Goal: Task Accomplishment & Management: Complete application form

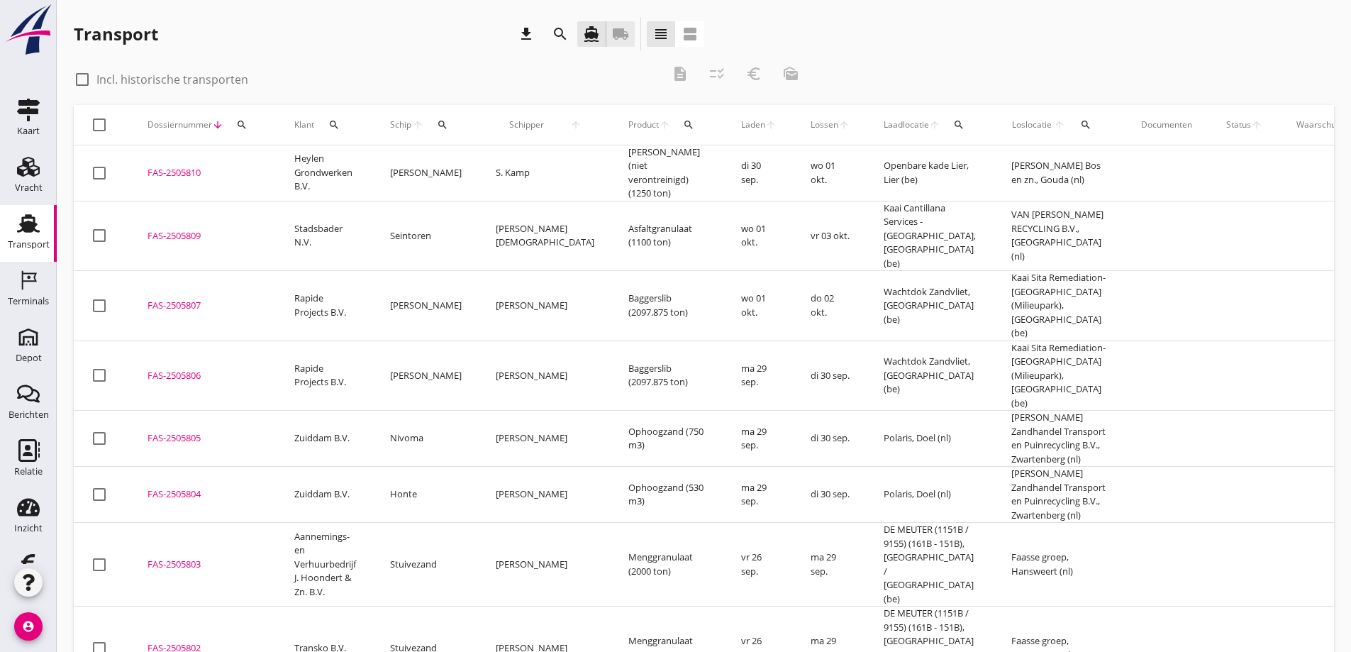
click at [624, 33] on icon "local_shipping" at bounding box center [620, 34] width 17 height 17
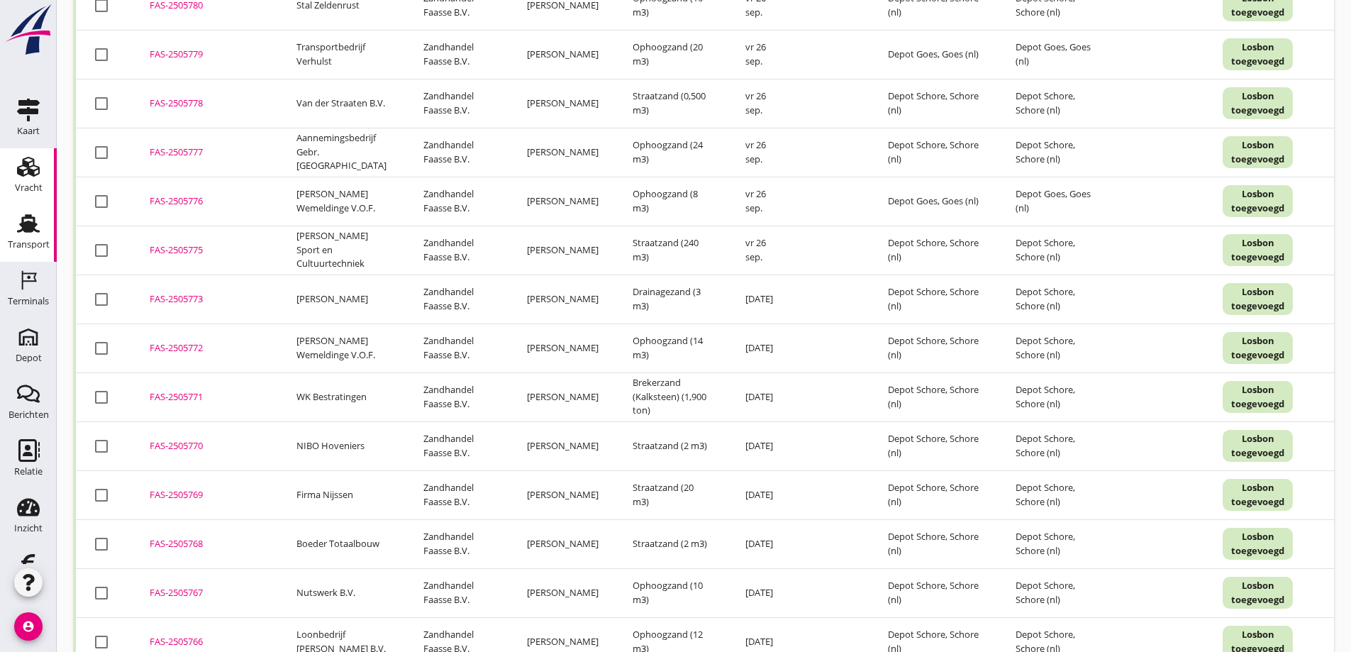
scroll to position [892, 0]
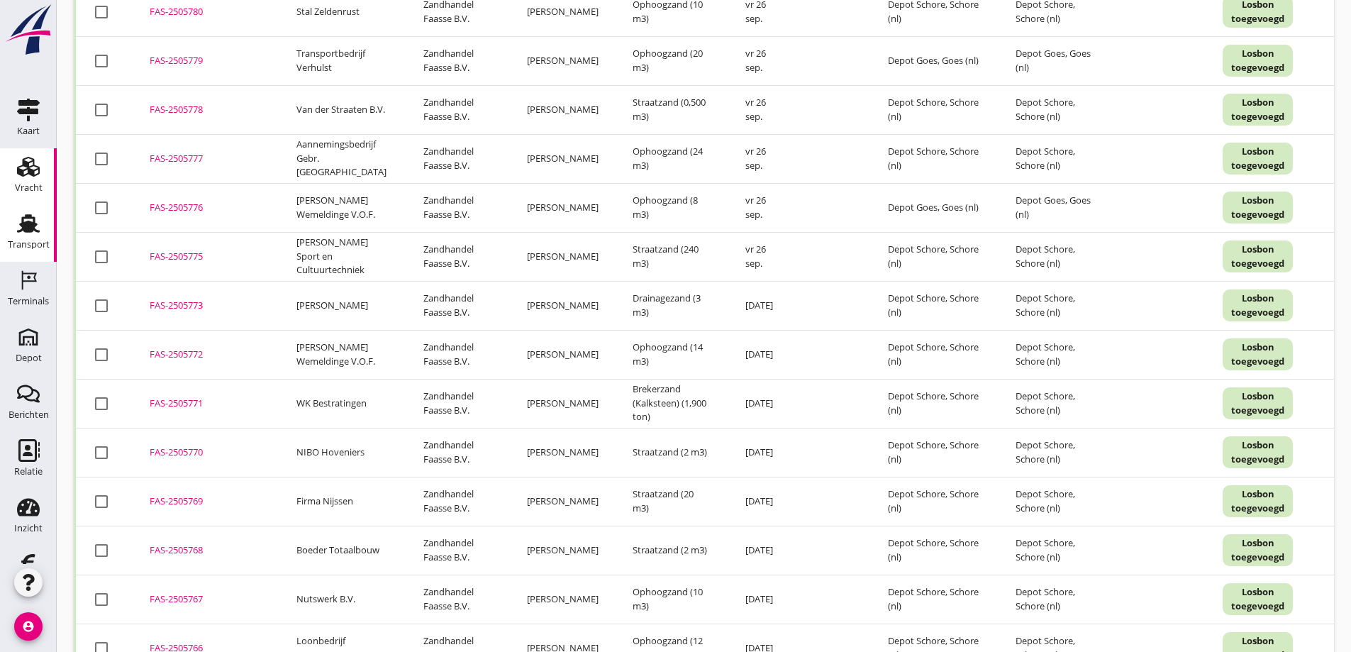
click at [23, 168] on use at bounding box center [28, 167] width 23 height 20
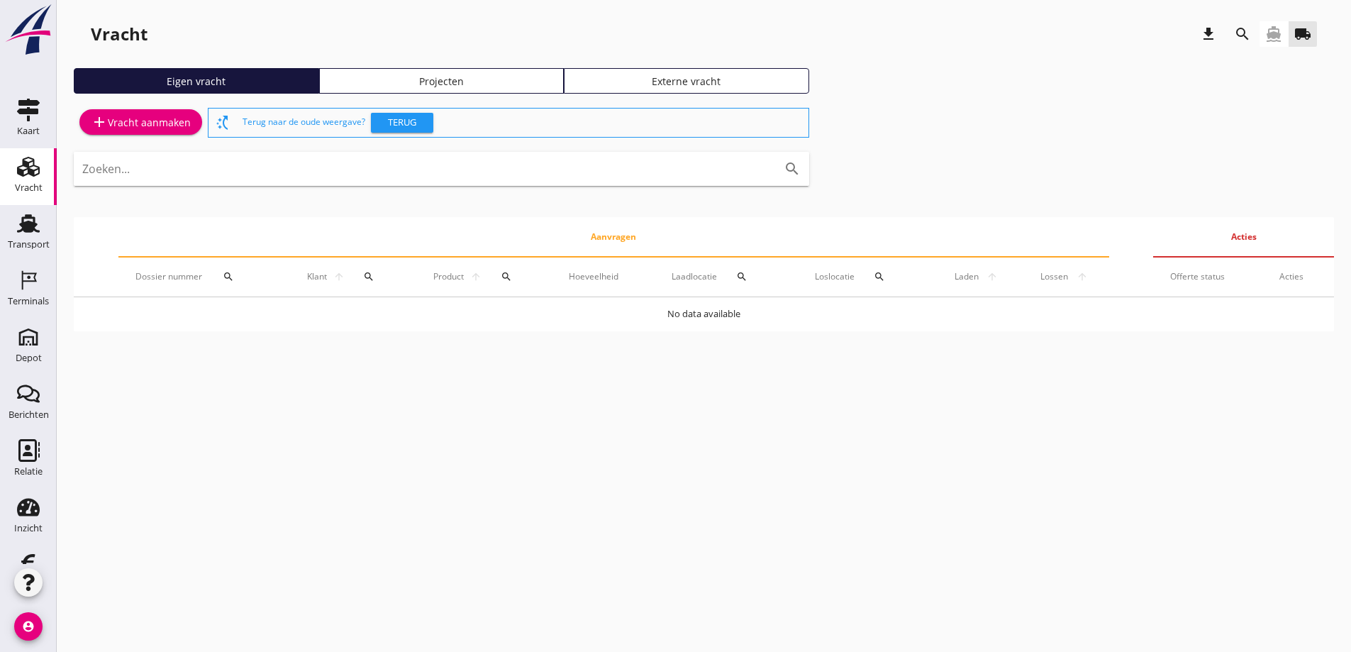
click at [433, 78] on div "Projecten" at bounding box center [442, 81] width 233 height 15
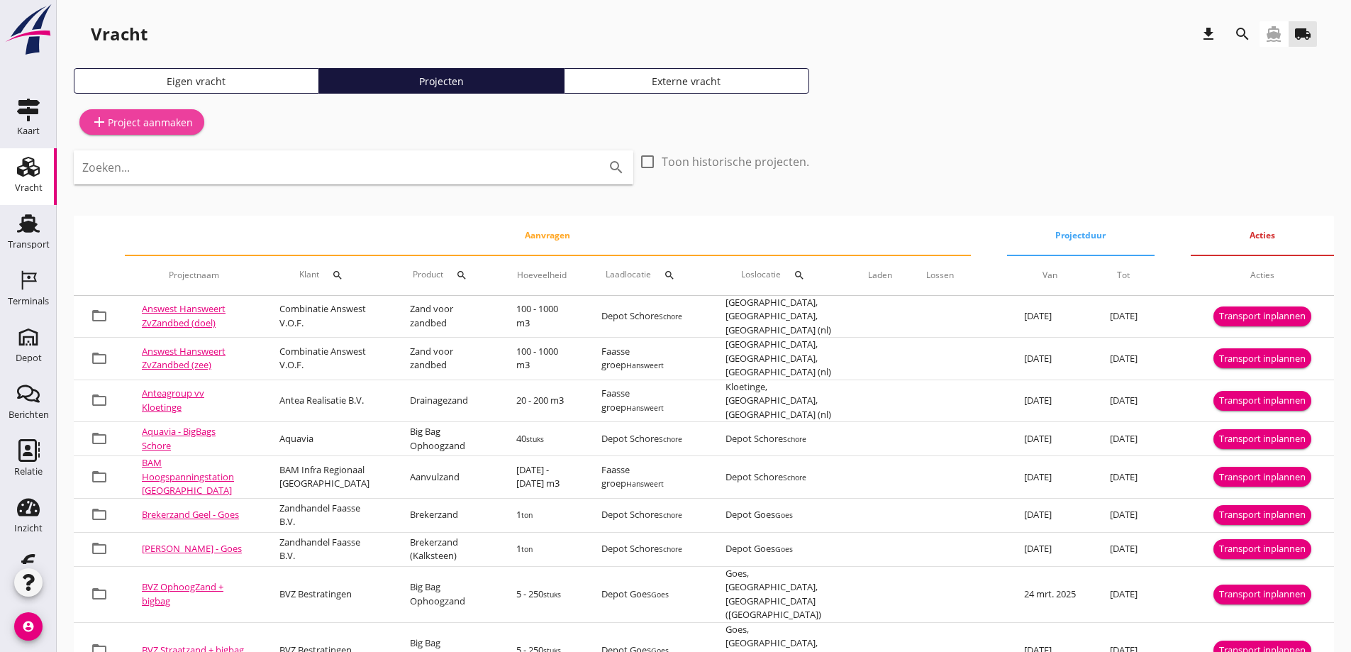
click at [143, 119] on div "add Project aanmaken" at bounding box center [142, 121] width 102 height 17
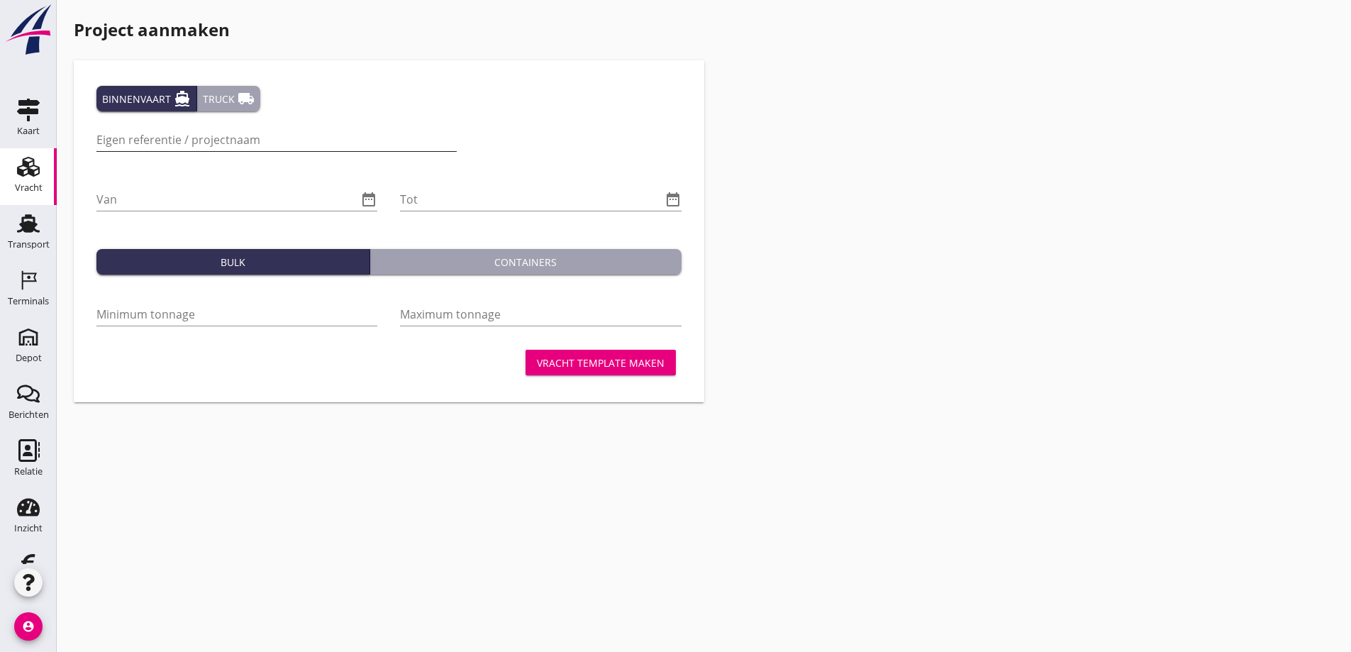
click at [131, 134] on input "Eigen referentie / projectnaam" at bounding box center [276, 139] width 360 height 23
click at [179, 142] on input "Strukton ontziltzand" at bounding box center [276, 139] width 360 height 23
click at [215, 140] on input "Strukton ontzilt zand" at bounding box center [276, 139] width 360 height 23
type input "Strukton ontzilt zand 's [GEOGRAPHIC_DATA]"
click at [128, 201] on input "Van" at bounding box center [226, 199] width 261 height 23
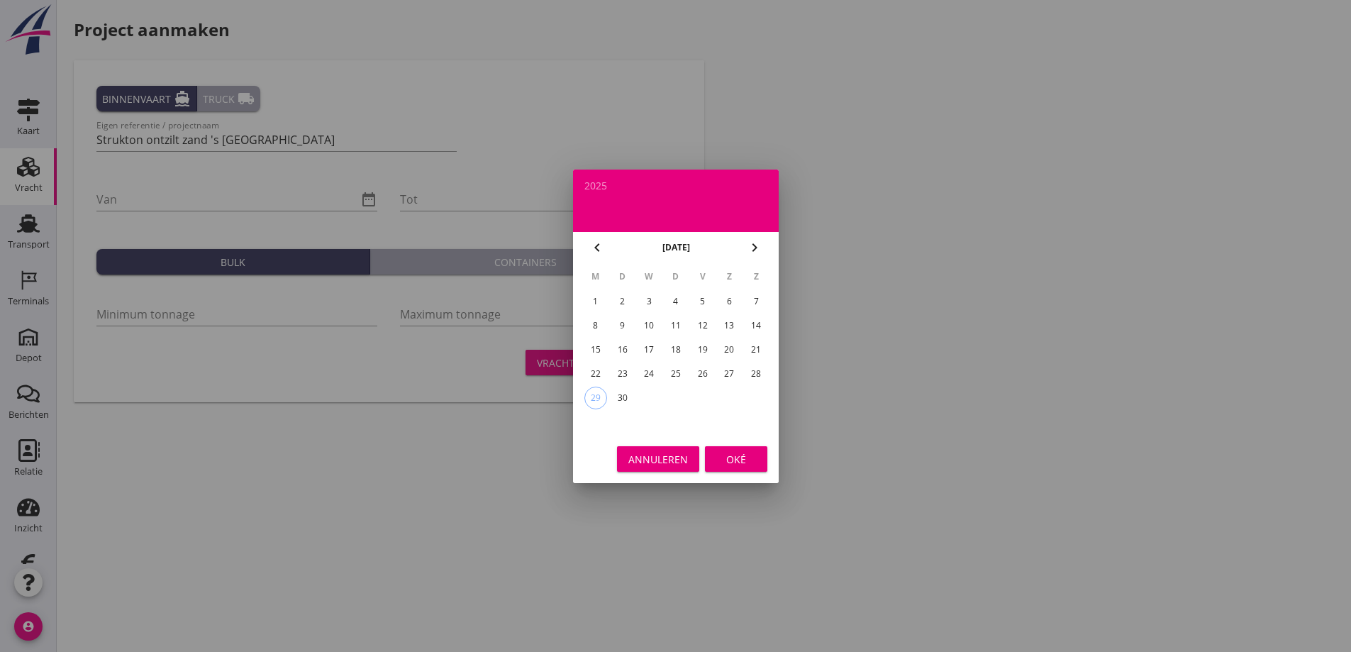
click at [622, 394] on div "30" at bounding box center [622, 398] width 23 height 23
type input "[DATE]"
click at [732, 457] on div "Oké" at bounding box center [736, 458] width 40 height 15
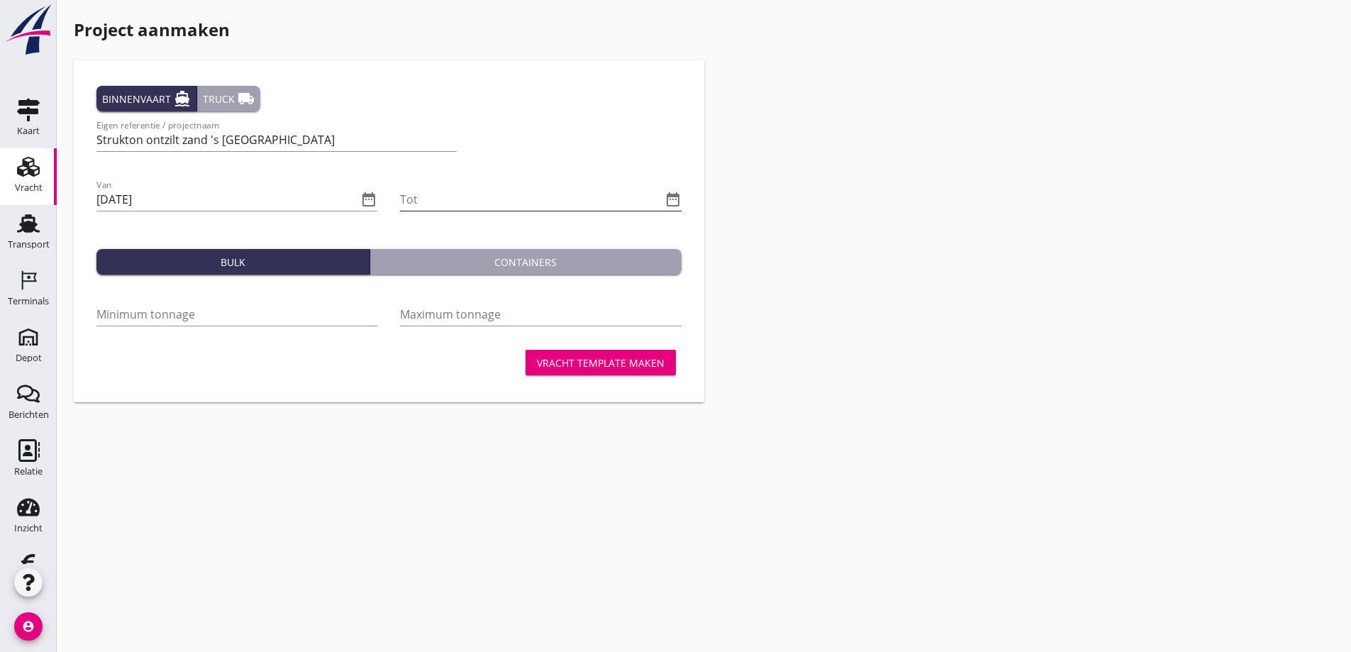
click at [672, 196] on icon "date_range" at bounding box center [673, 199] width 17 height 17
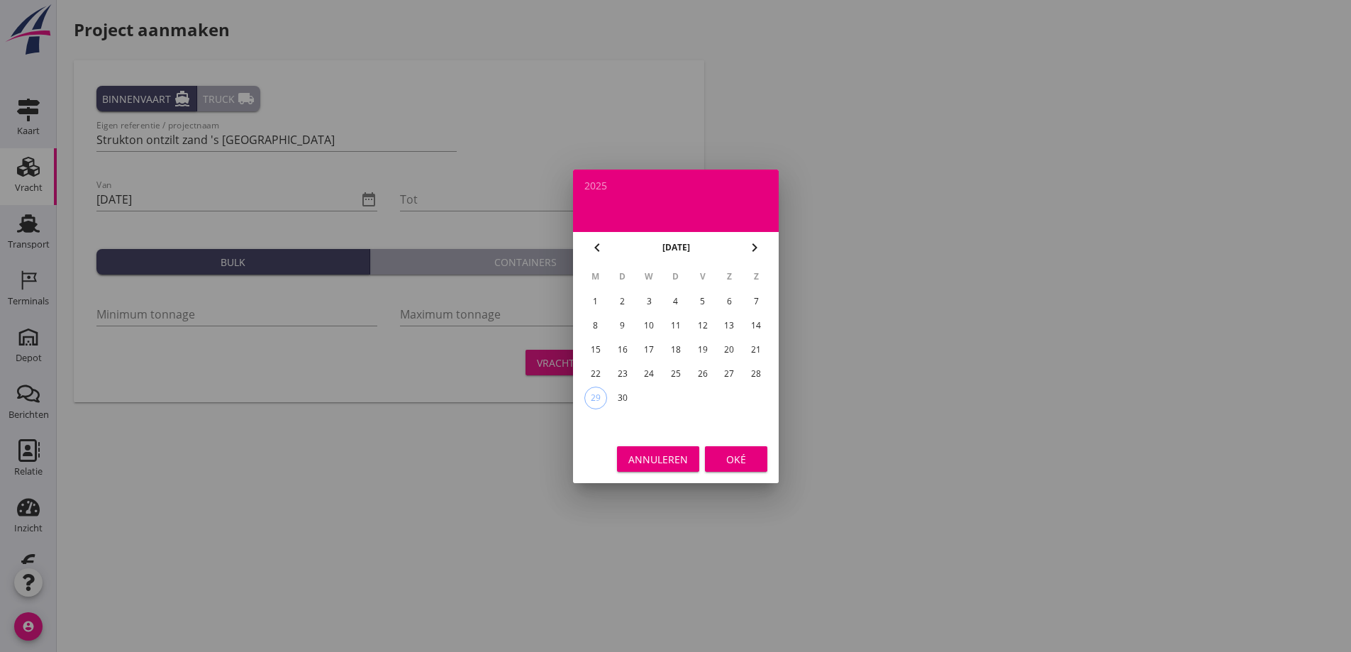
click at [754, 249] on icon "chevron_right" at bounding box center [754, 247] width 17 height 17
click at [755, 247] on icon "chevron_right" at bounding box center [754, 247] width 17 height 17
click at [756, 248] on icon "chevron_right" at bounding box center [754, 247] width 17 height 17
click at [645, 397] on div "31" at bounding box center [649, 398] width 23 height 23
type input "[DATE]"
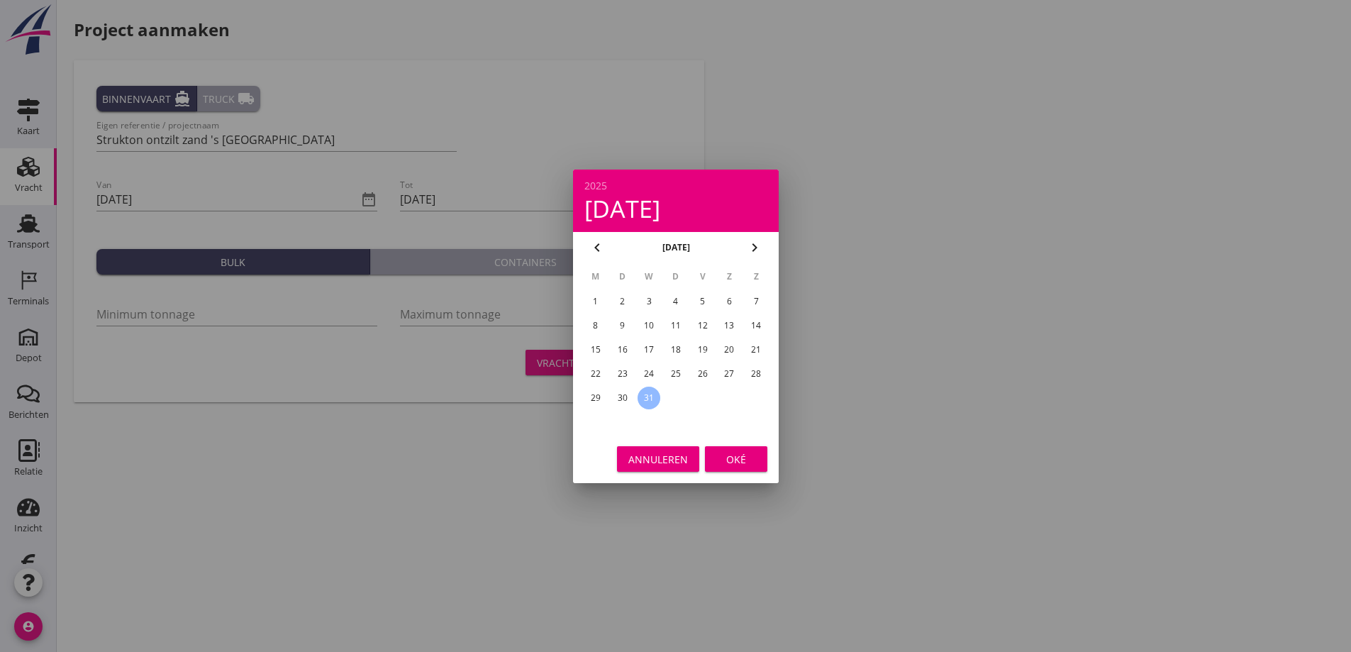
click at [741, 460] on div "Oké" at bounding box center [736, 458] width 40 height 15
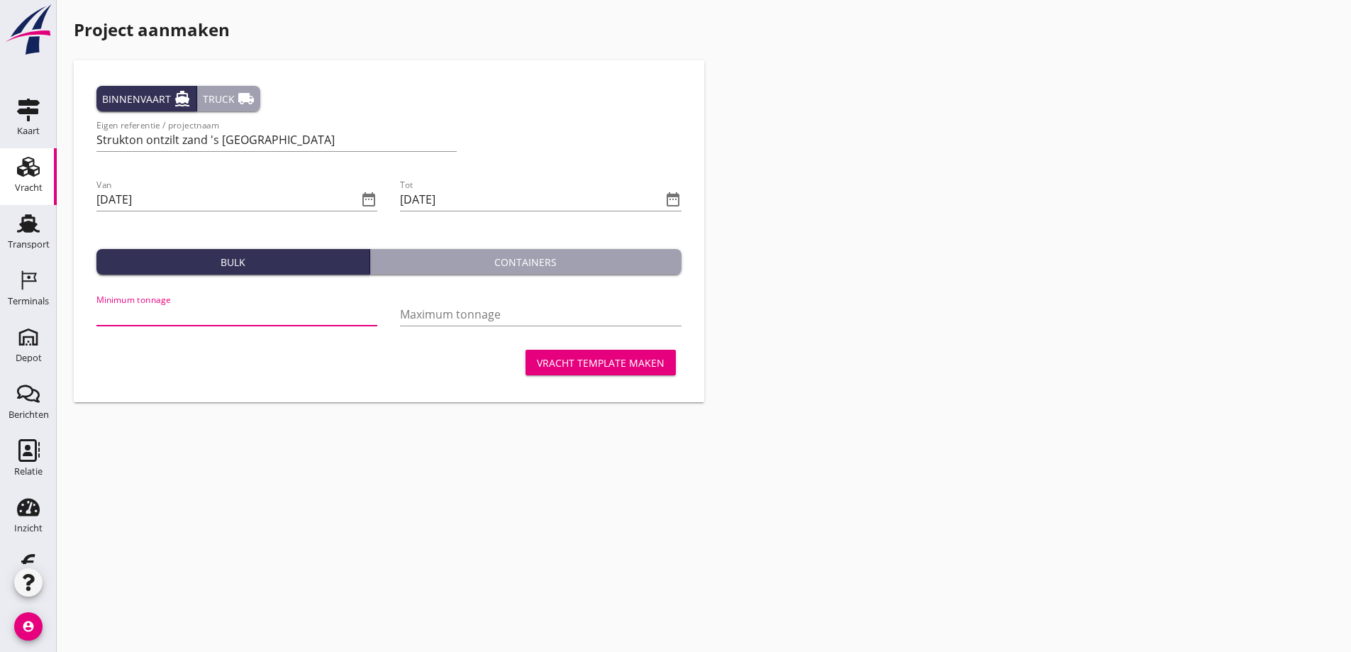
click at [149, 311] on input "Minimum tonnage" at bounding box center [236, 314] width 281 height 23
type input "400"
click at [433, 311] on input "Maximum tonnage" at bounding box center [540, 314] width 281 height 23
type input "1650"
click at [220, 139] on input "Strukton ontzilt zand 's [GEOGRAPHIC_DATA]" at bounding box center [276, 139] width 360 height 23
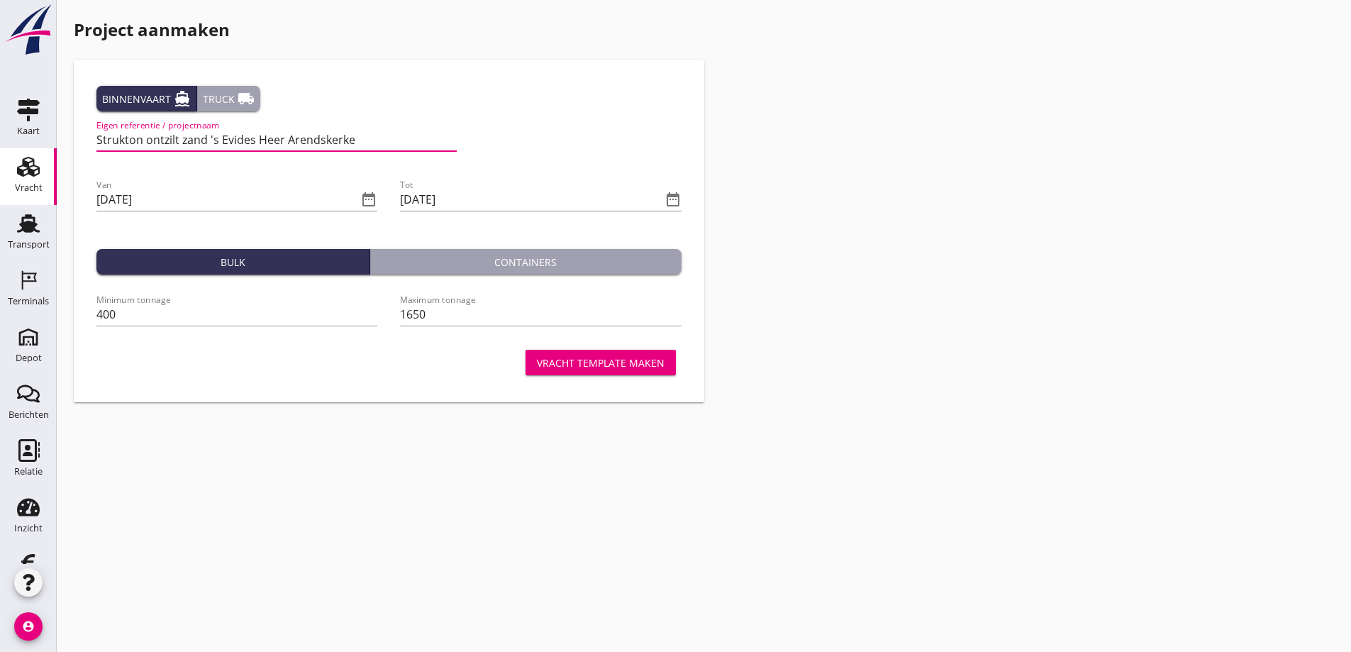
type input "Strukton ontzilt zand 's Evides Heer Arendskerke"
click at [592, 359] on div "Vracht template maken" at bounding box center [601, 362] width 128 height 15
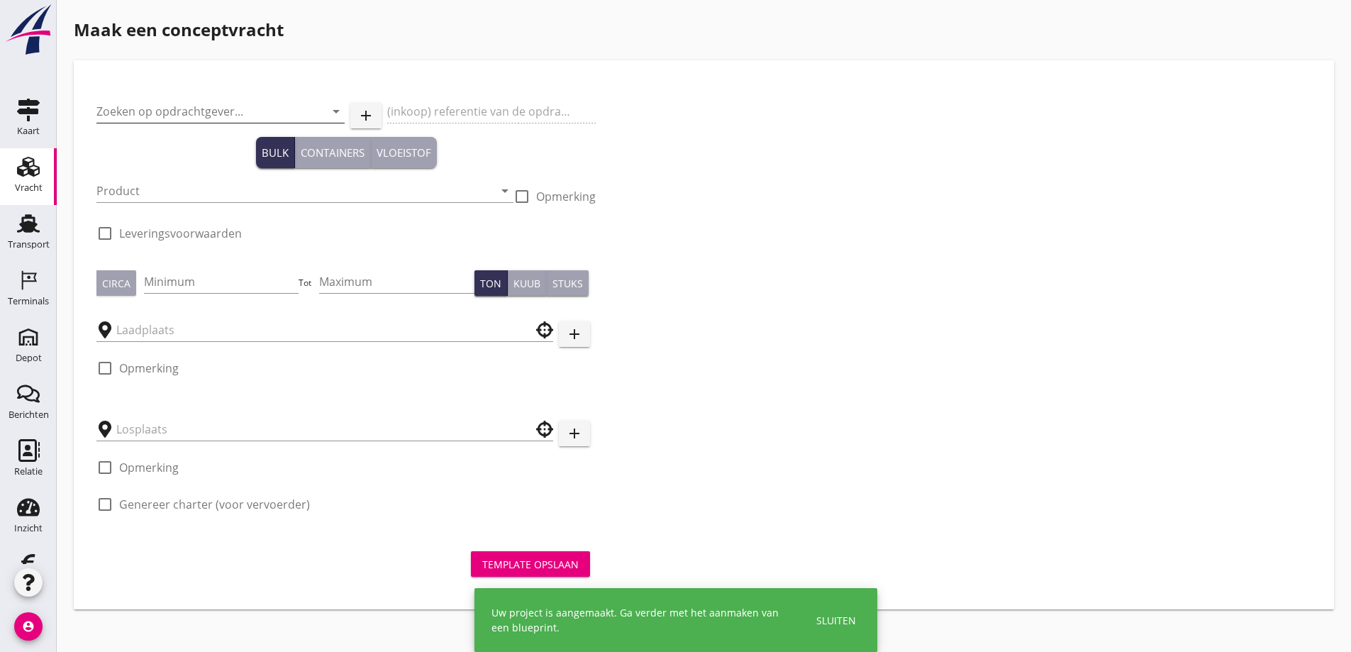
click at [146, 109] on input "Zoeken op opdrachtgever..." at bounding box center [200, 111] width 209 height 23
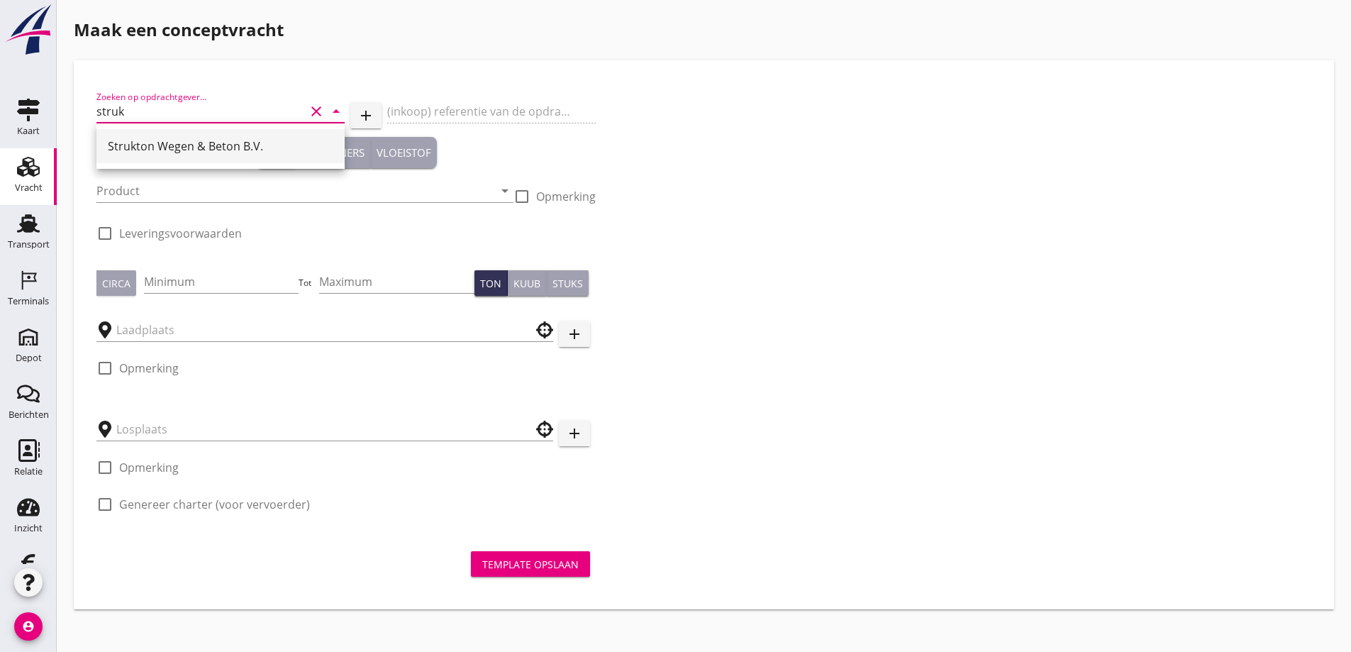
click at [153, 147] on div "Strukton Wegen & Beton B.V." at bounding box center [221, 146] width 226 height 17
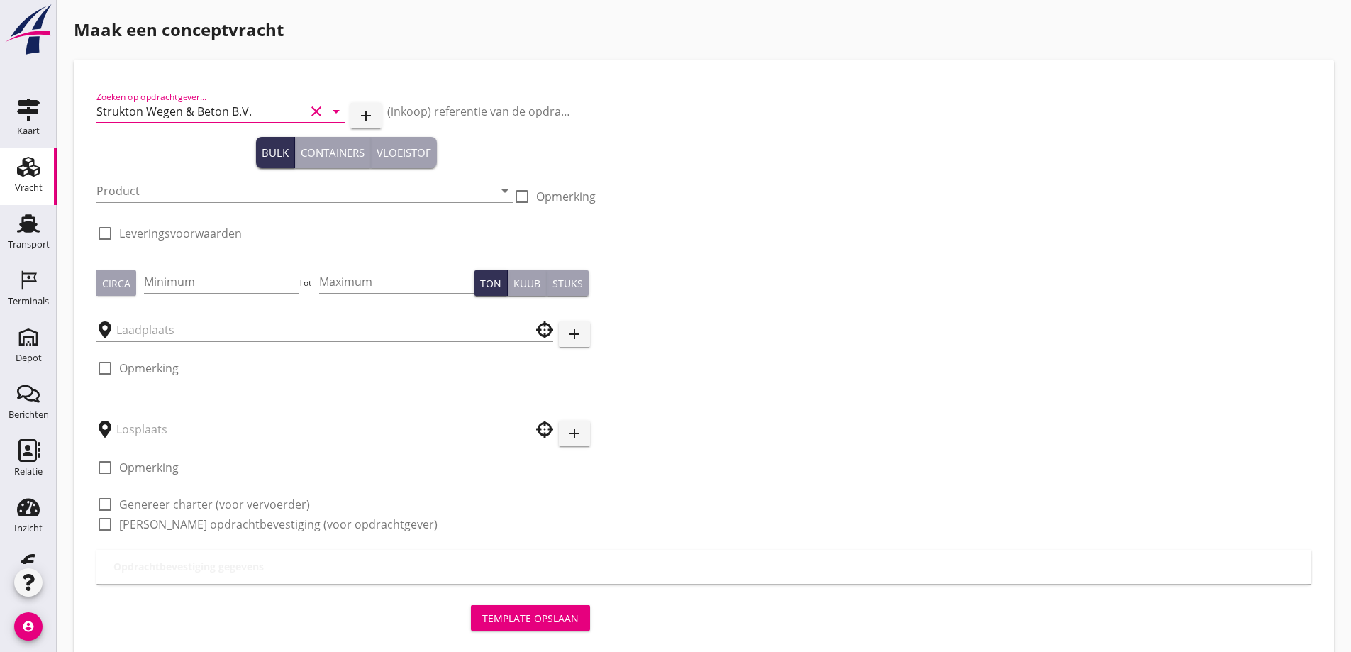
type input "Strukton Wegen & Beton B.V."
click at [419, 110] on input "(inkoop) referentie van de opdrachtgever" at bounding box center [491, 111] width 209 height 23
paste input "6299-0946"
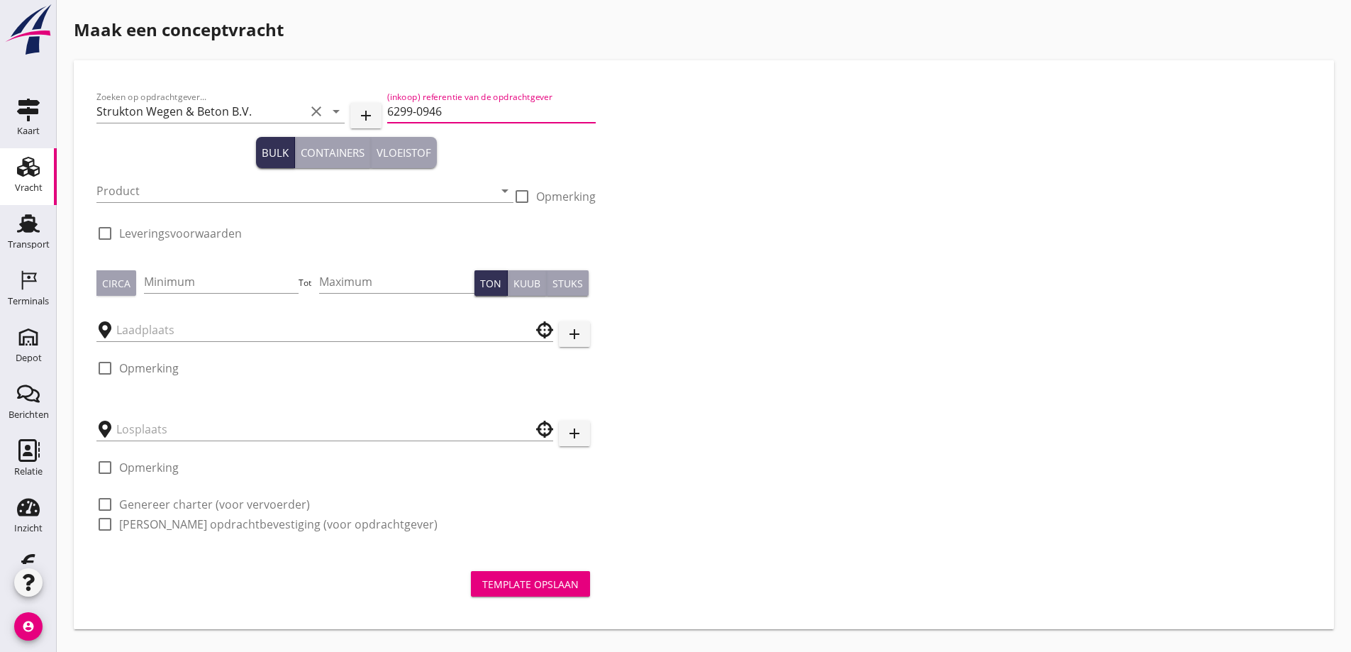
click at [389, 108] on input "6299-0946" at bounding box center [491, 111] width 209 height 23
click at [491, 109] on input "Evides 6299-0946" at bounding box center [491, 111] width 209 height 23
type input "Evides 6299-0946 Waterleiding 's H Arendskerke"
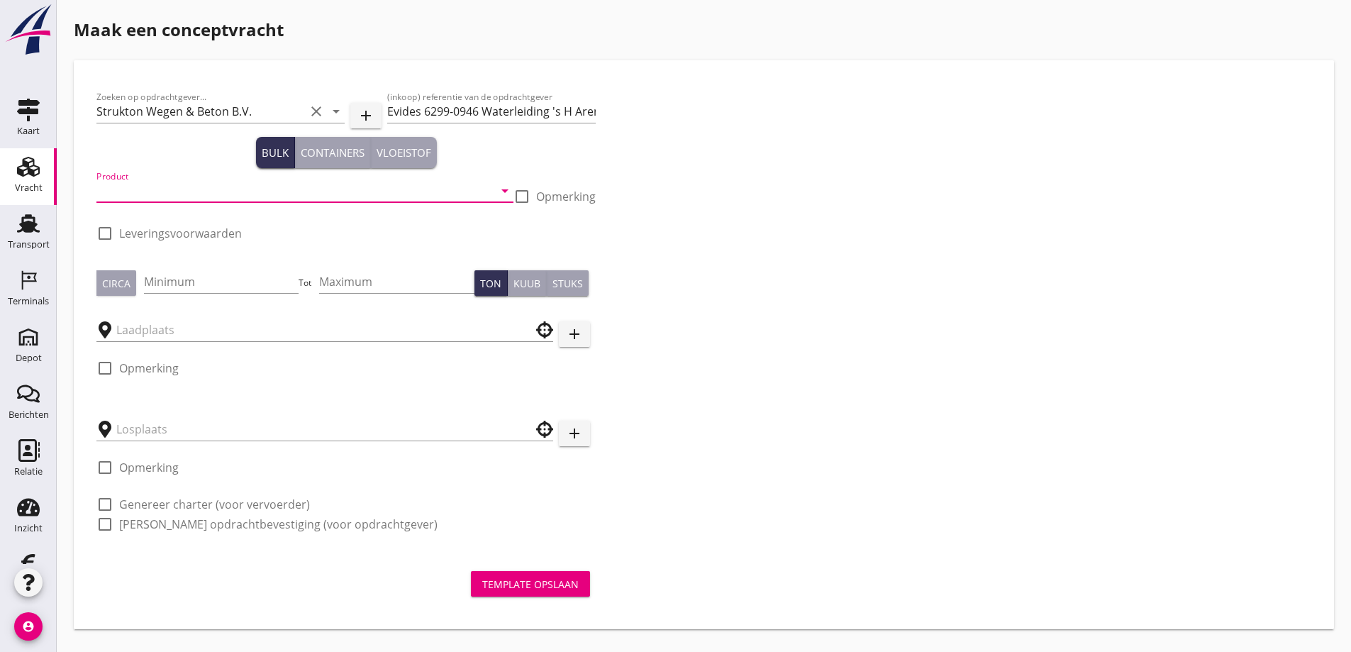
click at [133, 187] on input "Product" at bounding box center [294, 190] width 397 height 23
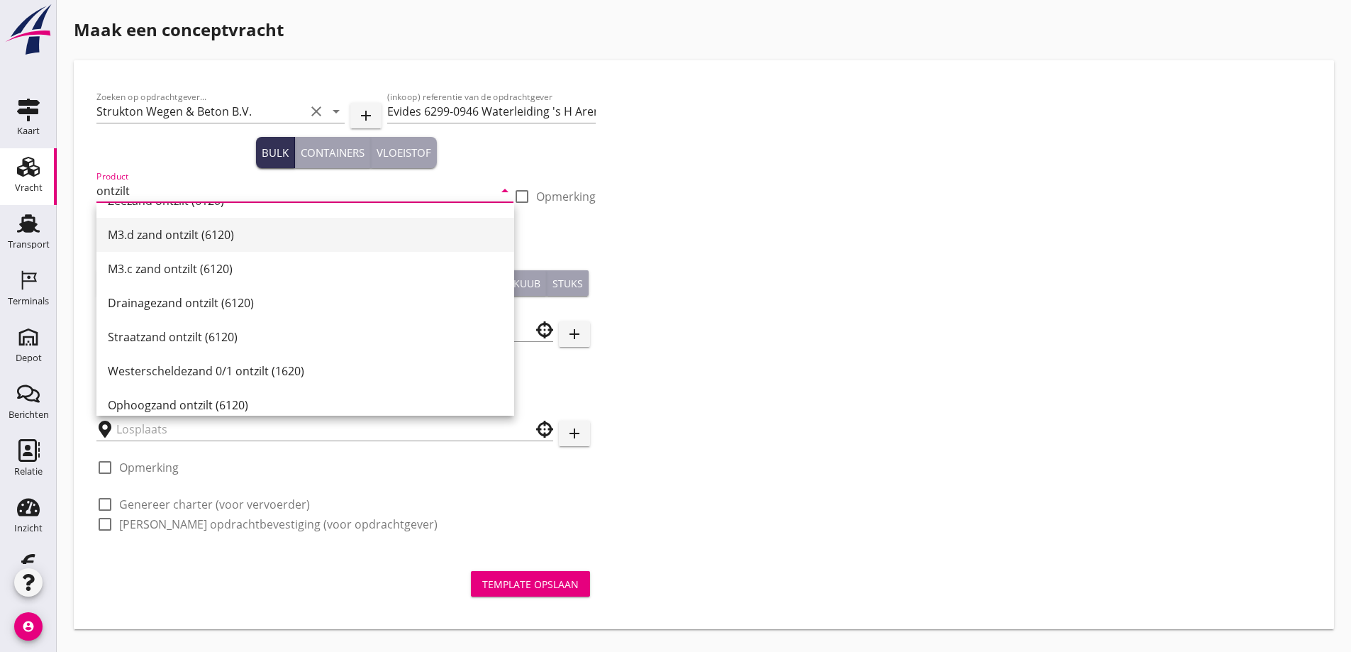
scroll to position [207, 0]
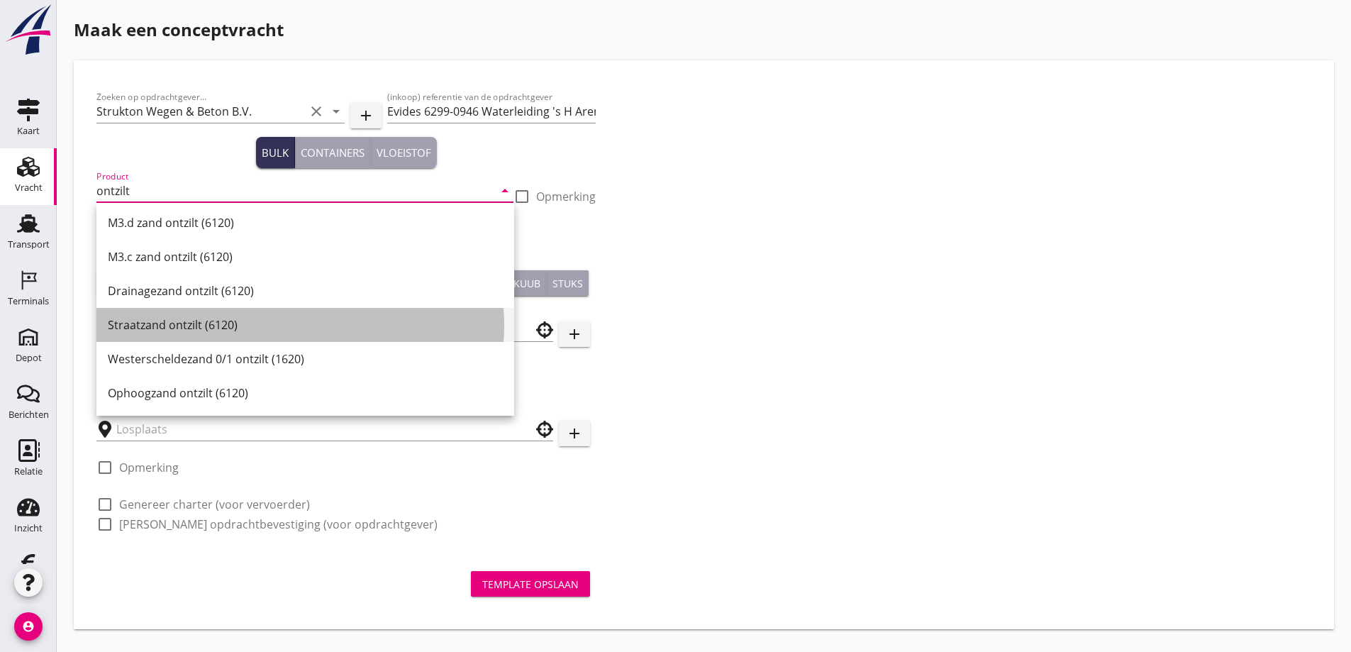
click at [153, 321] on div "Straatzand ontzilt (6120)" at bounding box center [305, 324] width 395 height 17
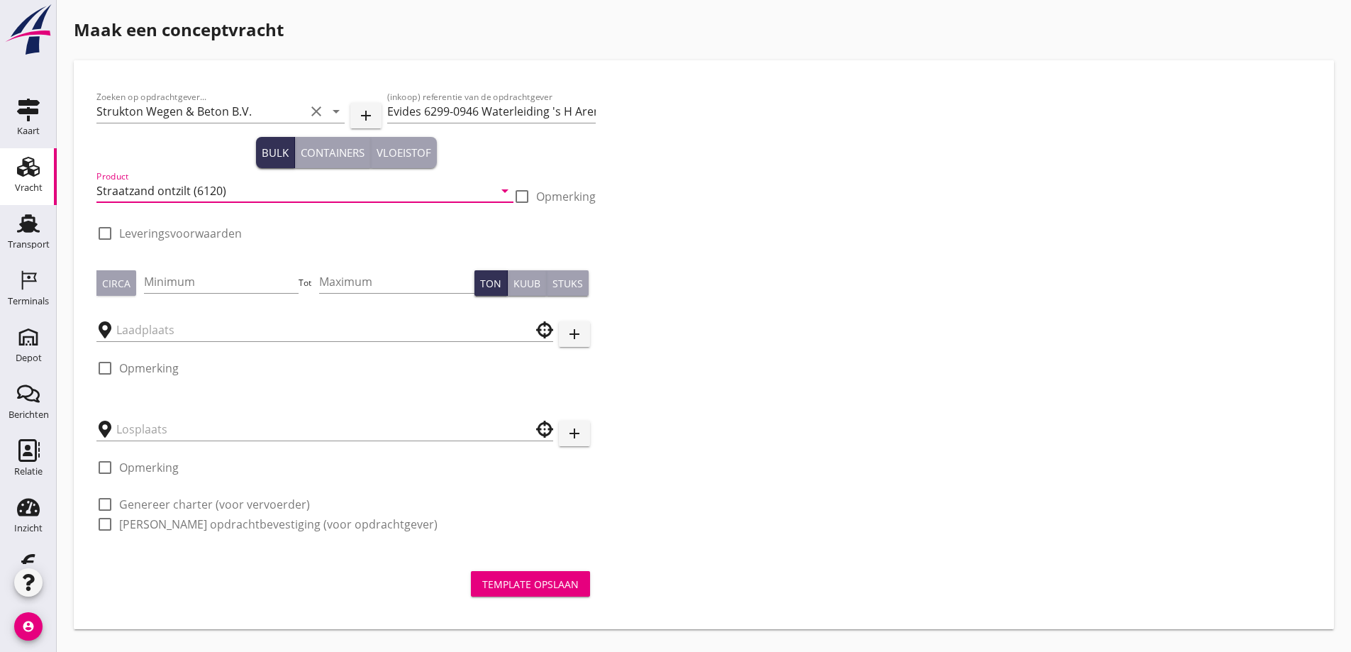
type input "Straatzand ontzilt (6120)"
click at [111, 236] on div at bounding box center [105, 233] width 24 height 24
checkbox input "true"
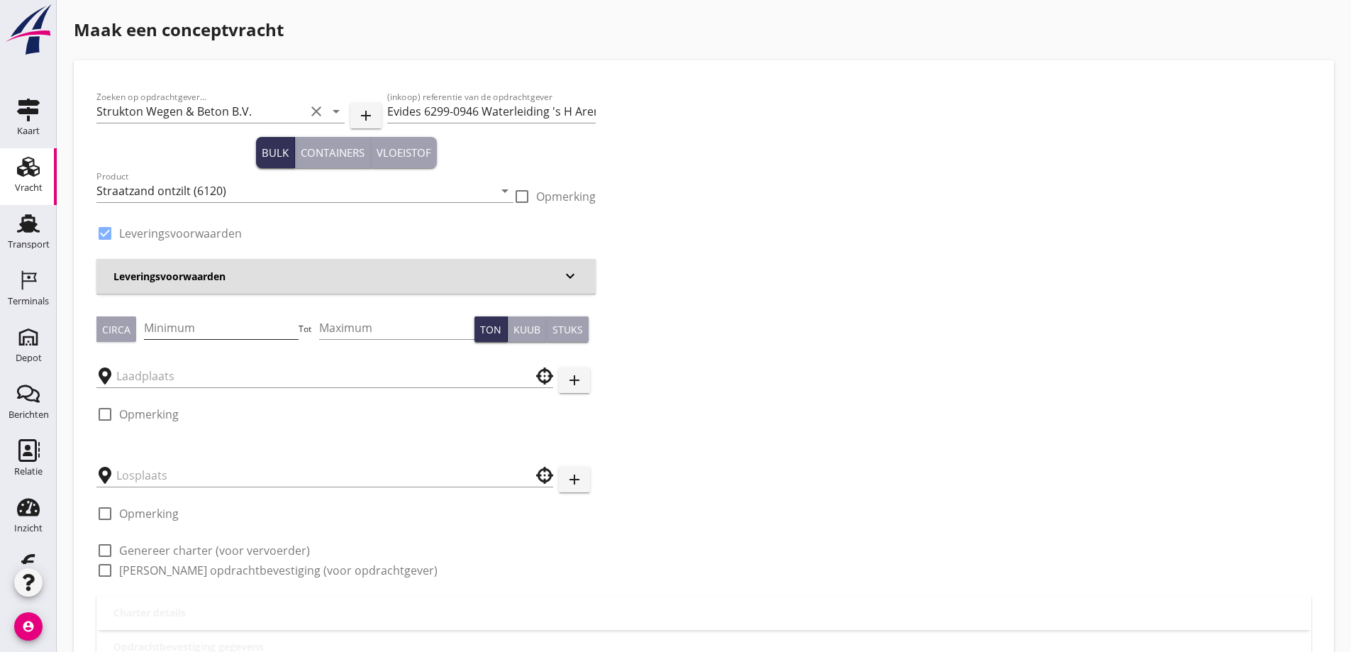
click at [168, 328] on input "Minimum" at bounding box center [221, 327] width 155 height 23
type input "400"
click at [355, 327] on input "Maximum" at bounding box center [396, 327] width 155 height 23
type input "1650"
click at [524, 328] on div "Kuub" at bounding box center [527, 329] width 27 height 15
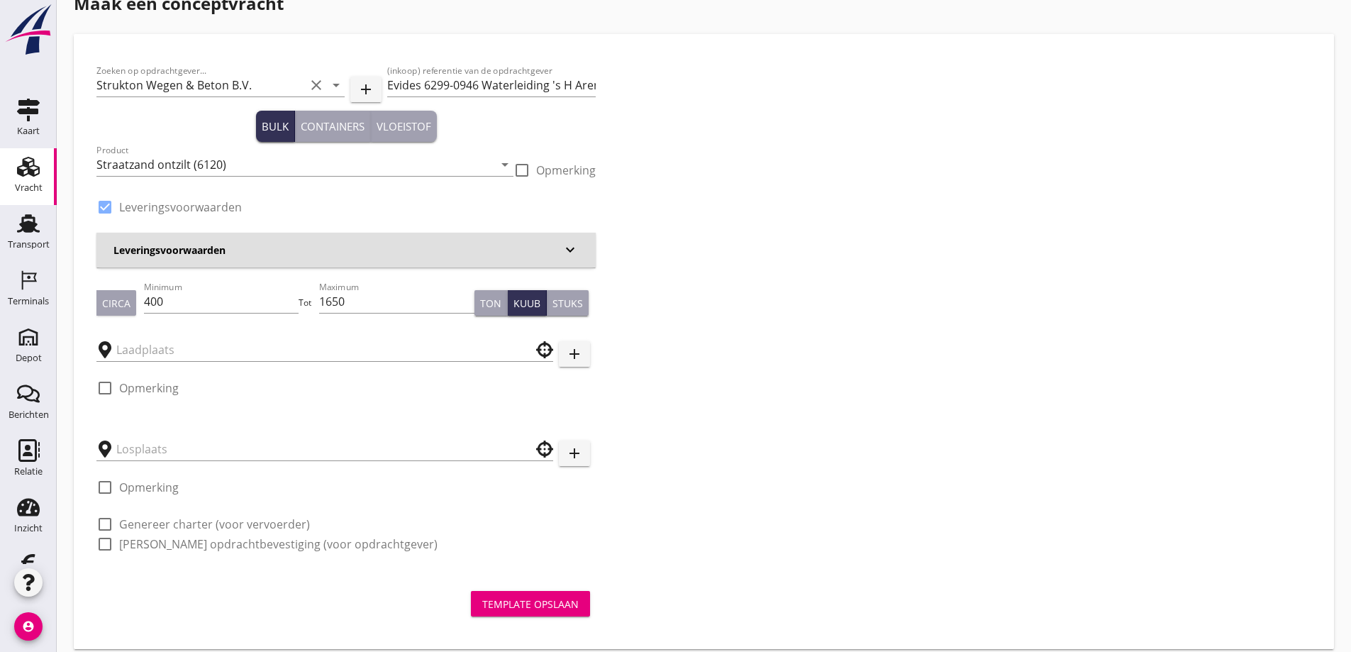
scroll to position [40, 0]
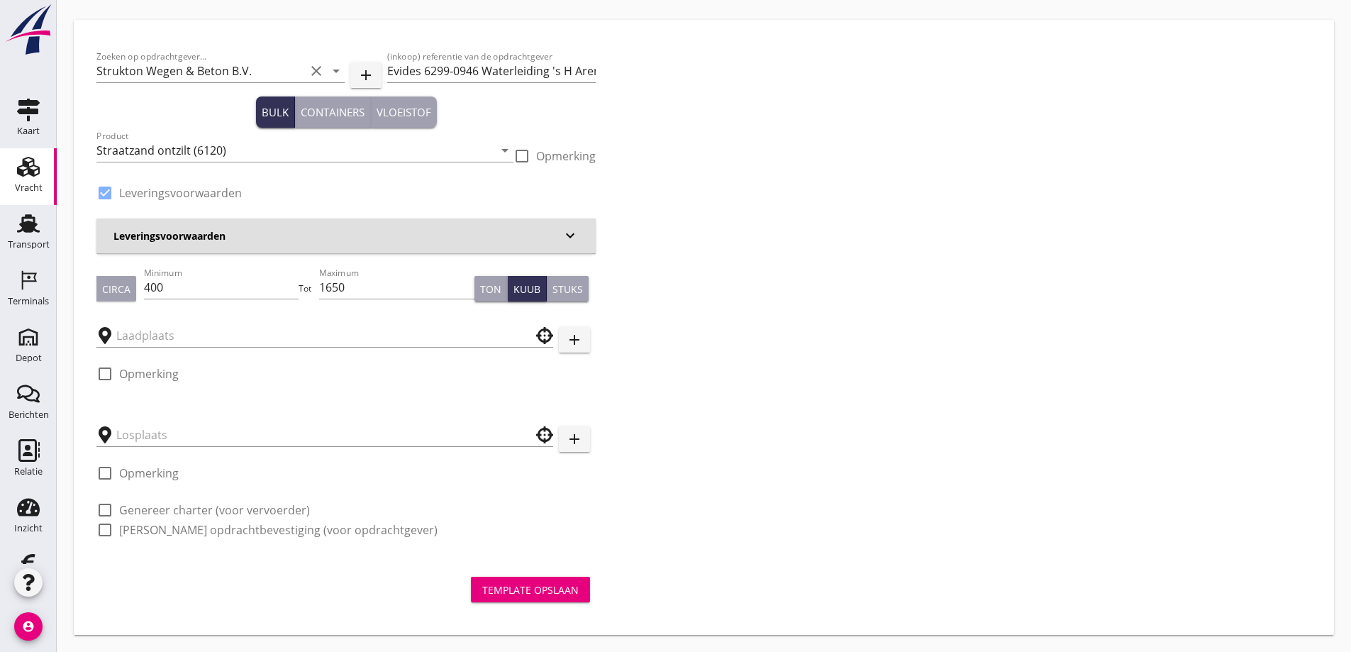
click at [570, 231] on icon "keyboard_arrow_down" at bounding box center [570, 235] width 17 height 17
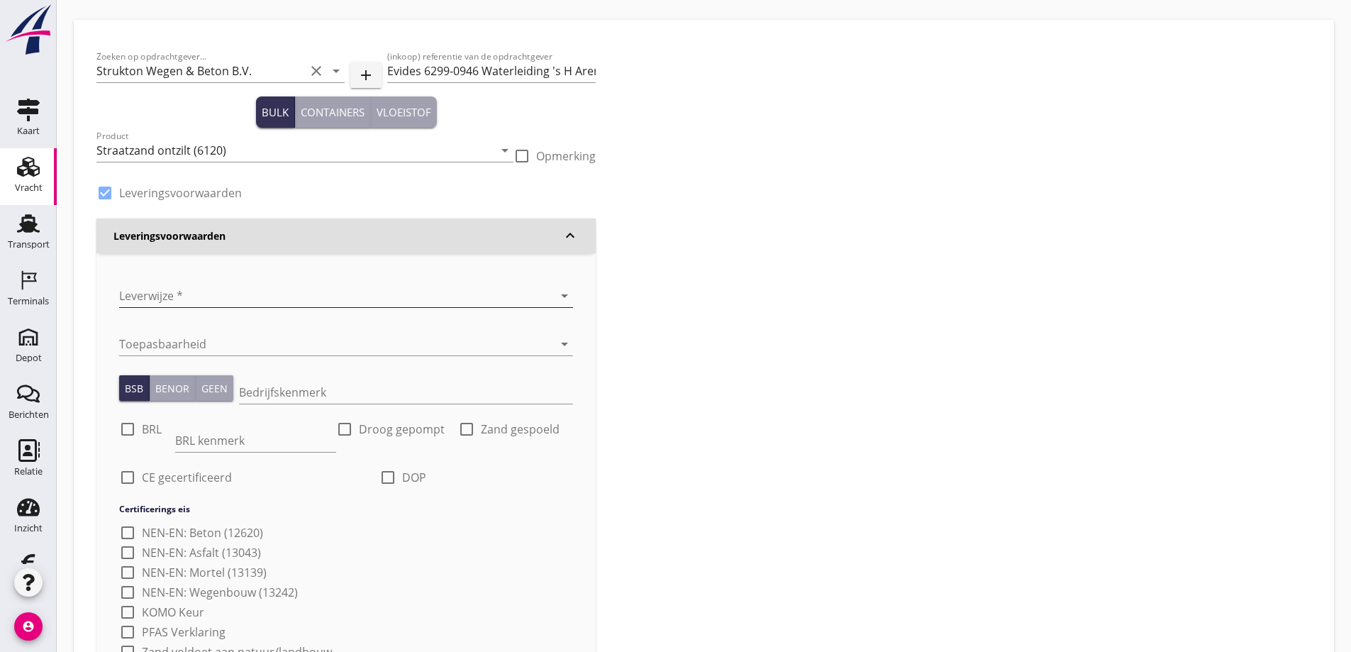
click at [139, 293] on div at bounding box center [326, 295] width 414 height 23
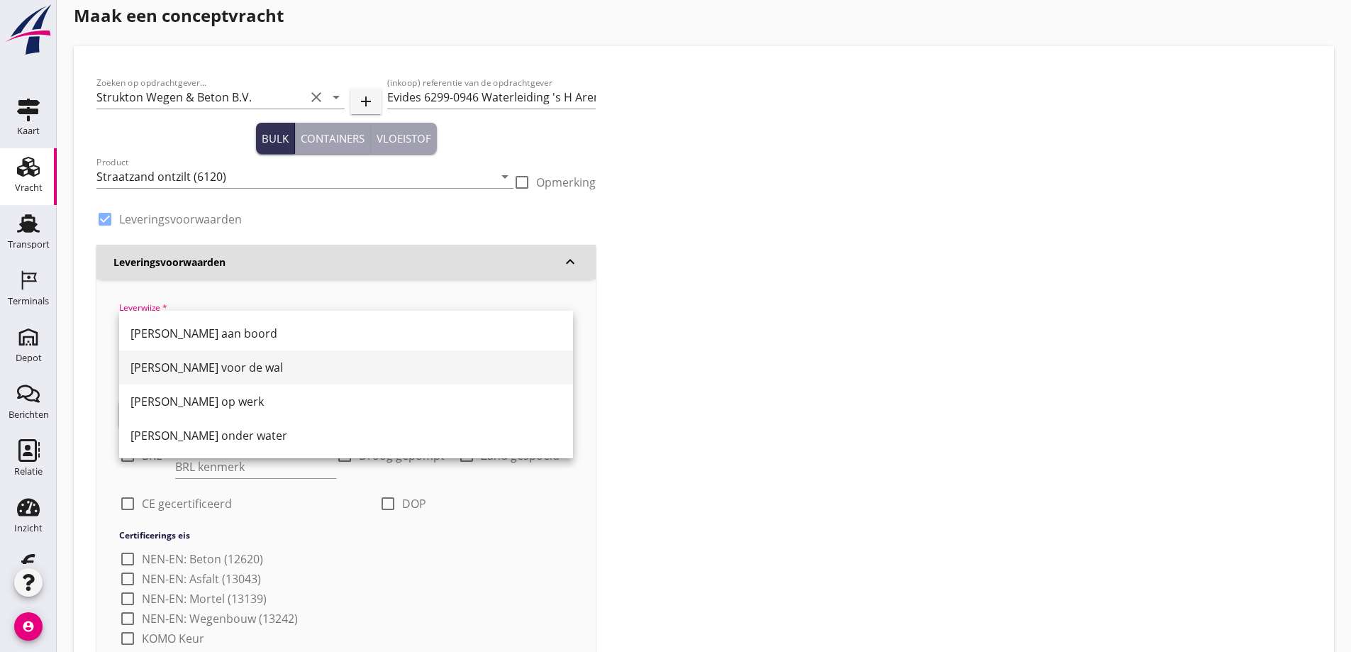
scroll to position [0, 0]
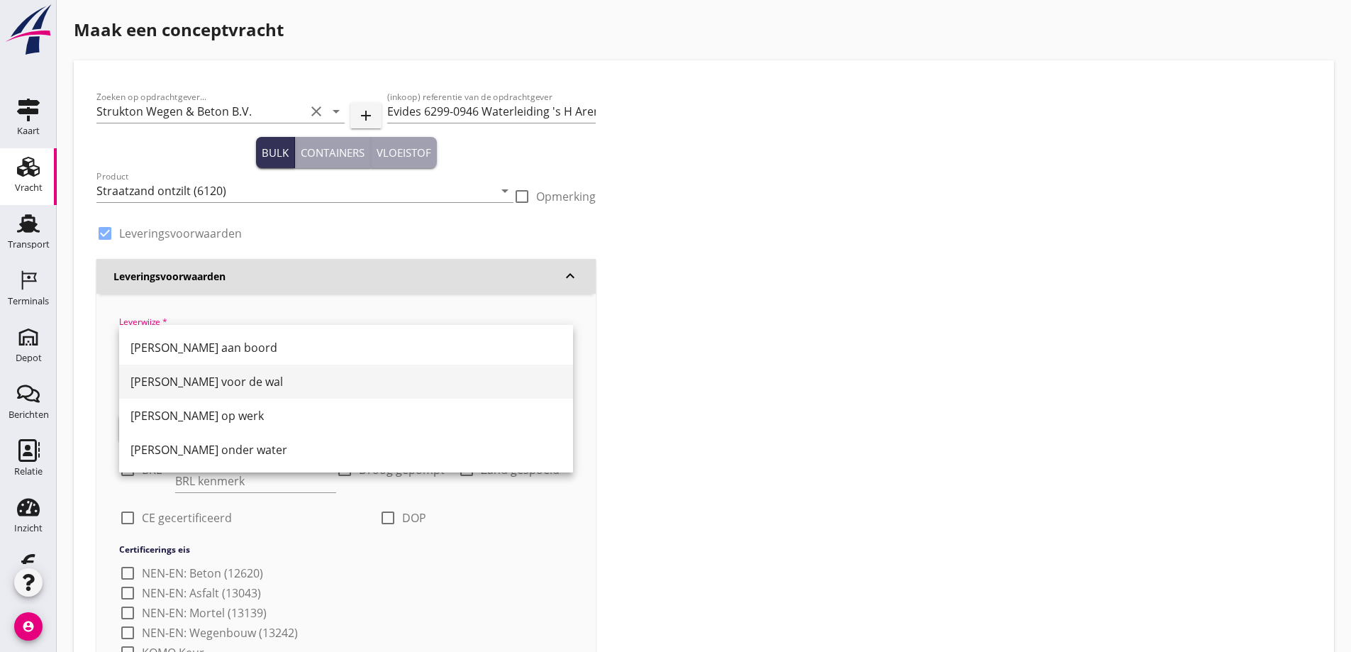
click at [193, 377] on div "[PERSON_NAME] voor de wal" at bounding box center [346, 381] width 431 height 17
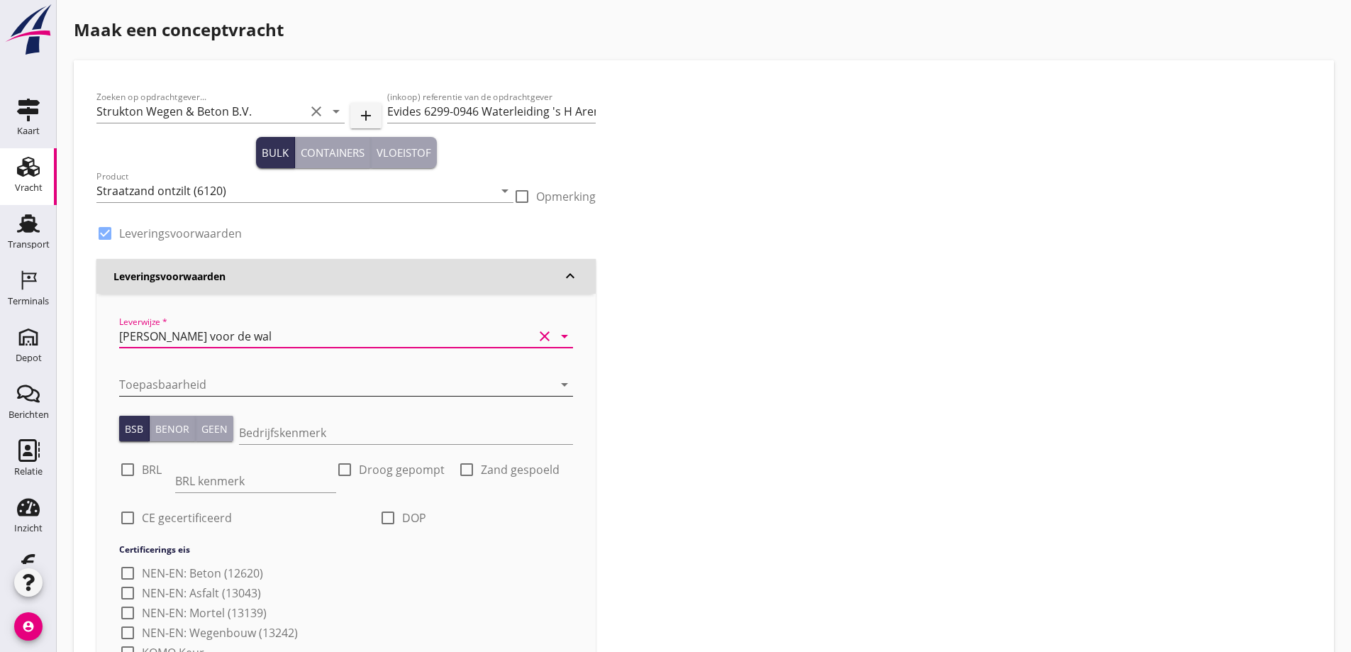
click at [187, 377] on div at bounding box center [326, 384] width 414 height 23
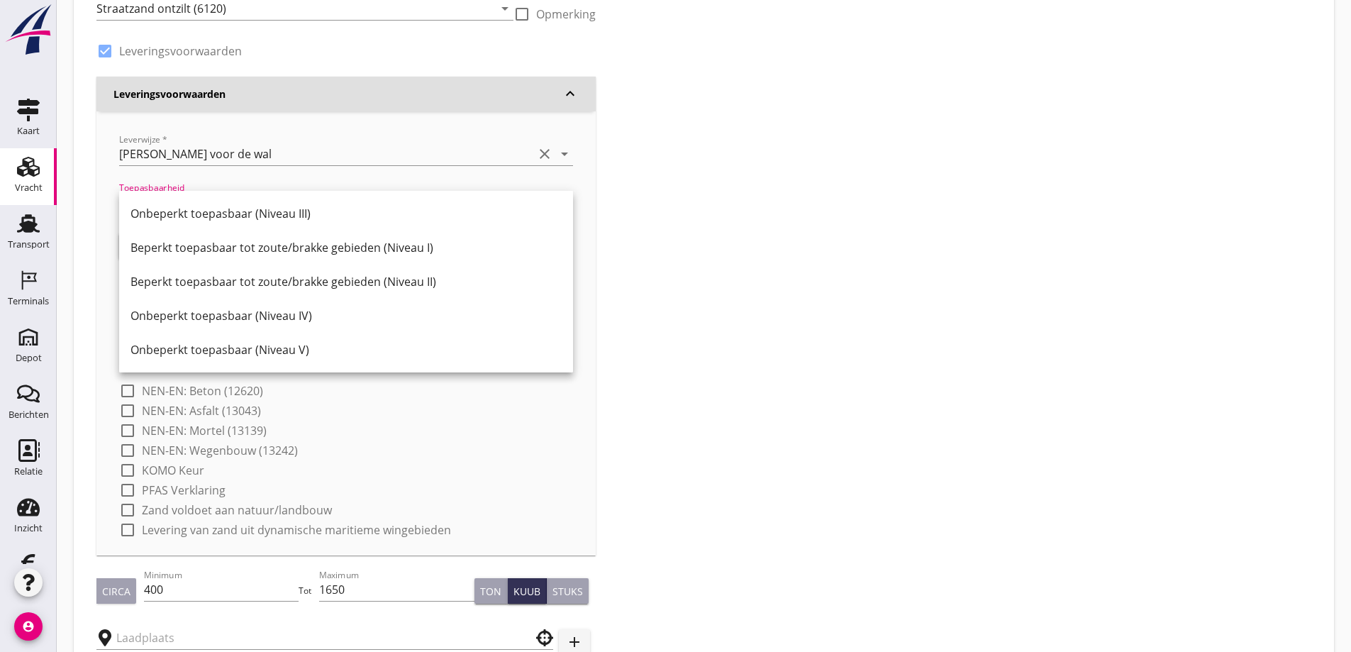
scroll to position [284, 0]
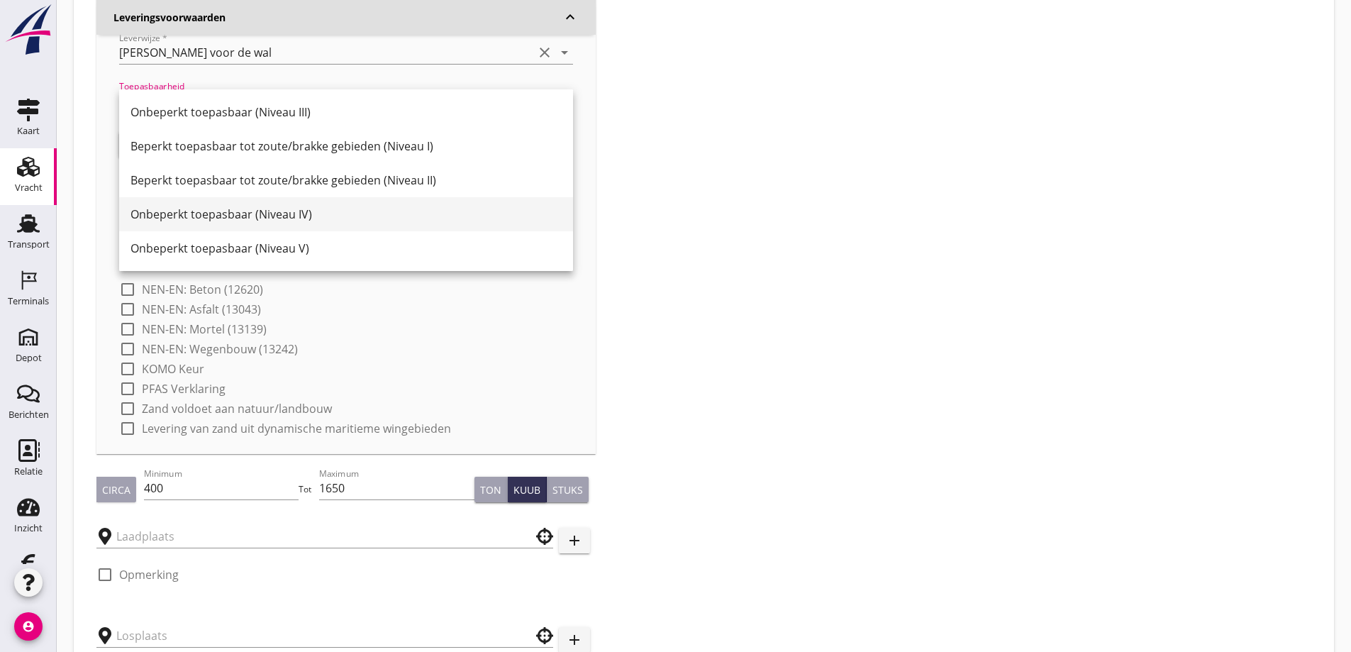
click at [223, 214] on div "Onbeperkt toepasbaar (Niveau IV)" at bounding box center [346, 214] width 431 height 17
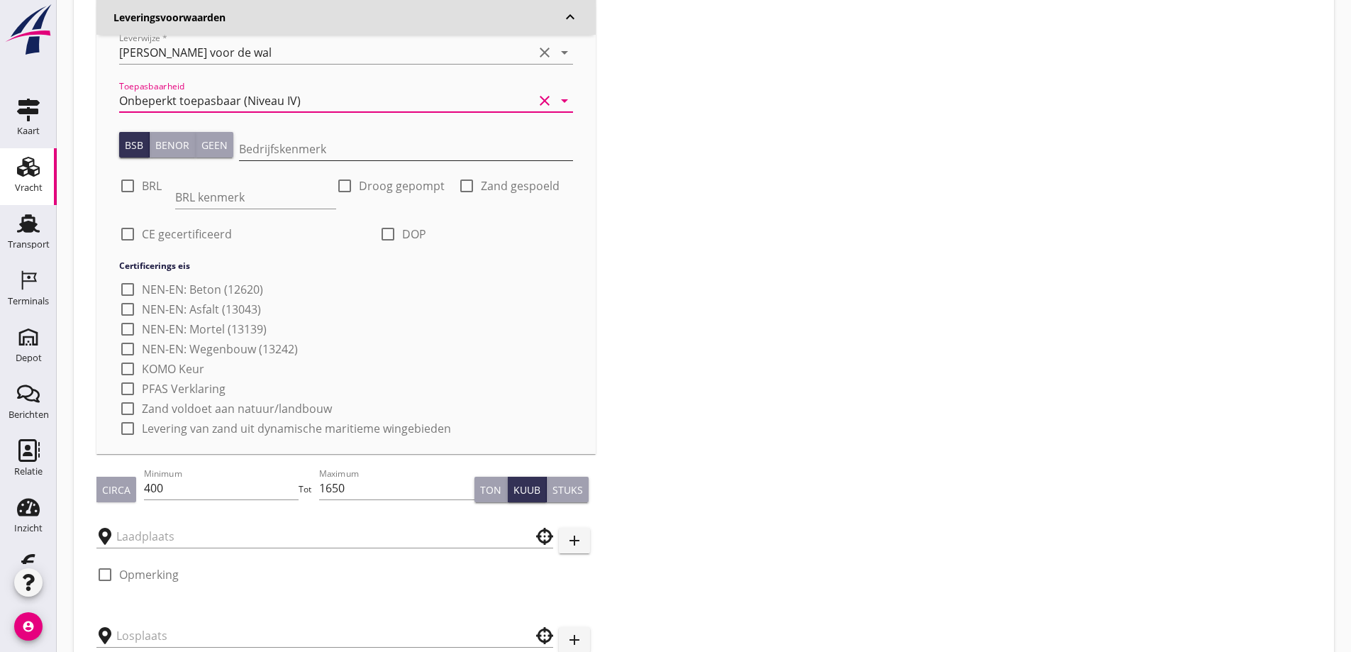
click at [257, 145] on input "Bedrijfskenmerk" at bounding box center [406, 149] width 334 height 23
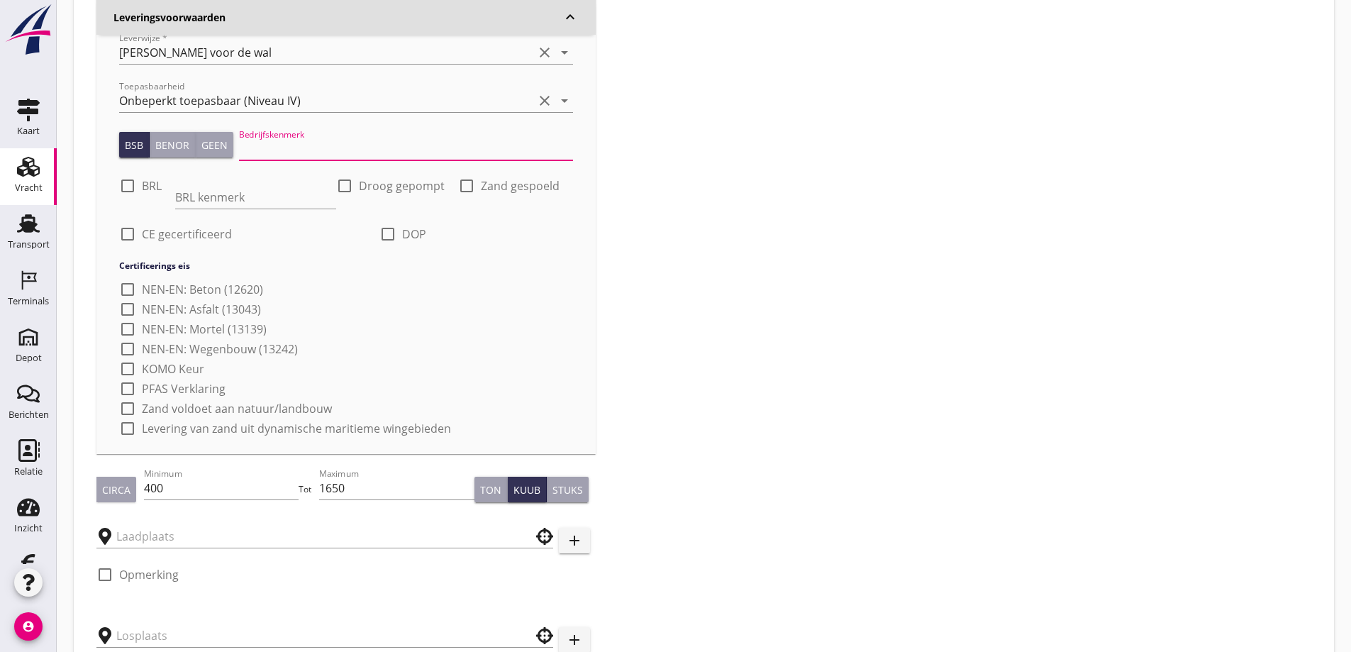
type input "K20886/06"
click at [127, 188] on div at bounding box center [128, 186] width 24 height 24
checkbox input "true"
click at [230, 200] on input "BRL kenmerk" at bounding box center [255, 197] width 161 height 23
type input "9313"
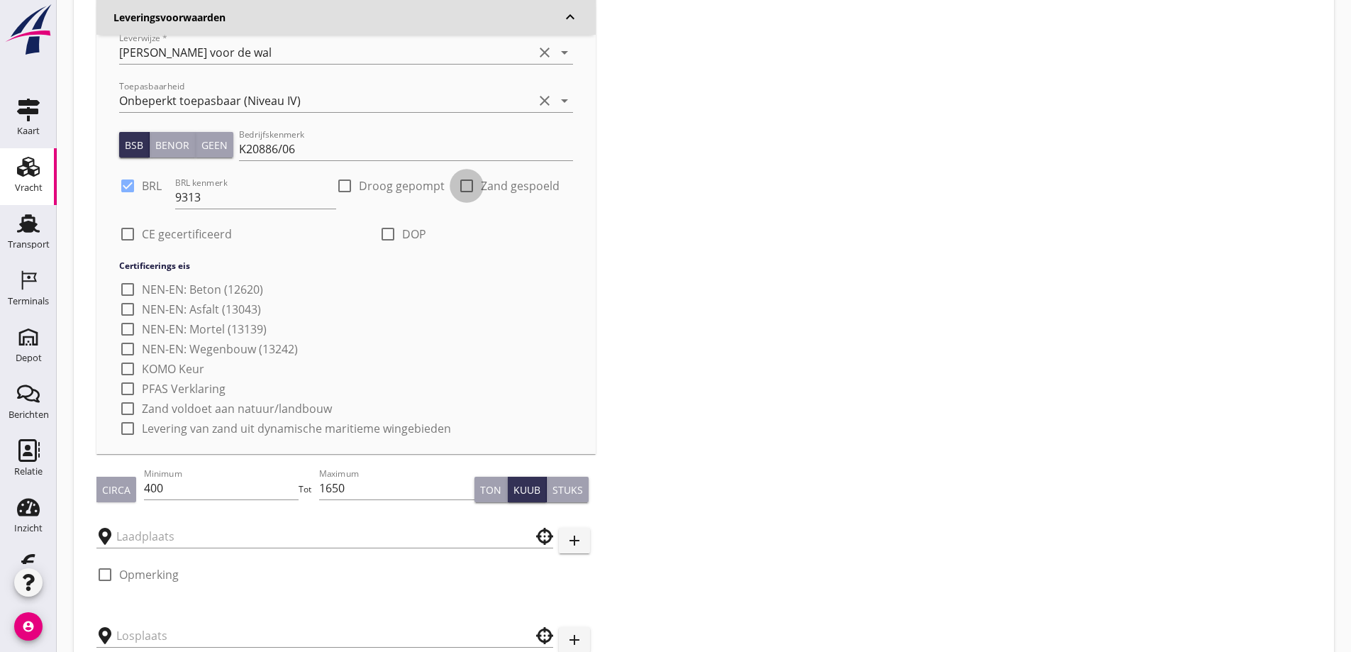
click at [467, 192] on div at bounding box center [467, 186] width 24 height 24
checkbox input "true"
click at [387, 238] on div at bounding box center [388, 234] width 24 height 24
checkbox input "true"
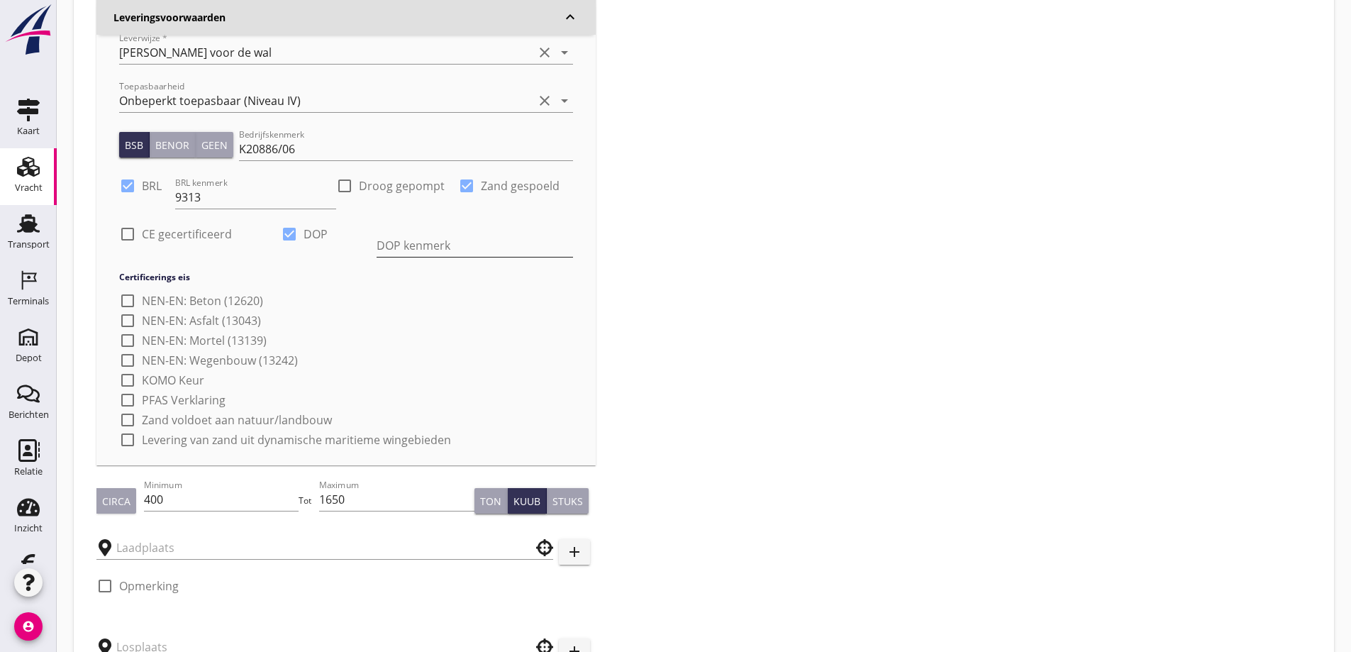
click at [472, 243] on input "DOP kenmerk" at bounding box center [475, 245] width 196 height 23
type input "Zie [DOMAIN_NAME]"
click at [130, 237] on div at bounding box center [128, 234] width 24 height 24
checkbox input "true"
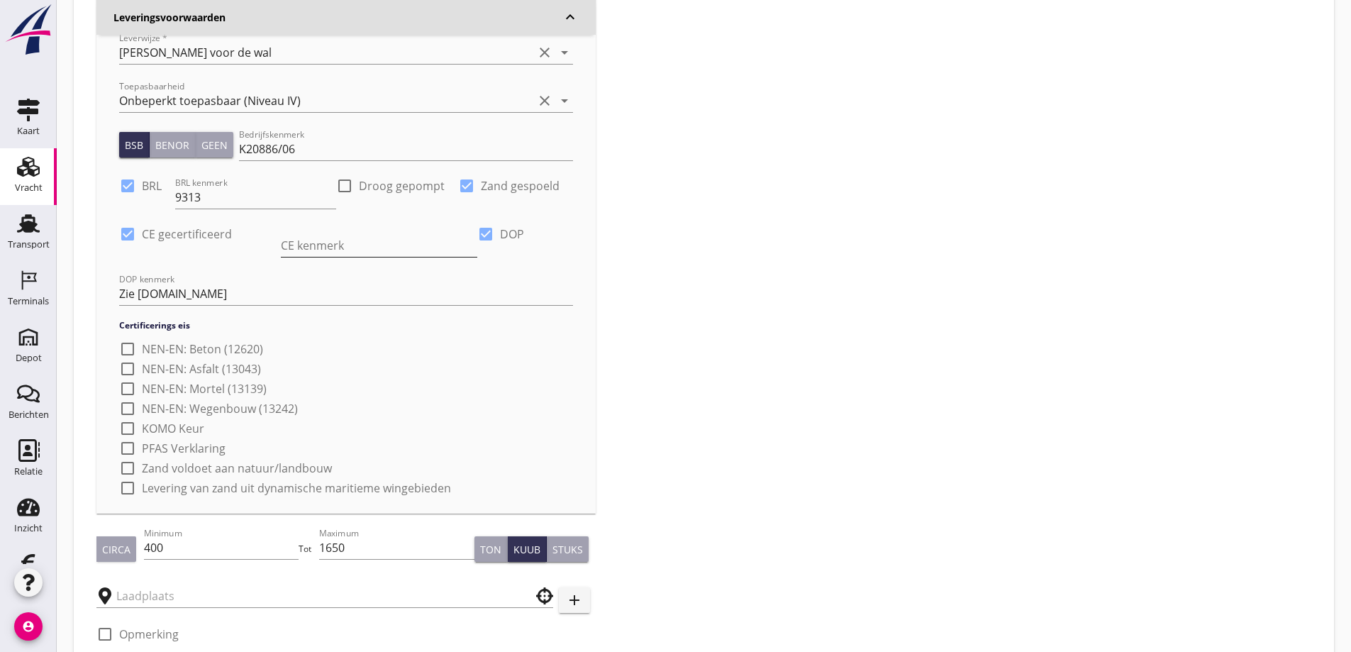
drag, startPoint x: 255, startPoint y: 248, endPoint x: 268, endPoint y: 248, distance: 12.8
click at [281, 248] on input "CE kenmerk" at bounding box center [379, 245] width 196 height 23
type input "[DATE]+ 080620CPR53807"
click at [135, 397] on div at bounding box center [128, 409] width 24 height 24
checkbox input "true"
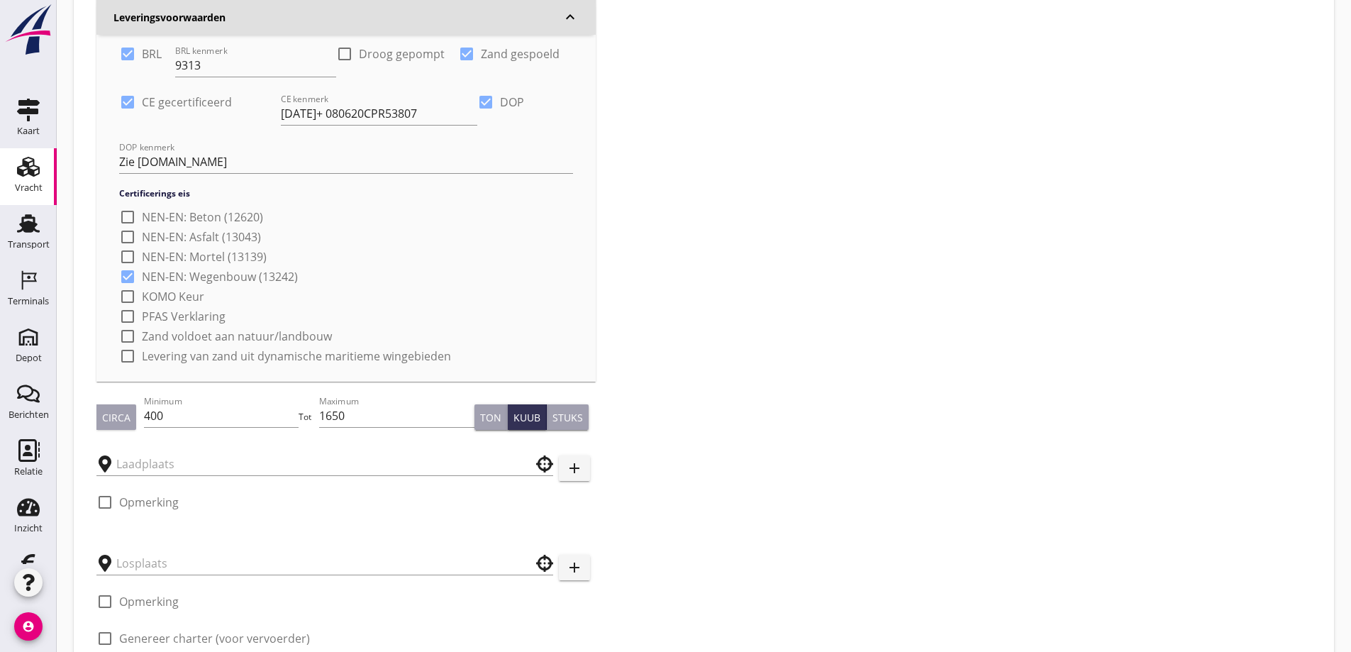
scroll to position [426, 0]
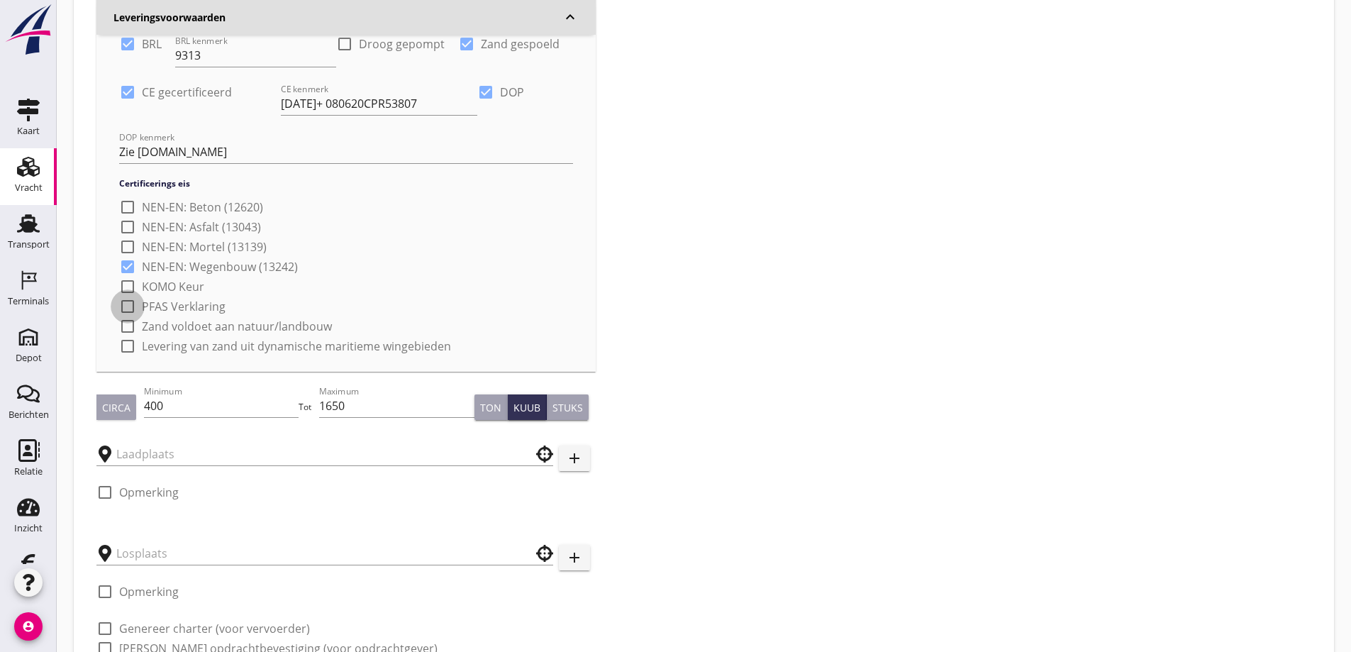
click at [129, 294] on div at bounding box center [128, 306] width 24 height 24
checkbox input "true"
click at [134, 314] on div at bounding box center [128, 326] width 24 height 24
checkbox input "true"
click at [133, 334] on div at bounding box center [128, 346] width 24 height 24
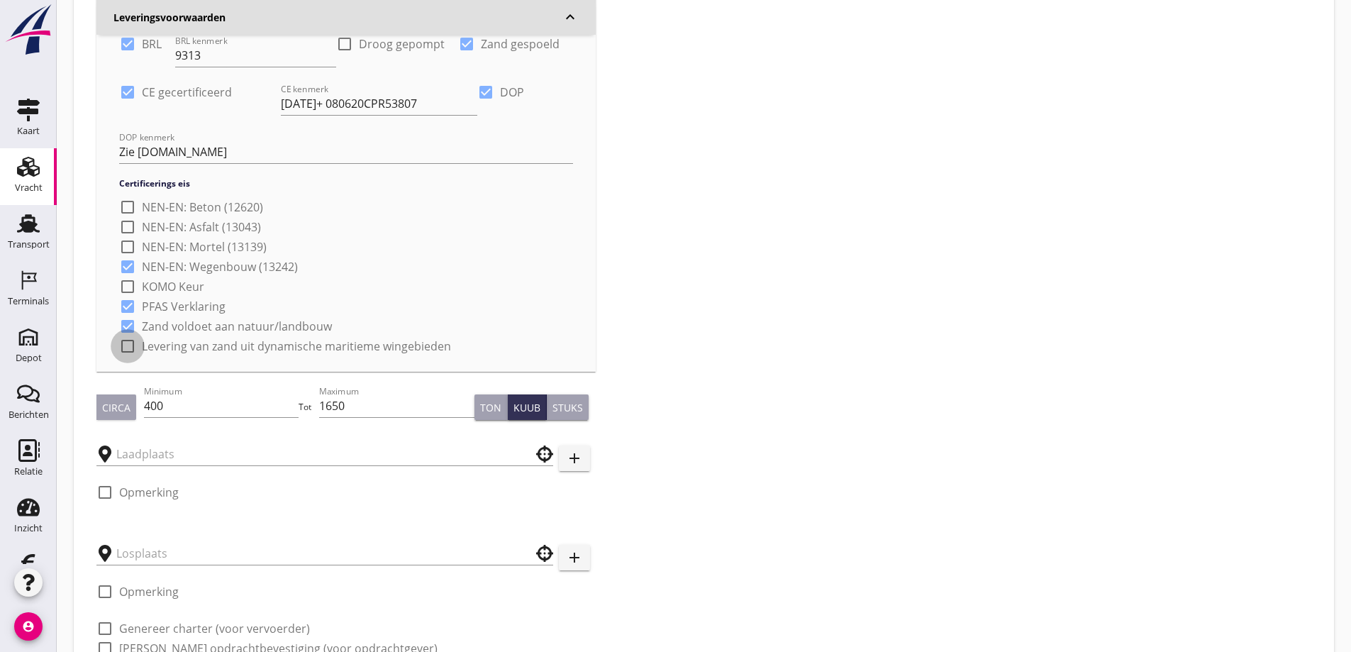
checkbox input "true"
click at [157, 443] on input "text" at bounding box center [314, 454] width 397 height 23
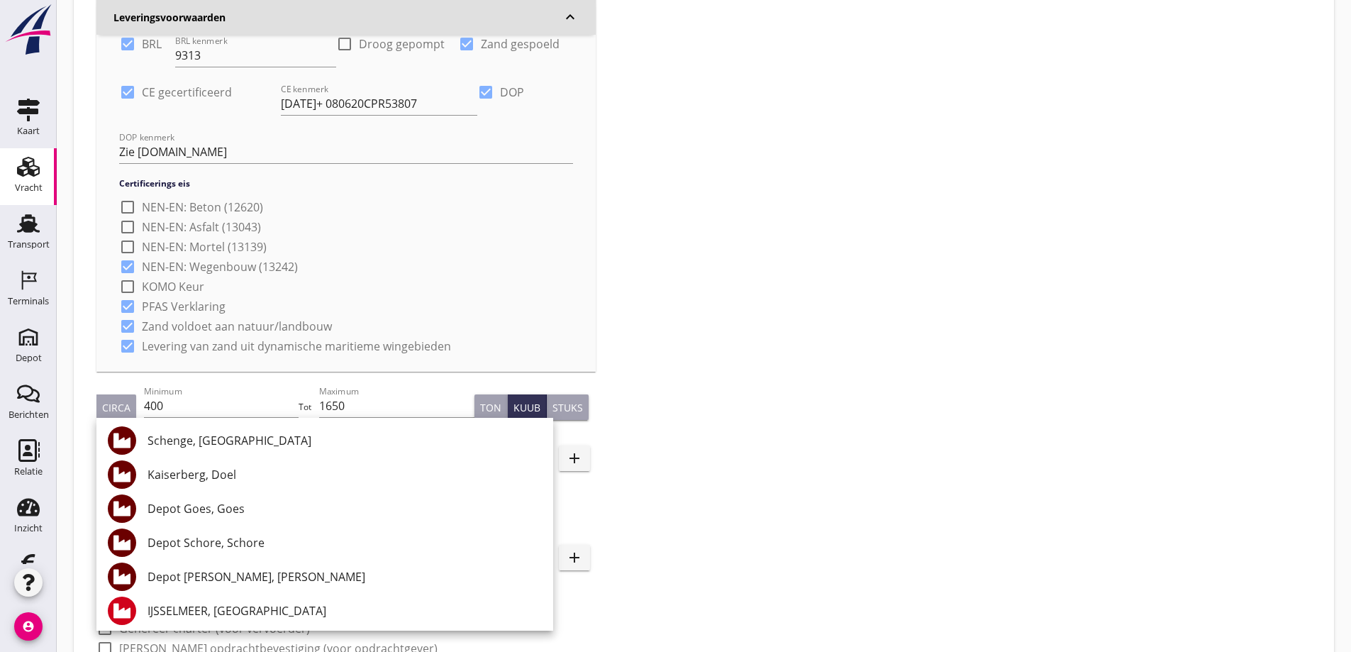
click at [182, 506] on div "Depot Goes, Goes" at bounding box center [345, 508] width 394 height 17
type input "Depot Goes, Goes"
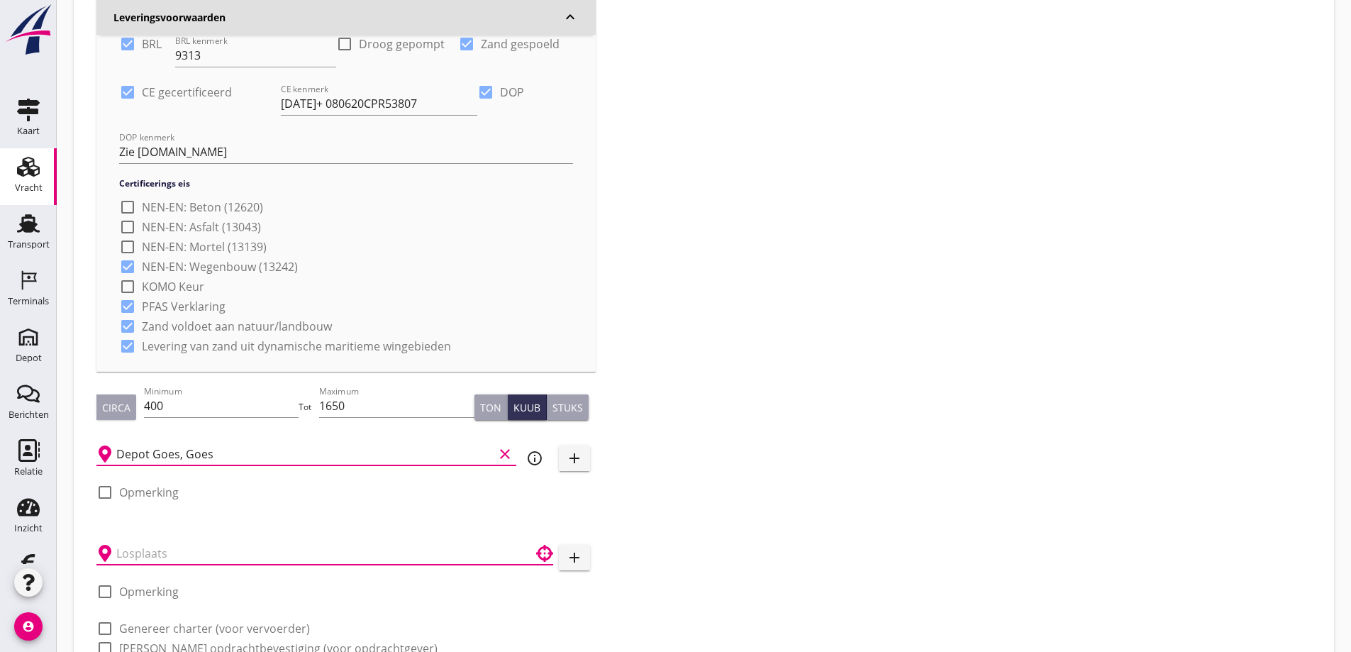
click at [182, 542] on input "text" at bounding box center [314, 553] width 397 height 23
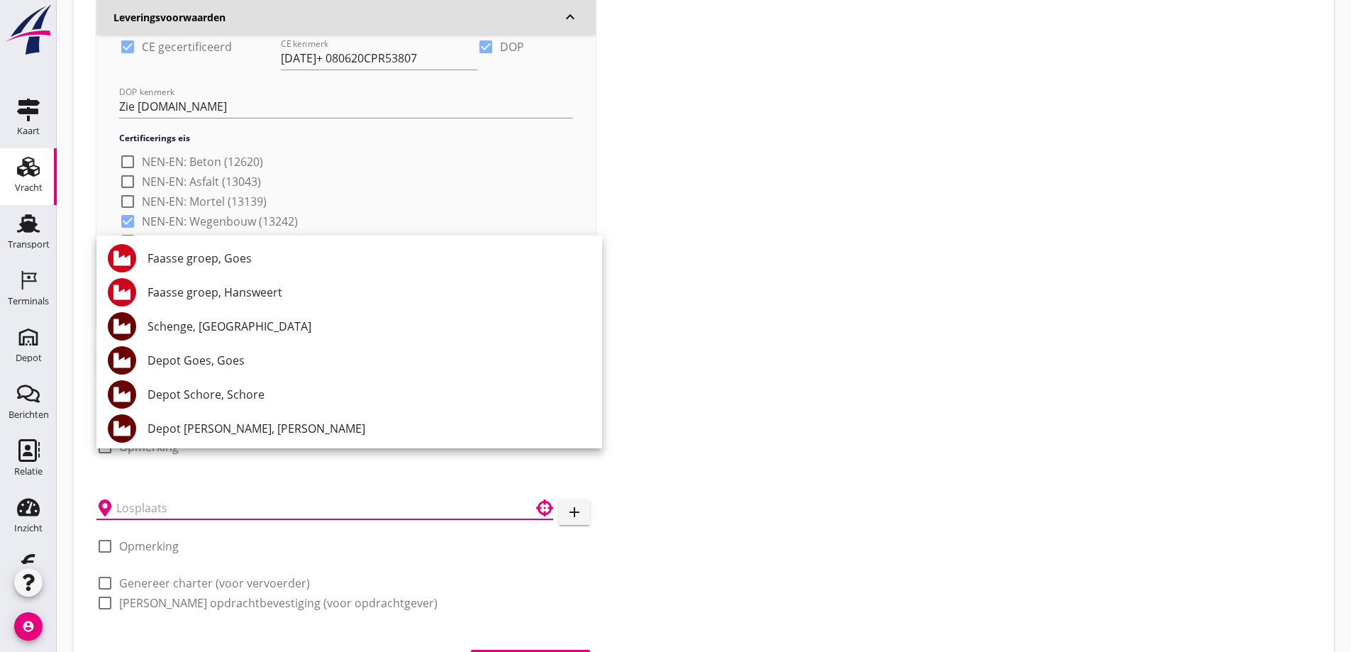
scroll to position [496, 0]
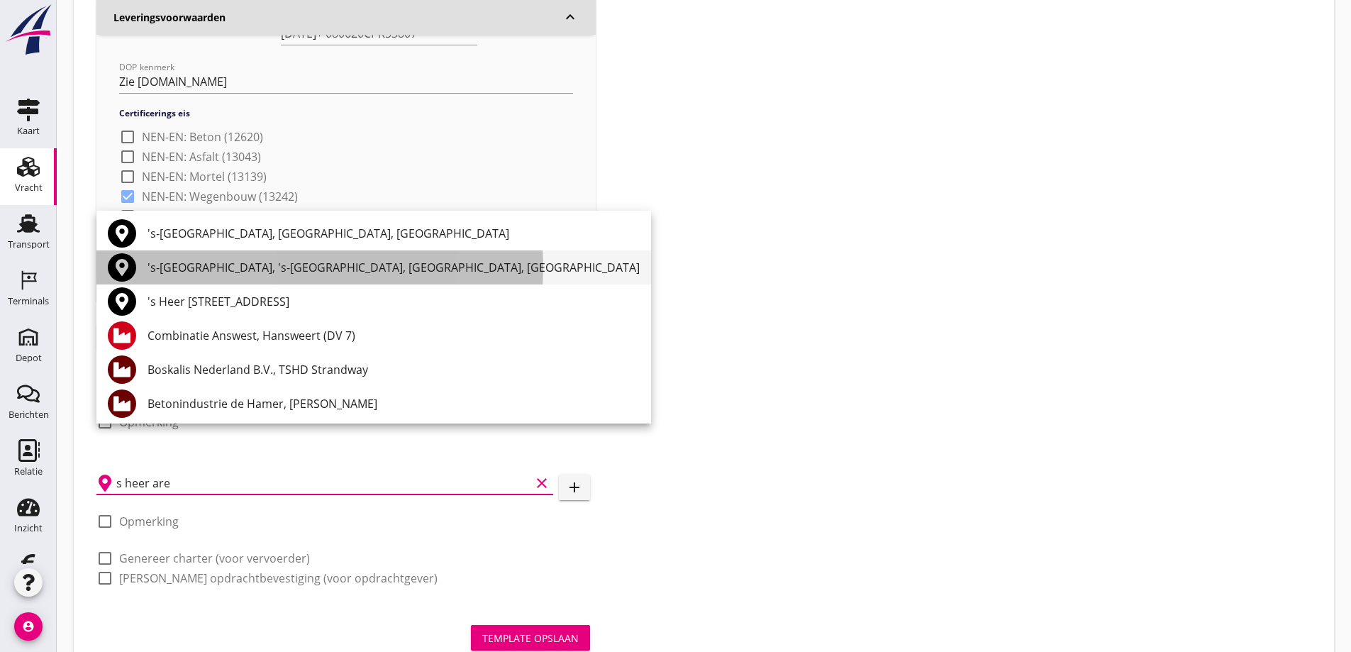
click at [202, 265] on div "'s-[GEOGRAPHIC_DATA], 's-[GEOGRAPHIC_DATA], [GEOGRAPHIC_DATA], [GEOGRAPHIC_DATA]" at bounding box center [394, 267] width 492 height 17
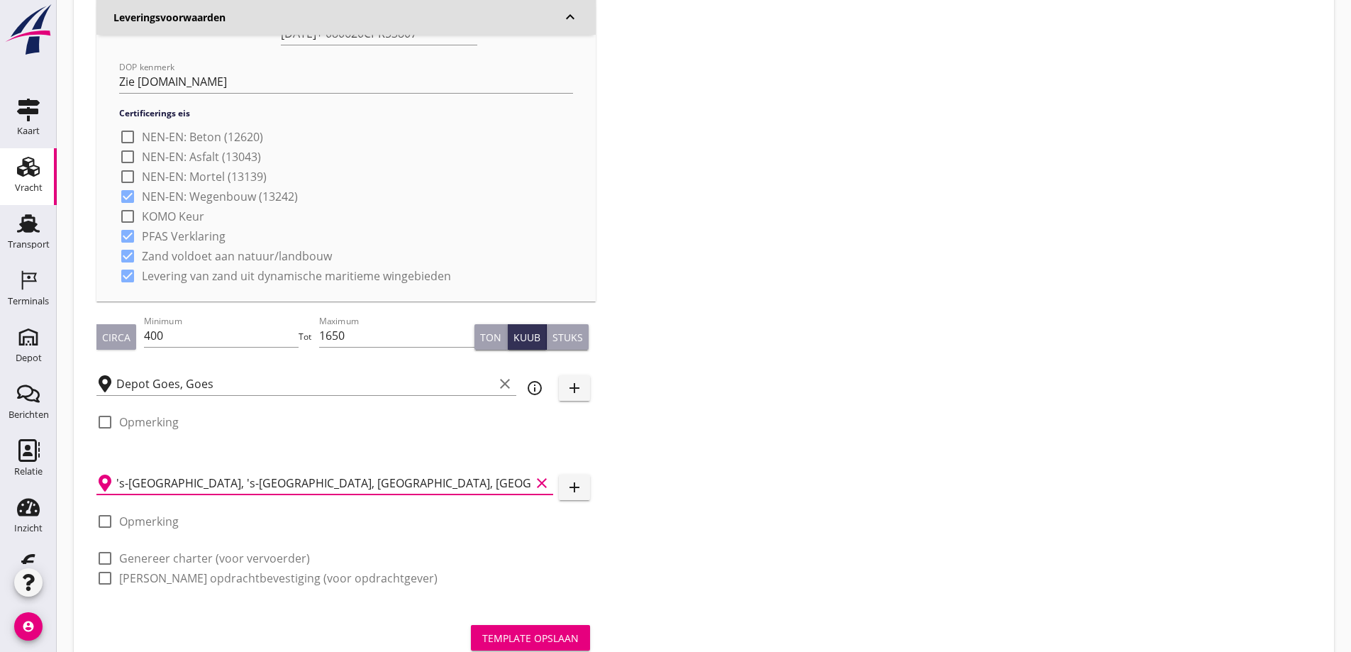
type input "'s-[GEOGRAPHIC_DATA], 's-[GEOGRAPHIC_DATA], [GEOGRAPHIC_DATA], [GEOGRAPHIC_DATA]"
click at [104, 566] on div at bounding box center [105, 578] width 24 height 24
checkbox input "true"
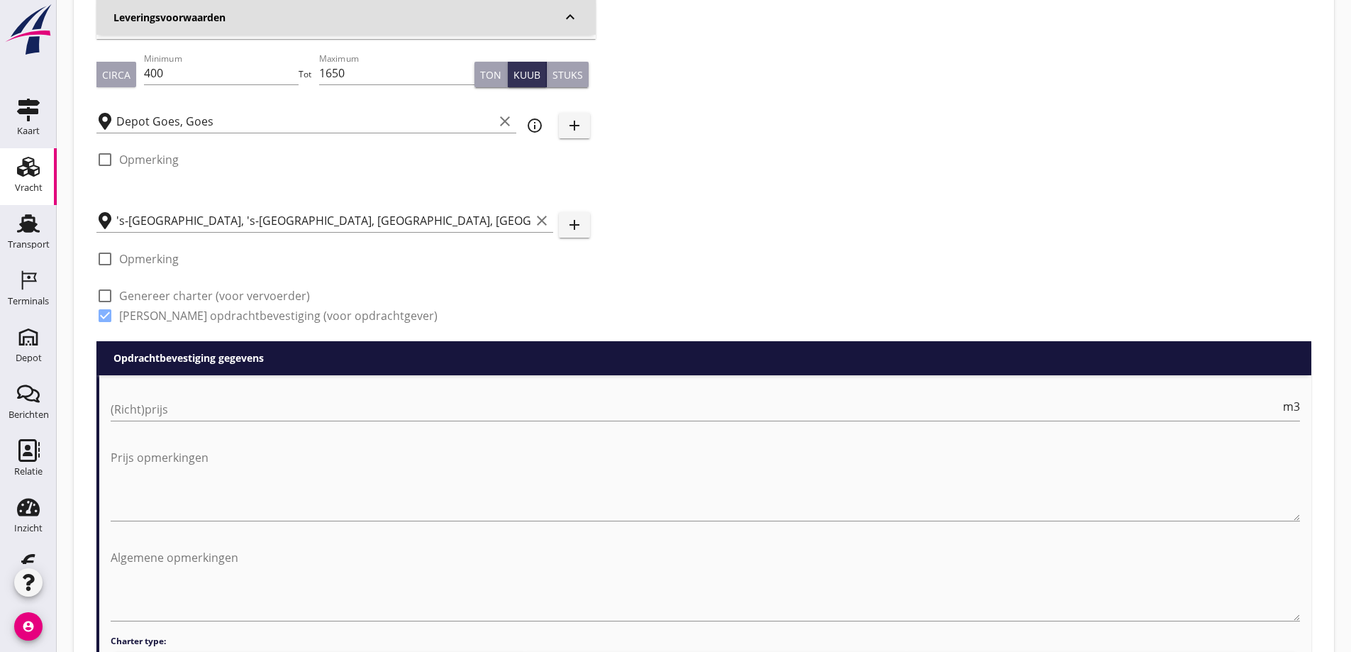
scroll to position [851, 0]
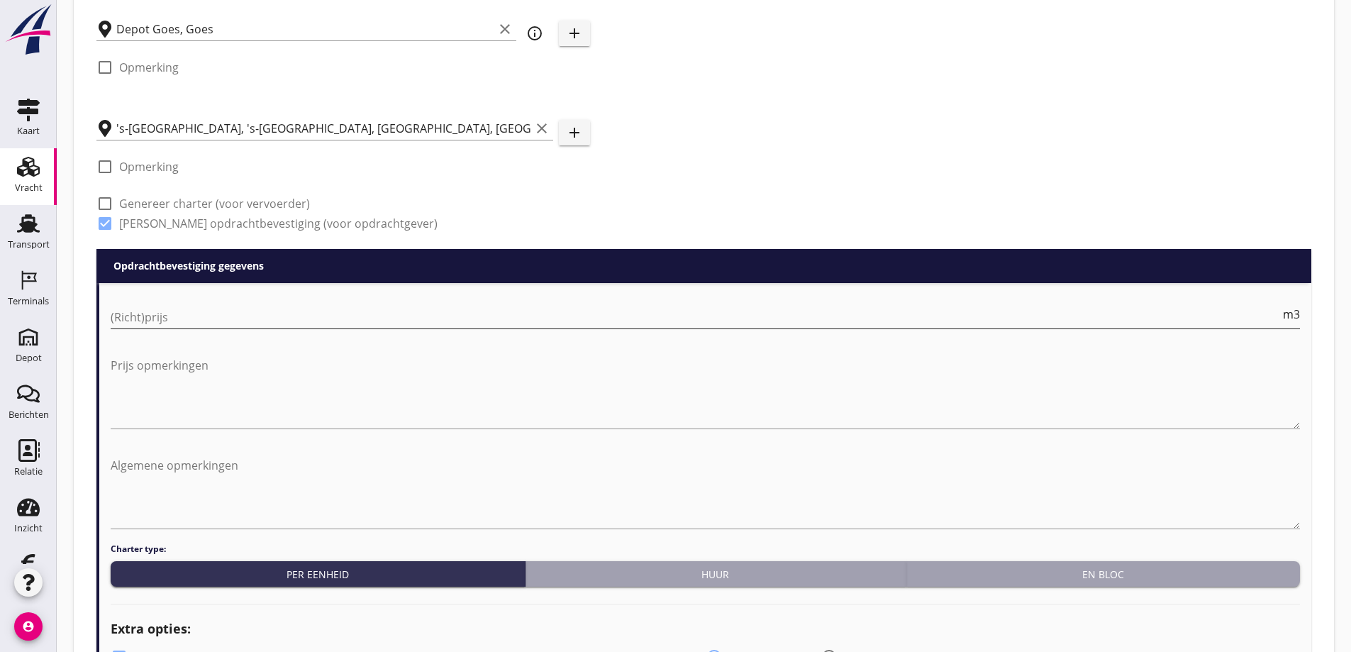
click at [147, 306] on input "(Richt)prijs" at bounding box center [696, 317] width 1170 height 23
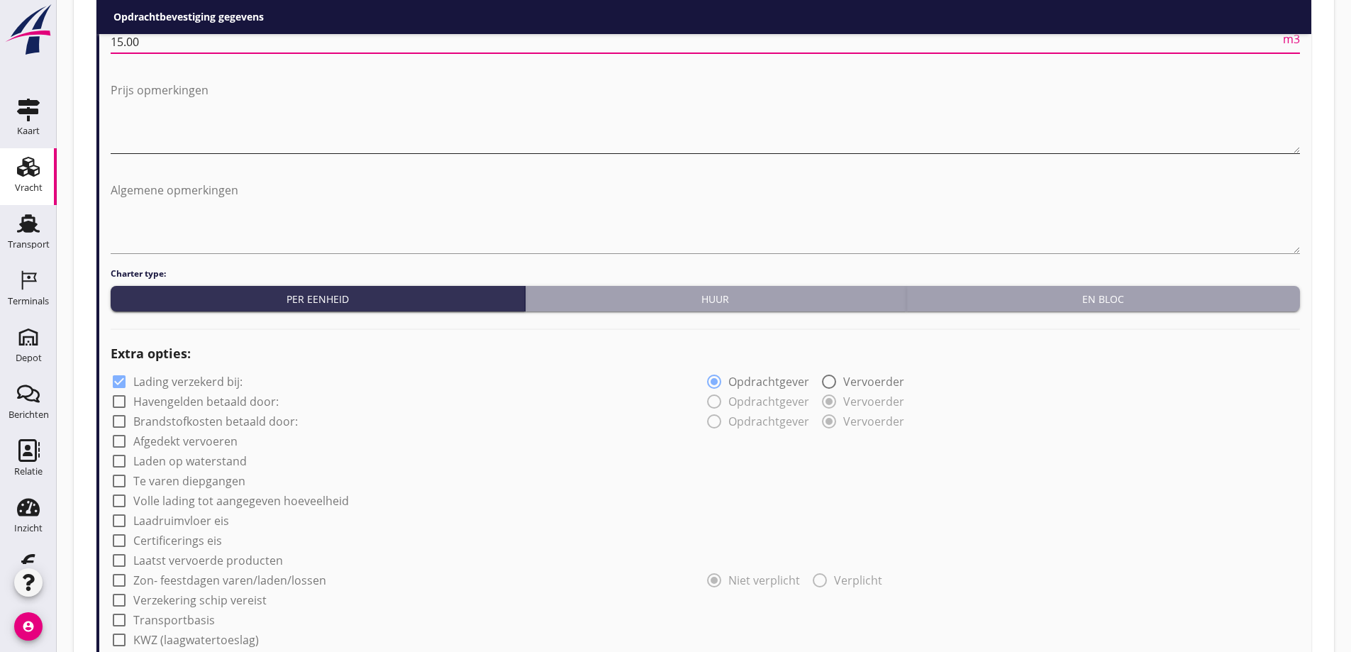
scroll to position [1134, 0]
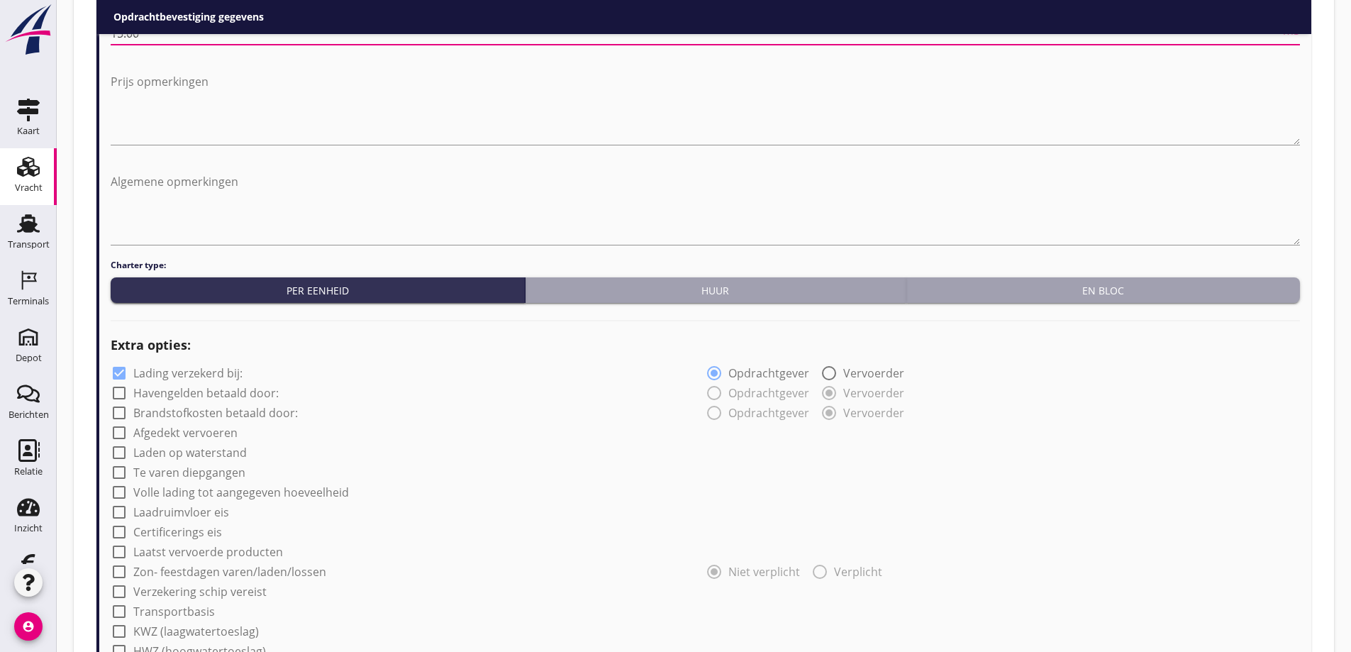
type input "15.00"
click at [122, 361] on div at bounding box center [119, 373] width 24 height 24
checkbox input "false"
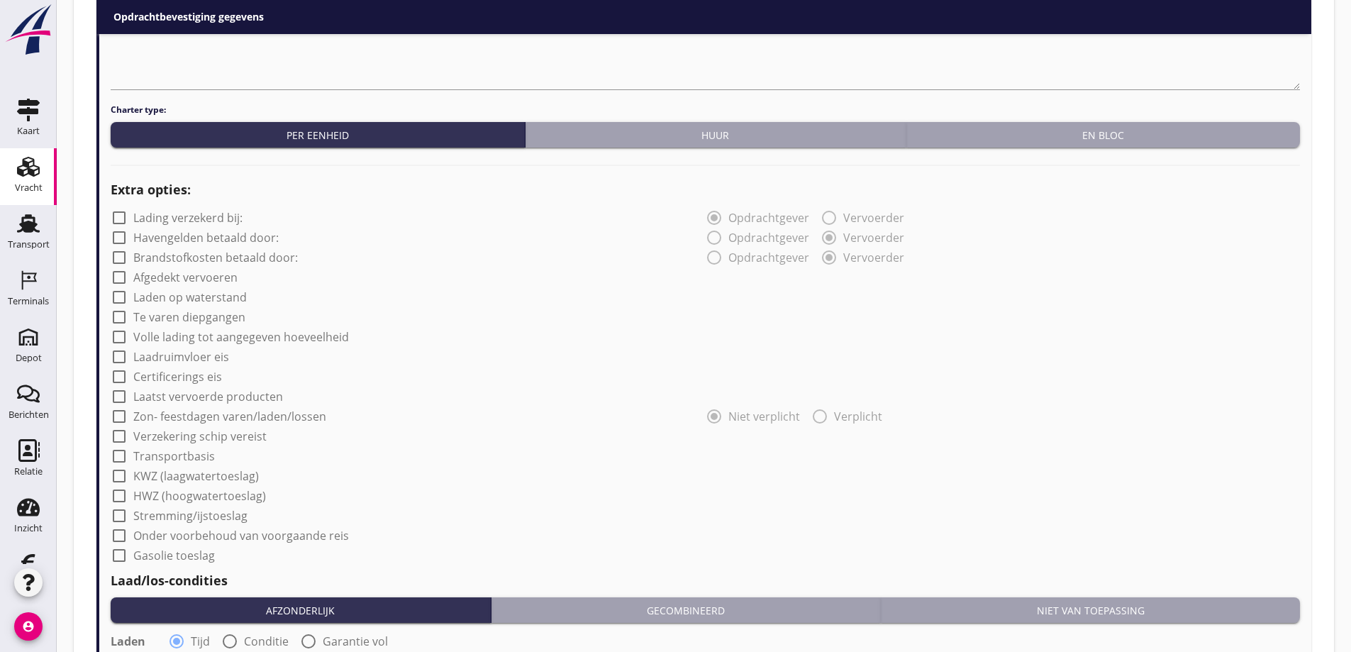
scroll to position [1560, 0]
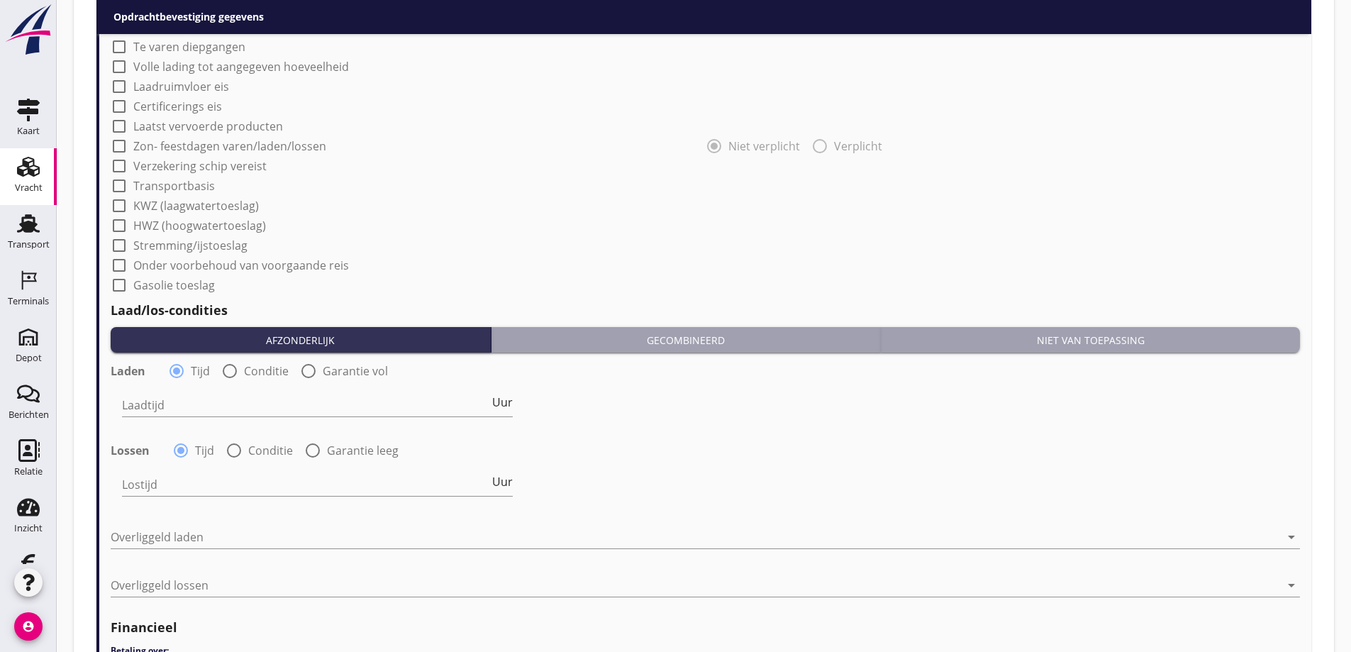
click at [1057, 333] on div "Niet van toepassing" at bounding box center [1091, 340] width 408 height 15
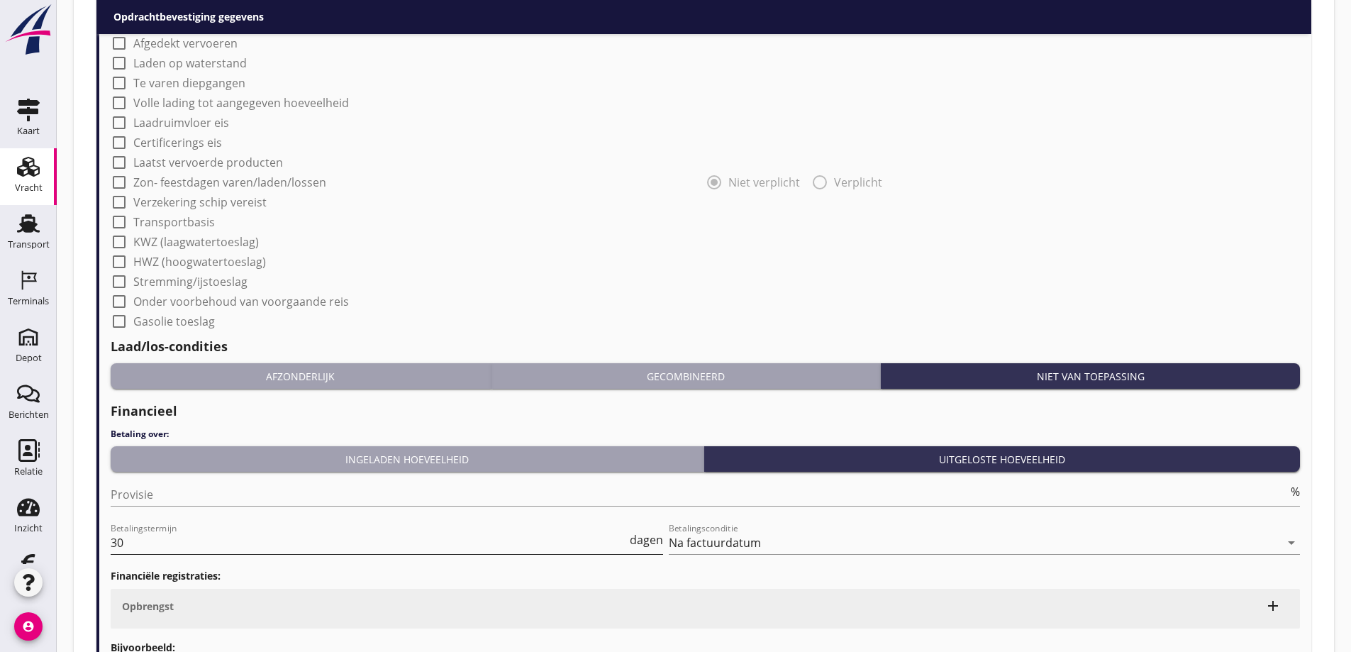
scroll to position [1631, 0]
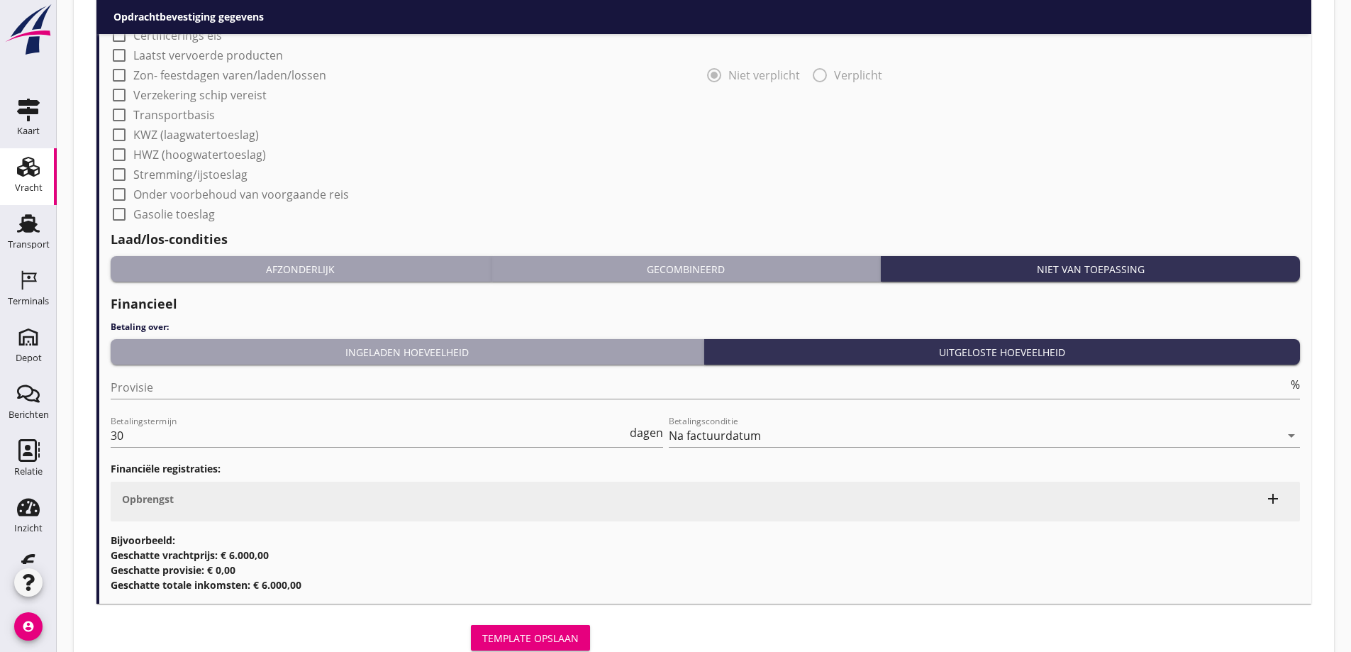
click at [557, 631] on div "Template opslaan" at bounding box center [530, 638] width 96 height 15
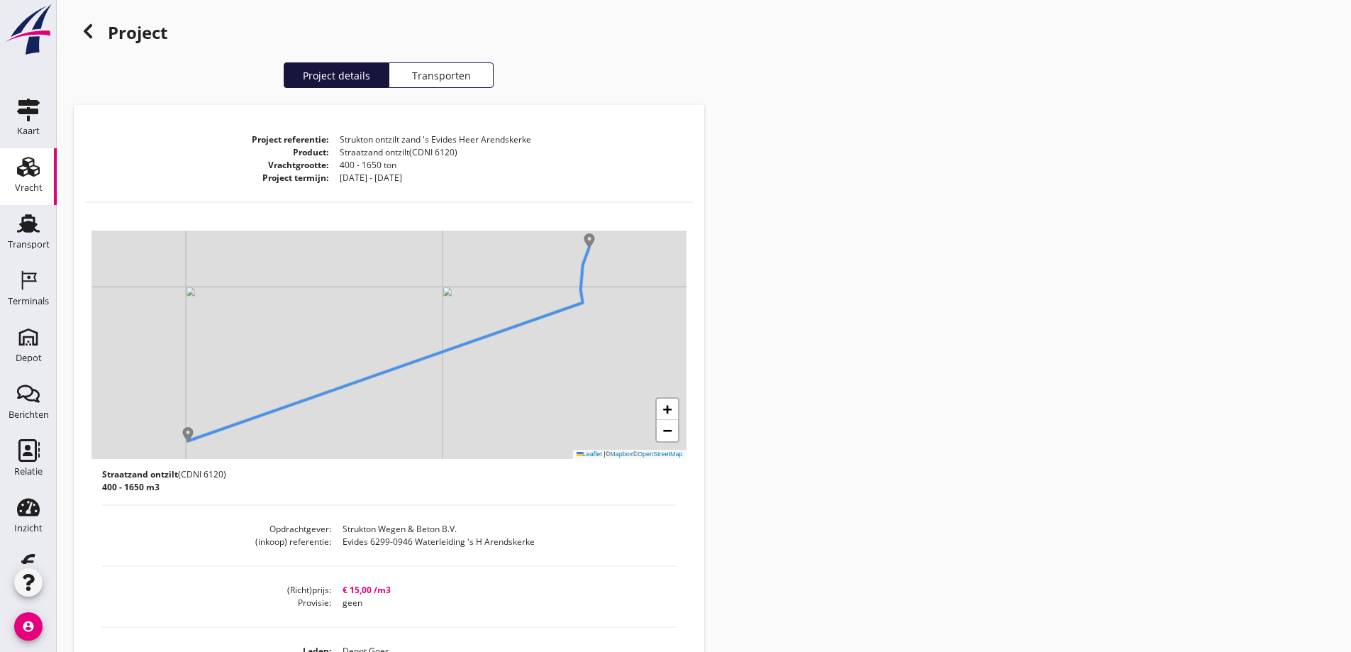
click at [90, 28] on icon at bounding box center [87, 31] width 17 height 17
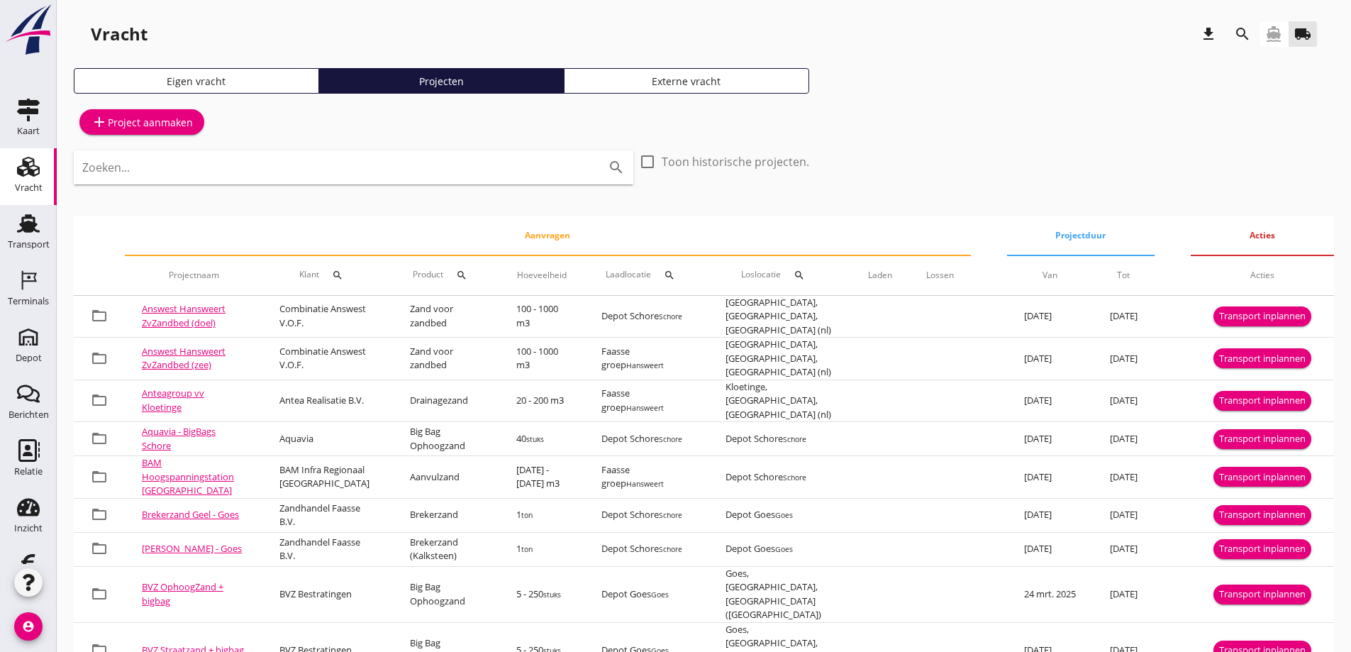
click at [1275, 35] on icon "directions_boat" at bounding box center [1273, 34] width 17 height 17
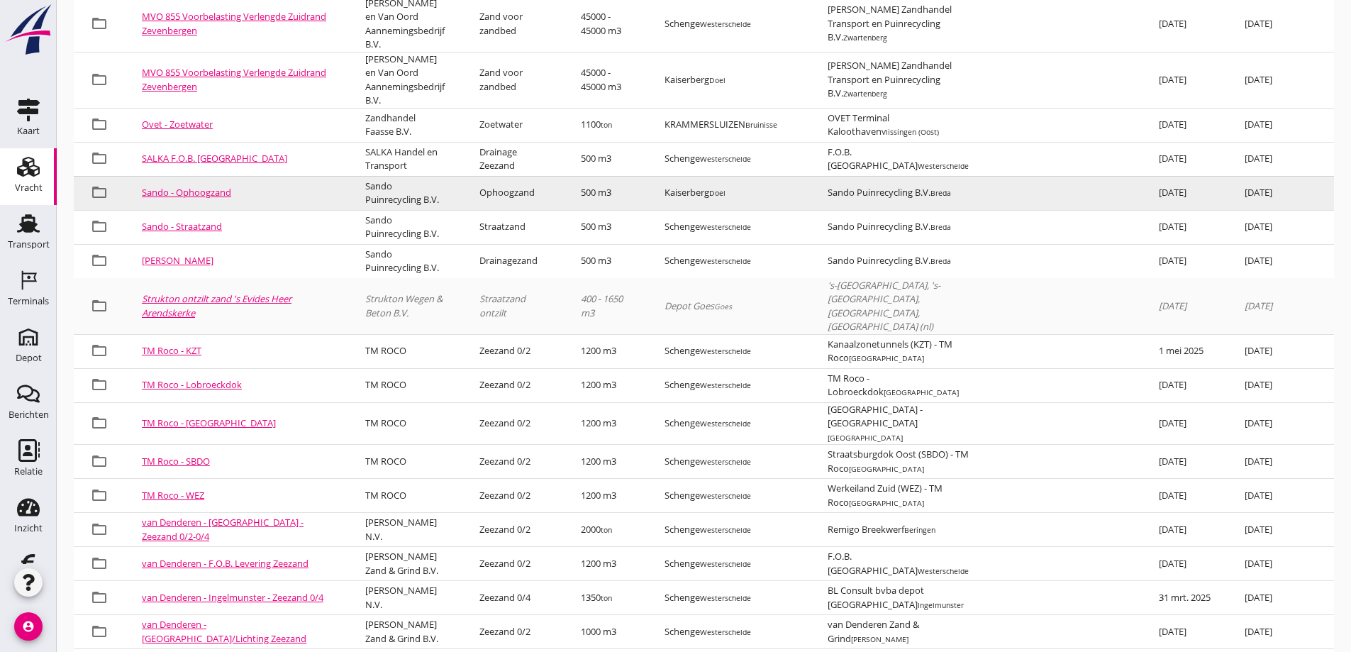
scroll to position [2854, 0]
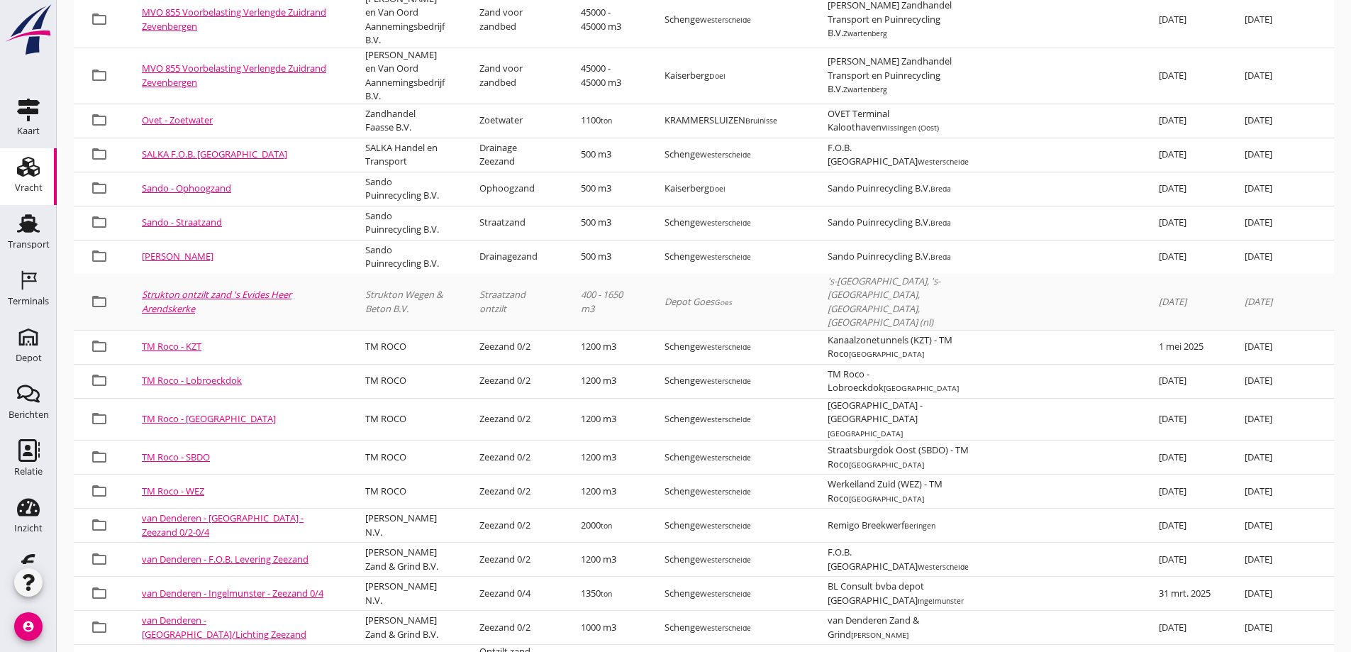
click at [190, 315] on link "Strukton ontzilt zand 's Evides Heer Arendskerke" at bounding box center [217, 301] width 150 height 27
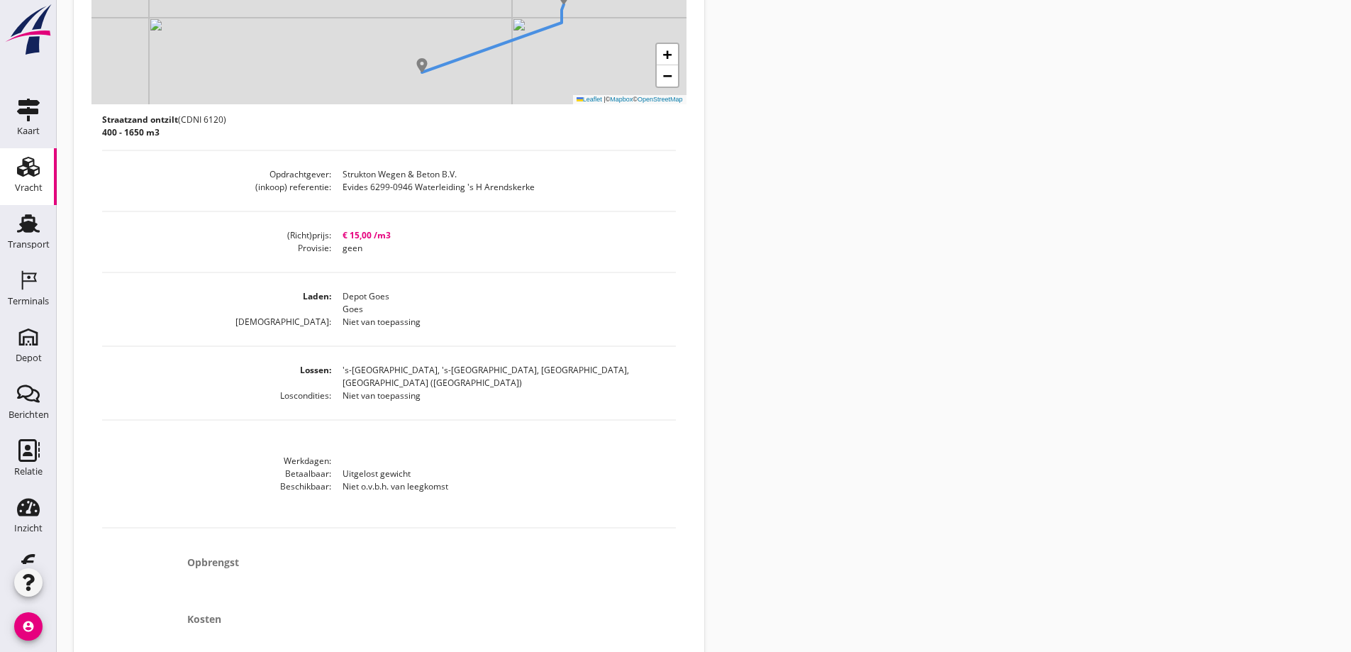
scroll to position [462, 0]
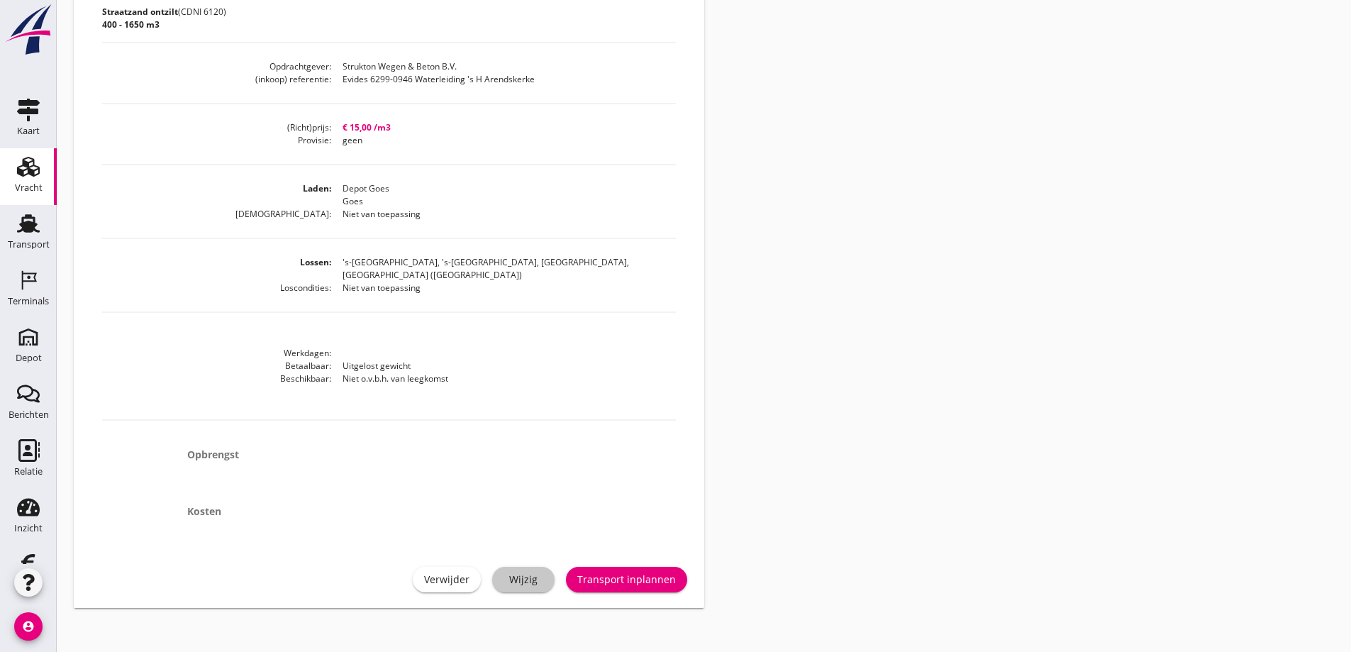
click at [534, 572] on div "Wijzig" at bounding box center [524, 579] width 40 height 15
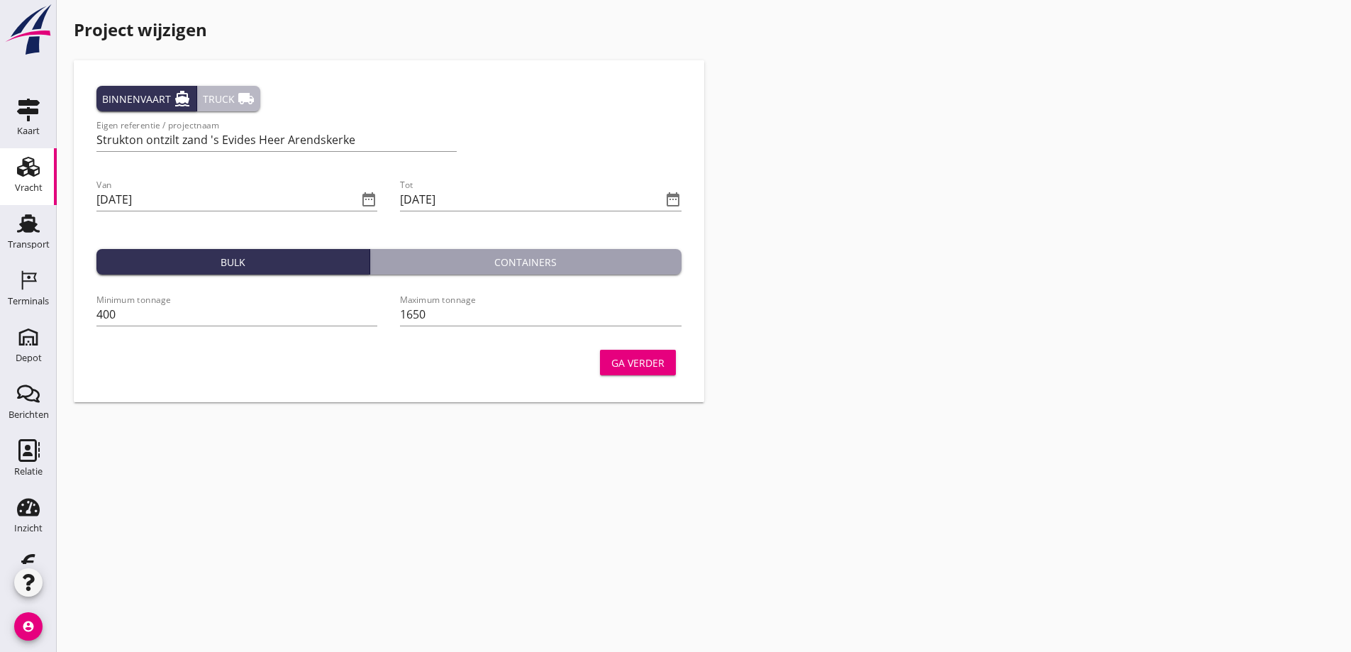
click at [238, 94] on icon "local_shipping" at bounding box center [246, 98] width 17 height 17
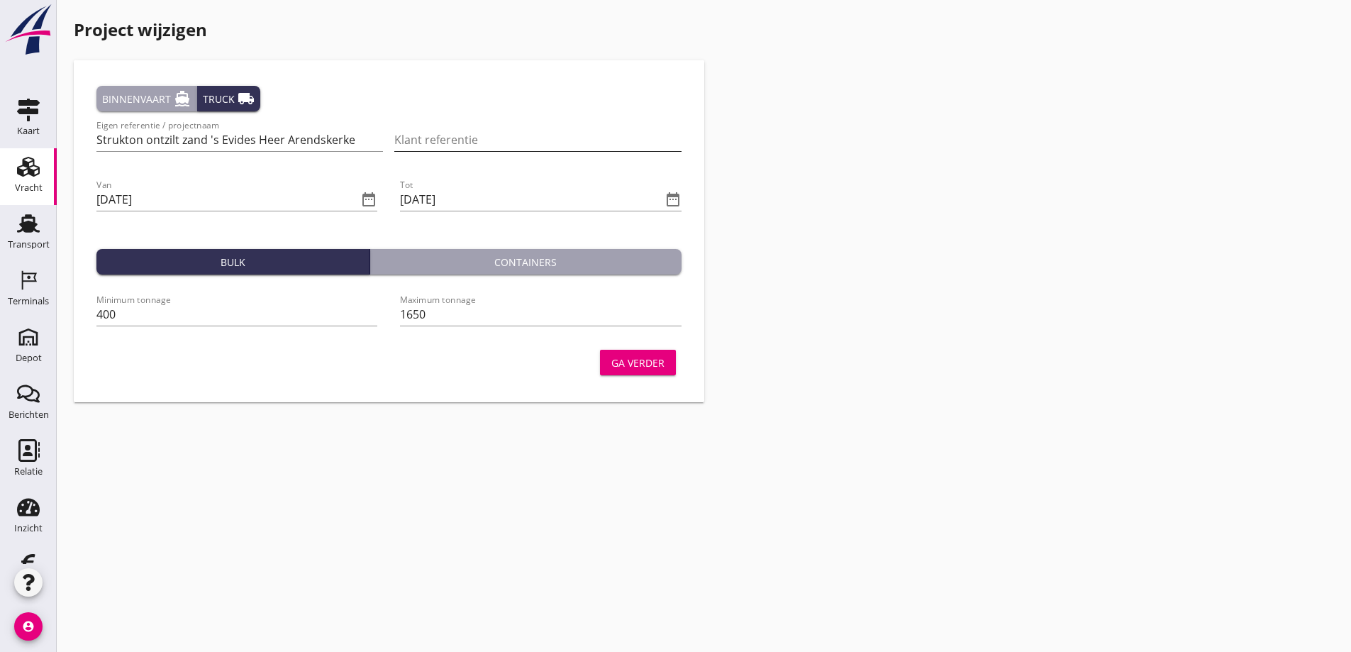
click at [416, 137] on input "Klant referentie" at bounding box center [537, 139] width 287 height 23
paste input "6299-0946"
drag, startPoint x: 395, startPoint y: 143, endPoint x: 429, endPoint y: 153, distance: 35.3
click at [394, 143] on input "6299-0946" at bounding box center [537, 139] width 287 height 23
click at [510, 143] on input "Strukton 6299-0946" at bounding box center [537, 139] width 287 height 23
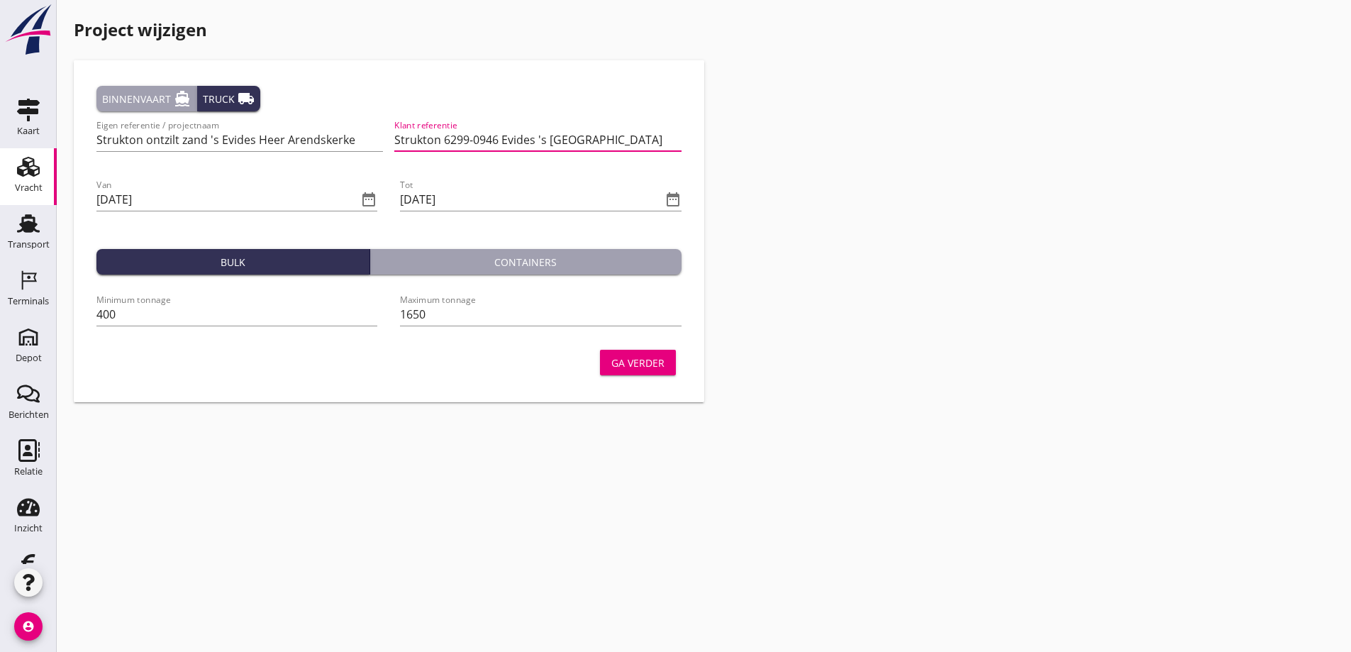
type input "Strukton 6299-0946 Evides 's [GEOGRAPHIC_DATA]"
click at [633, 359] on div "Ga verder" at bounding box center [637, 362] width 53 height 15
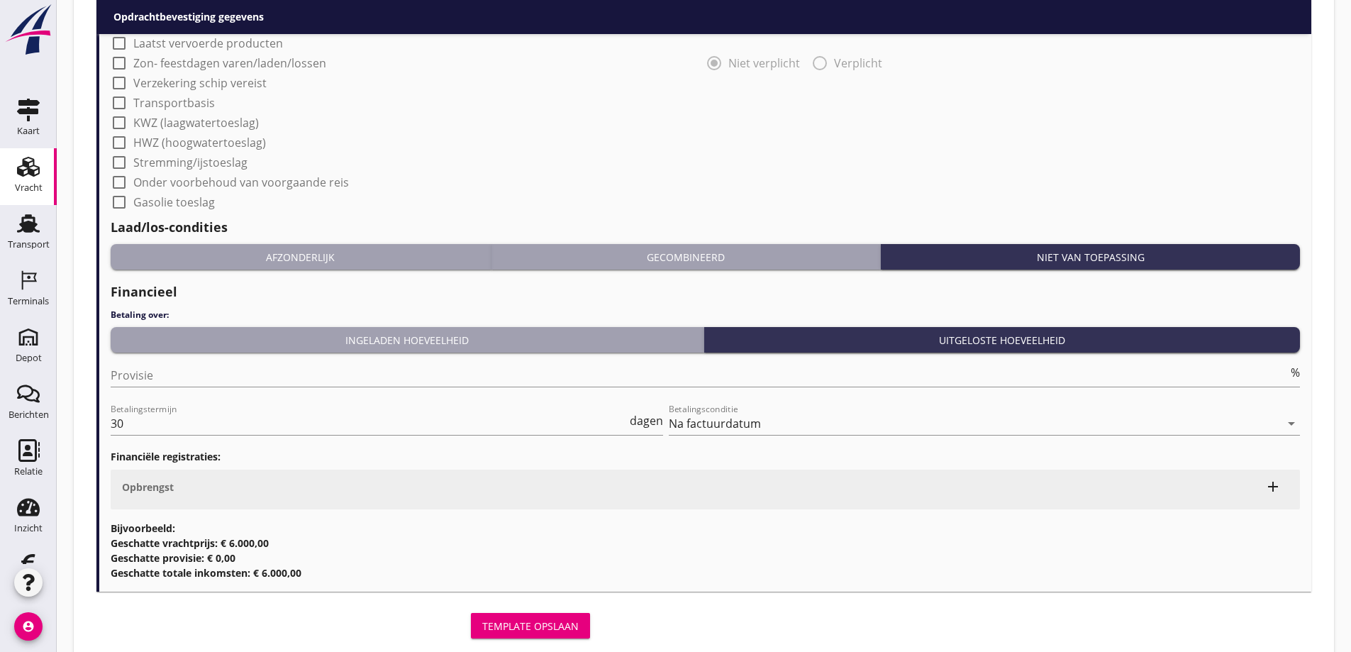
scroll to position [1209, 0]
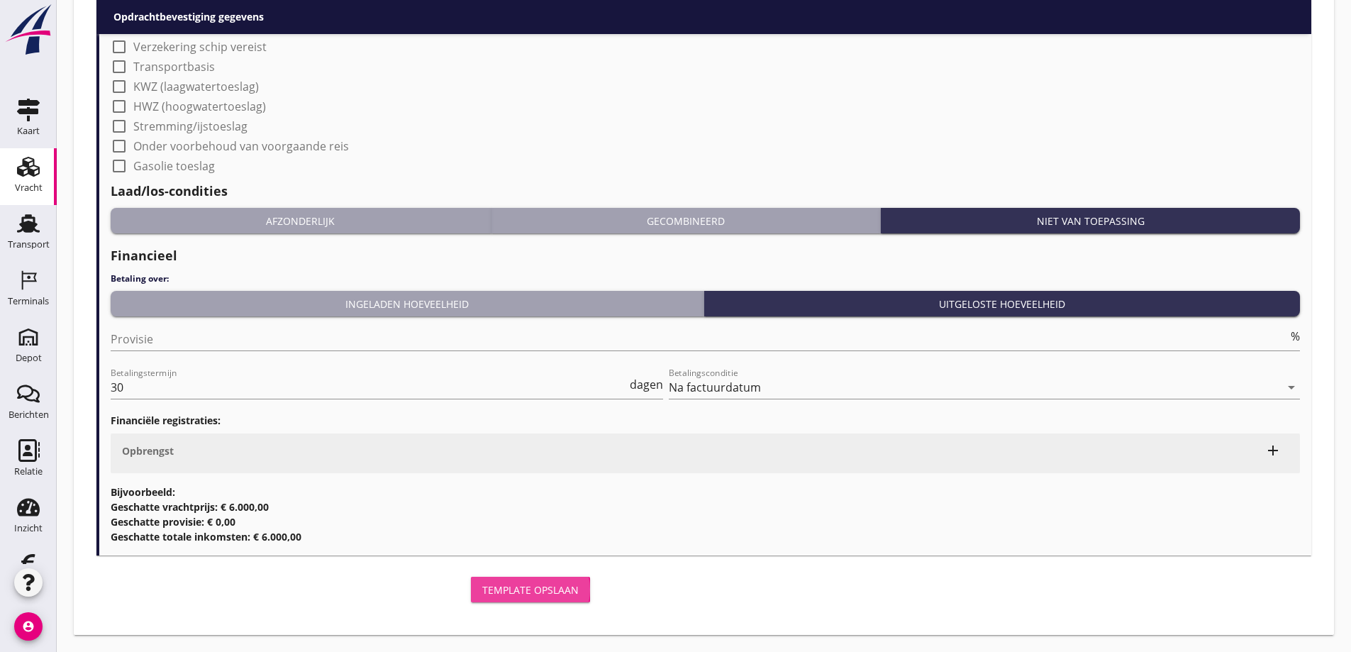
click at [526, 582] on div "Template opslaan" at bounding box center [530, 589] width 96 height 15
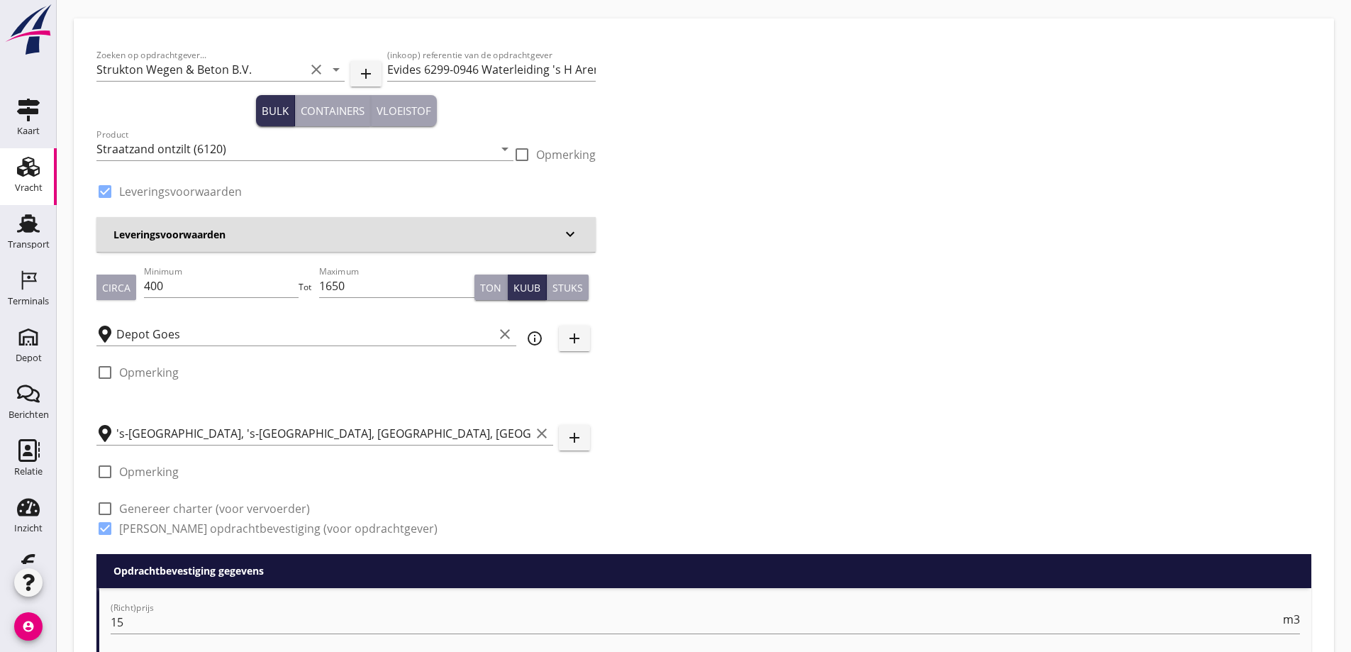
scroll to position [0, 0]
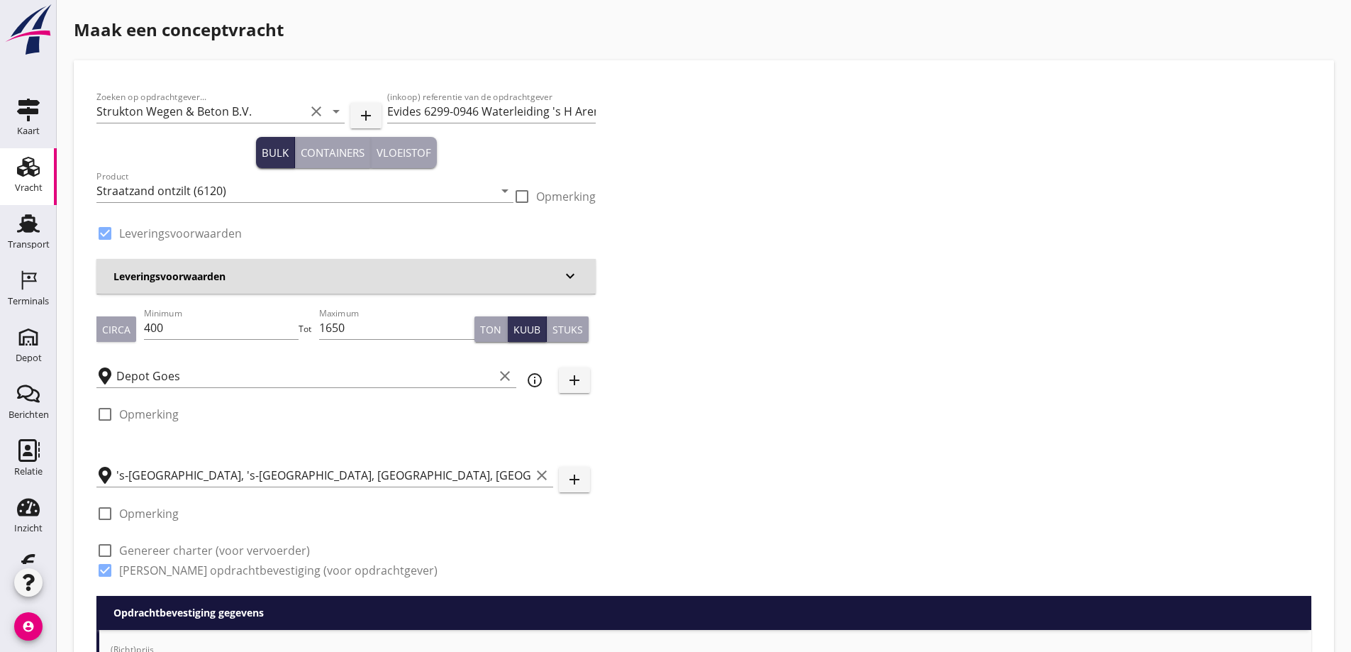
click at [571, 274] on icon "keyboard_arrow_down" at bounding box center [570, 275] width 17 height 17
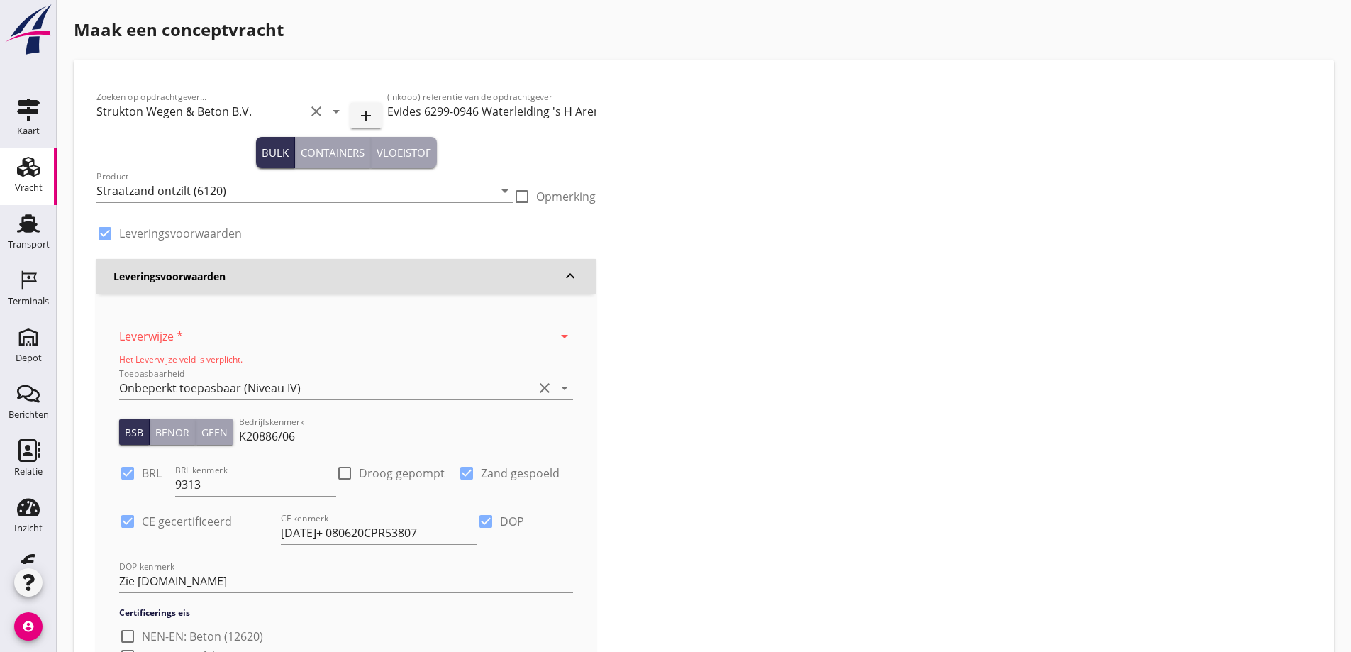
click at [184, 332] on div at bounding box center [326, 336] width 414 height 23
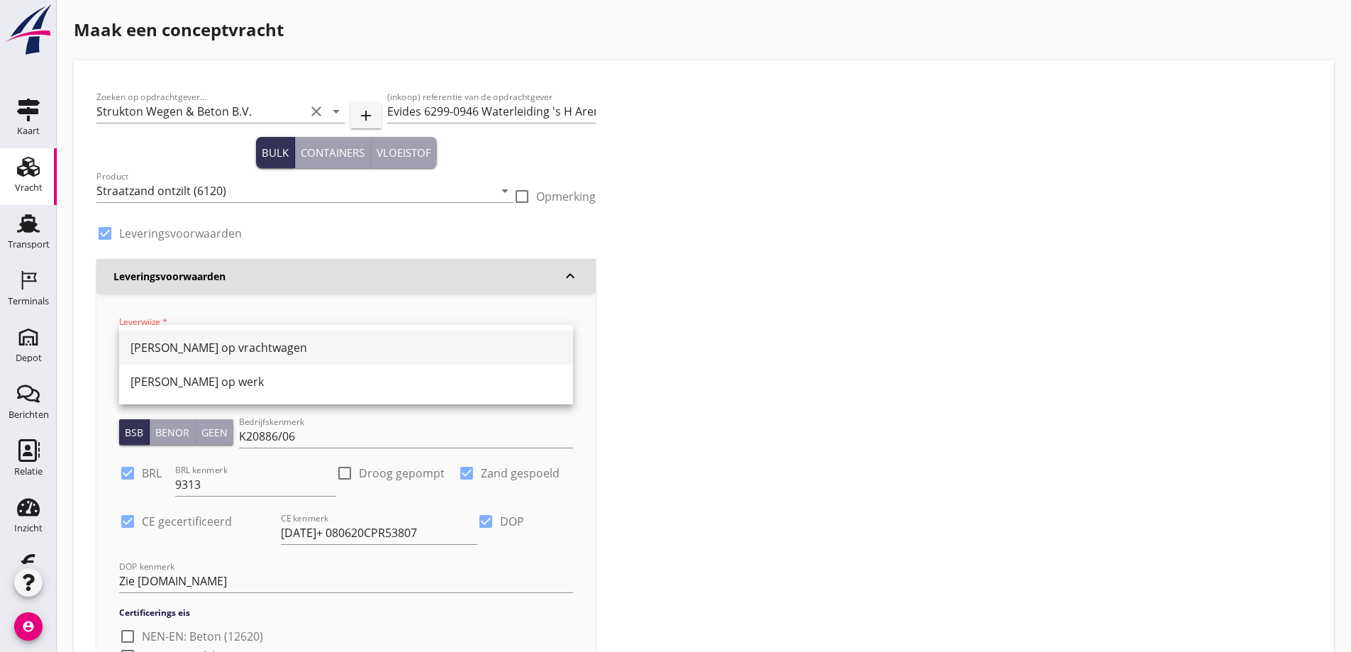
click at [201, 347] on div "[PERSON_NAME] op vrachtwagen" at bounding box center [346, 347] width 431 height 17
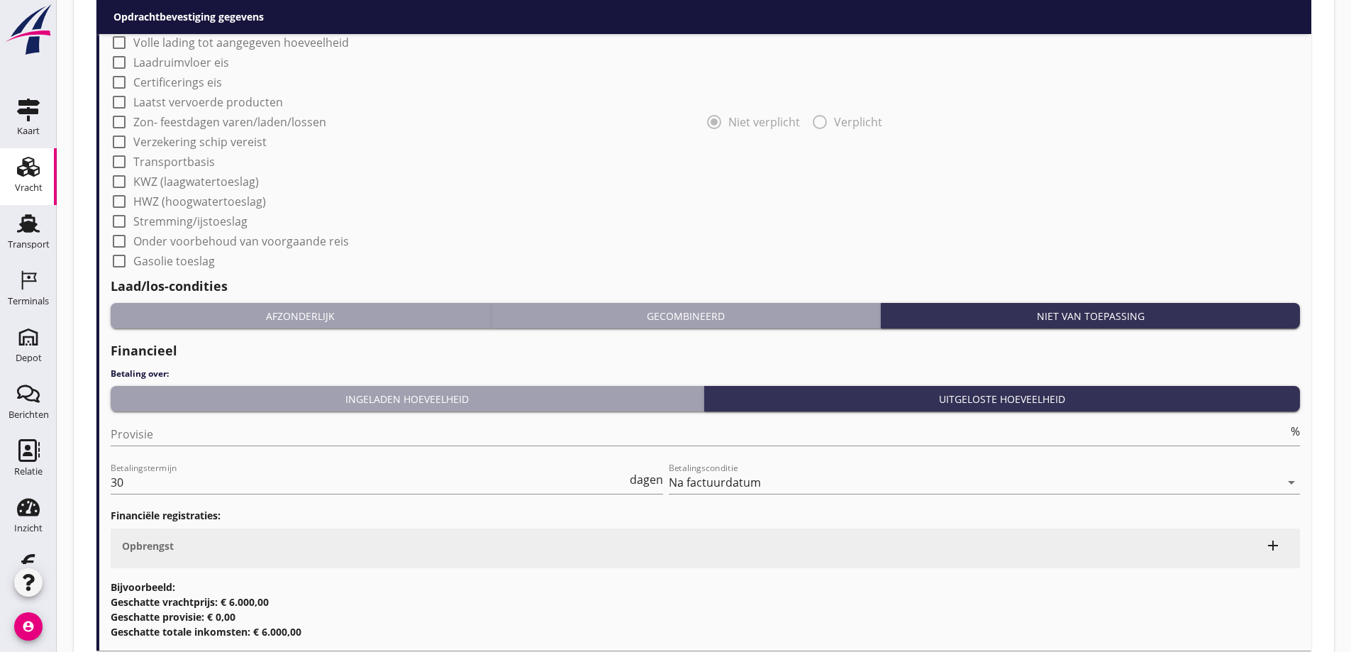
scroll to position [1631, 0]
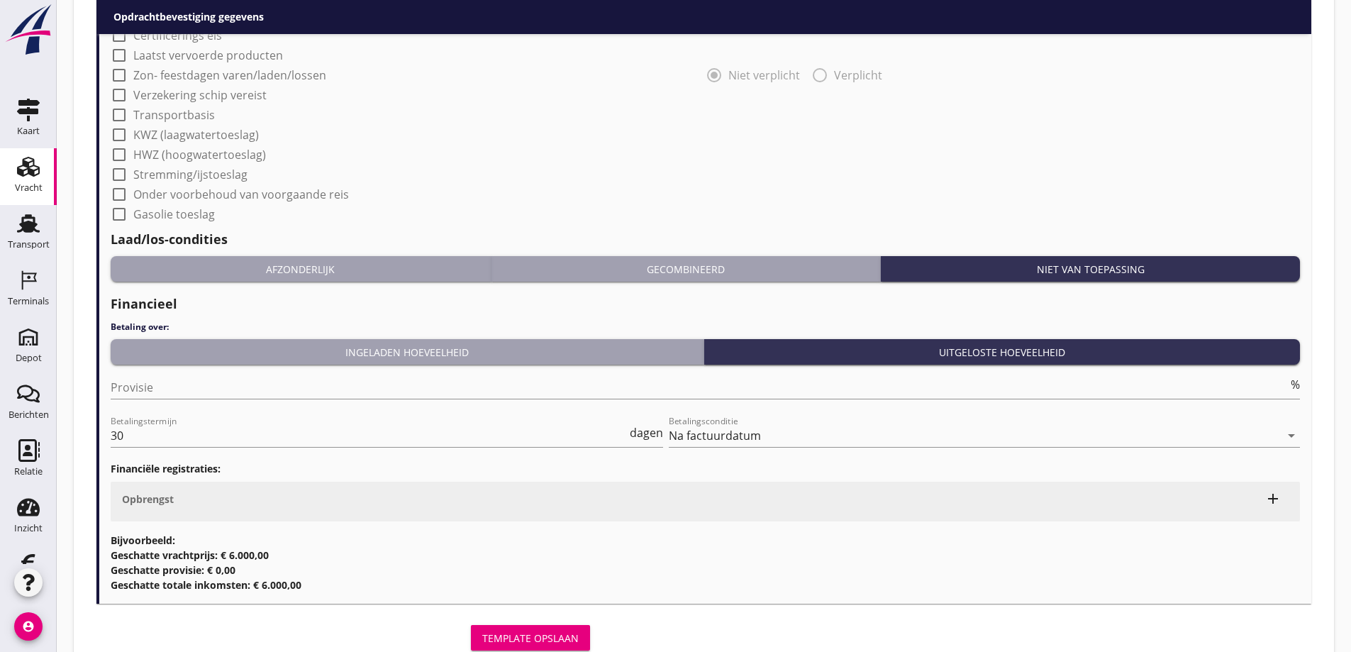
click at [527, 631] on div "Template opslaan" at bounding box center [530, 638] width 96 height 15
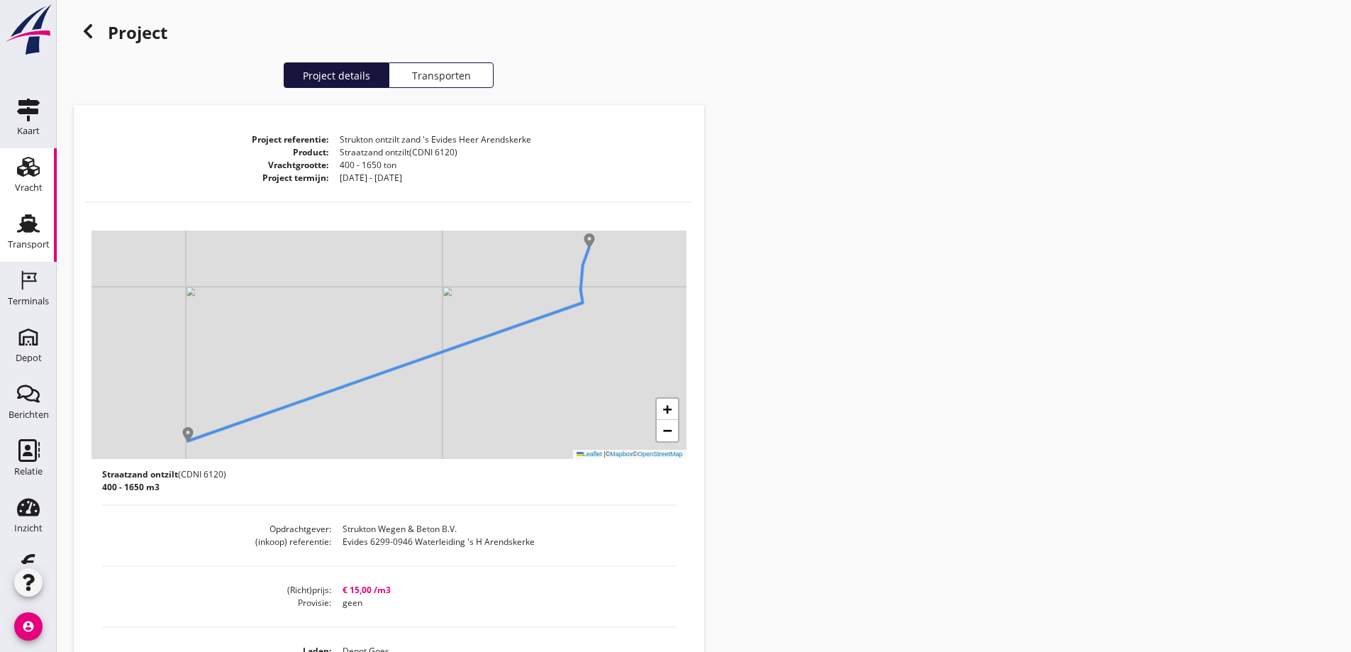
click at [21, 226] on use at bounding box center [28, 223] width 23 height 18
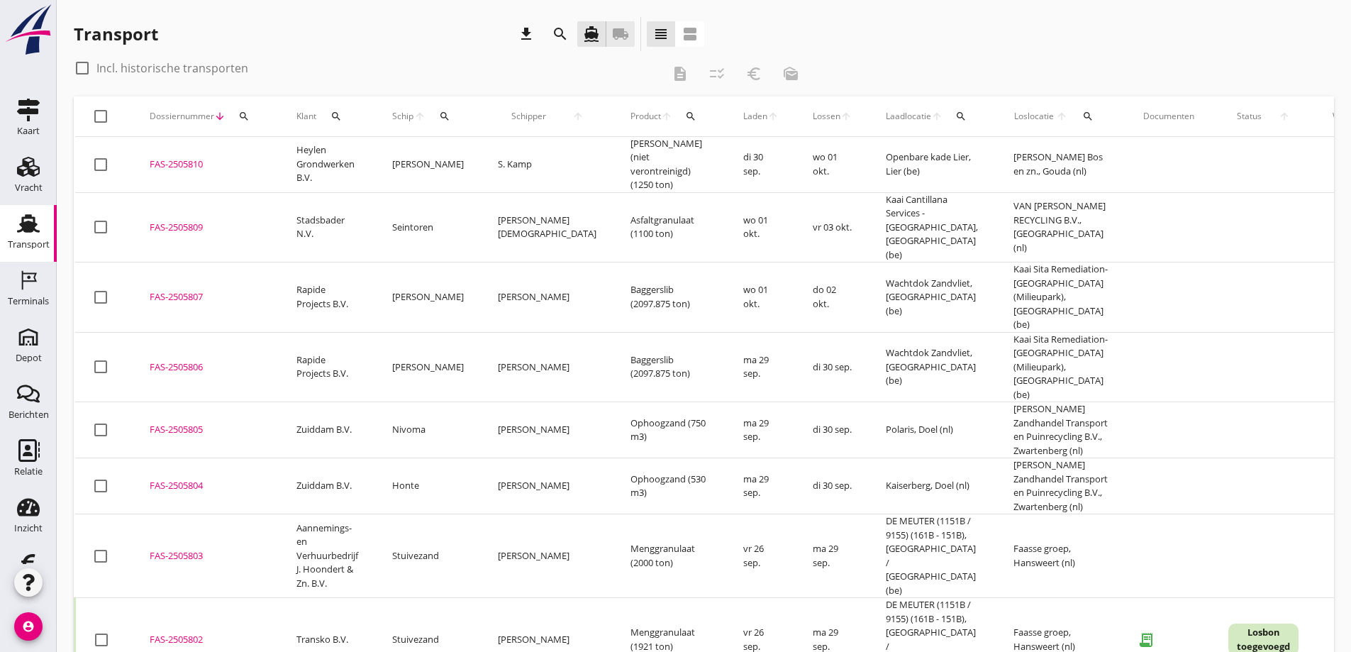
click at [622, 35] on icon "local_shipping" at bounding box center [620, 34] width 17 height 17
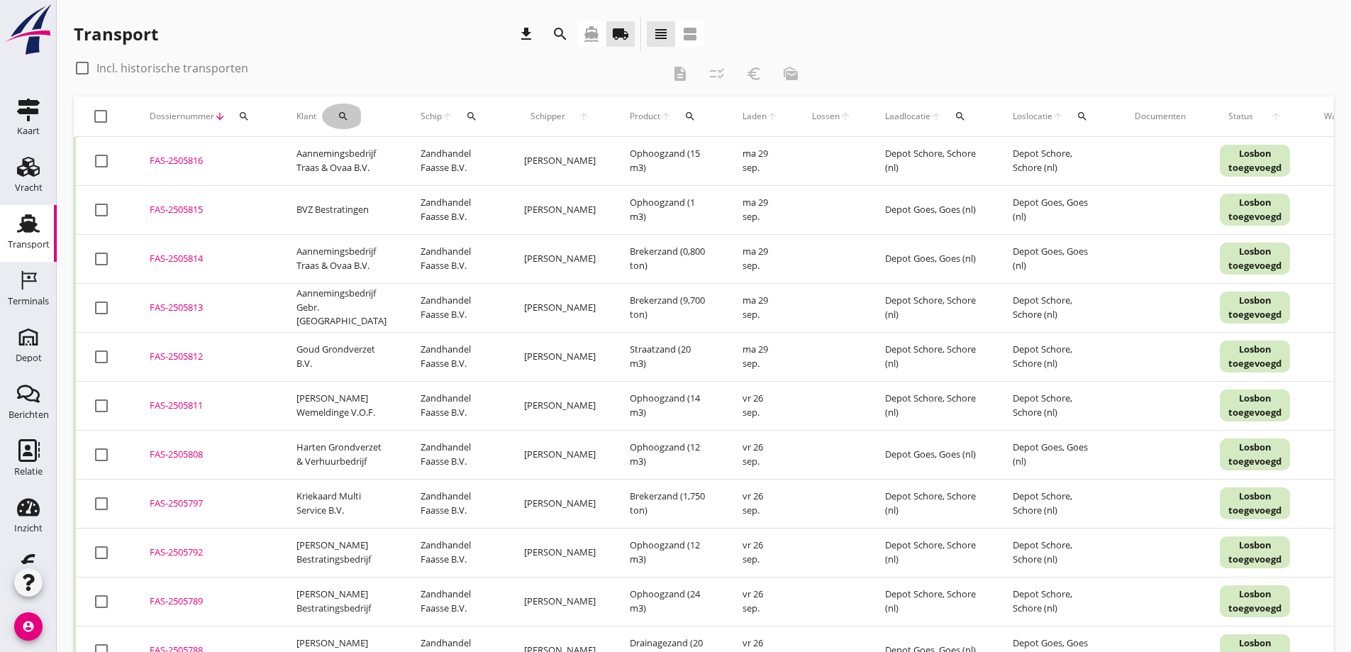
drag, startPoint x: 337, startPoint y: 116, endPoint x: 338, endPoint y: 125, distance: 8.6
click at [338, 116] on icon "search" at bounding box center [343, 116] width 11 height 11
click at [419, 150] on input "Zoeken op opdrachtgever..." at bounding box center [402, 157] width 148 height 23
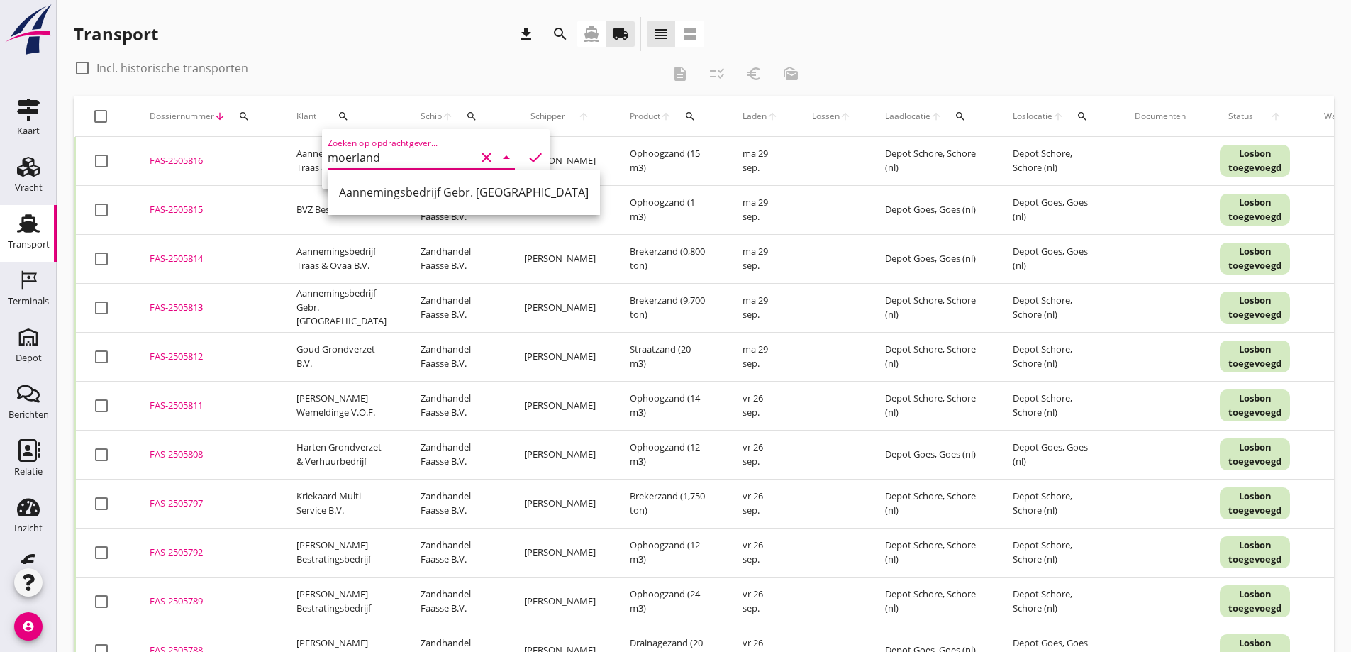
drag, startPoint x: 384, startPoint y: 186, endPoint x: 484, endPoint y: 172, distance: 101.7
click at [383, 186] on div "Aannemingsbedrijf Gebr. [GEOGRAPHIC_DATA]" at bounding box center [464, 192] width 250 height 17
type input "Aannemingsbedrijf Gebr. [GEOGRAPHIC_DATA]"
click at [527, 155] on icon "check" at bounding box center [535, 157] width 17 height 17
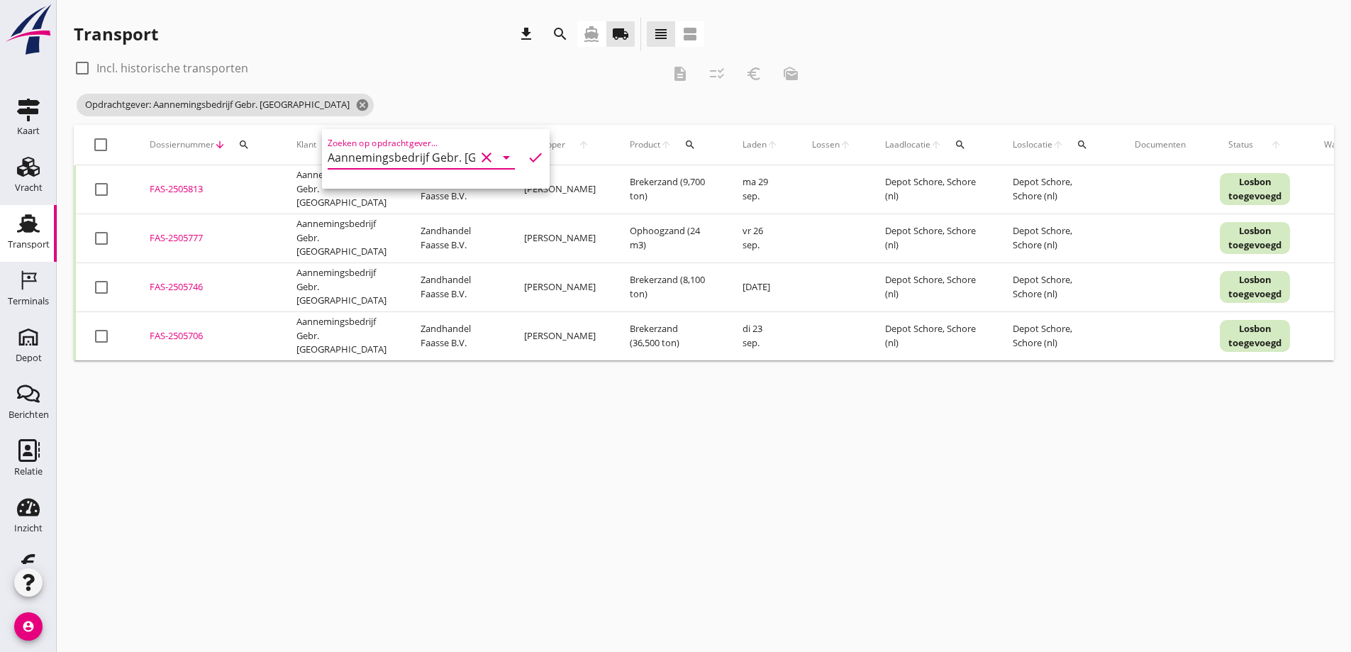
click at [410, 475] on div "cancel You are impersonating another user. Transport download search directions…" at bounding box center [704, 326] width 1295 height 652
click at [178, 237] on div "FAS-2505777" at bounding box center [206, 238] width 113 height 14
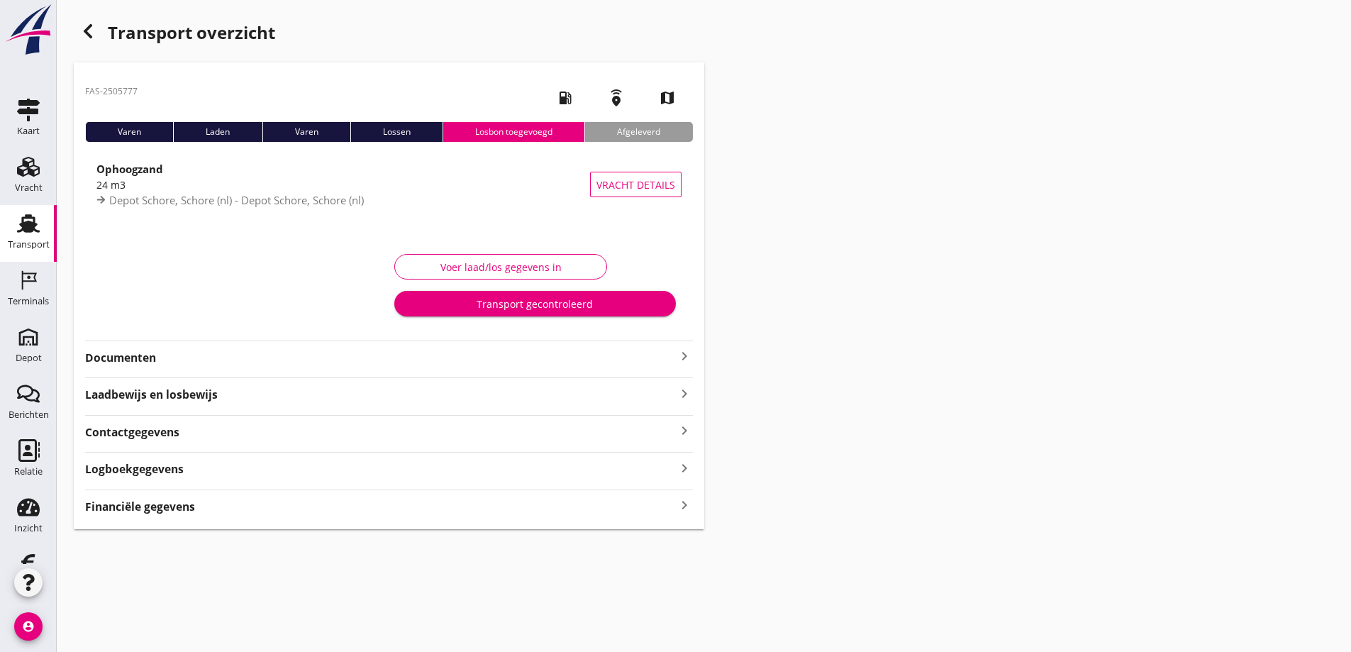
click at [147, 356] on strong "Documenten" at bounding box center [380, 358] width 591 height 16
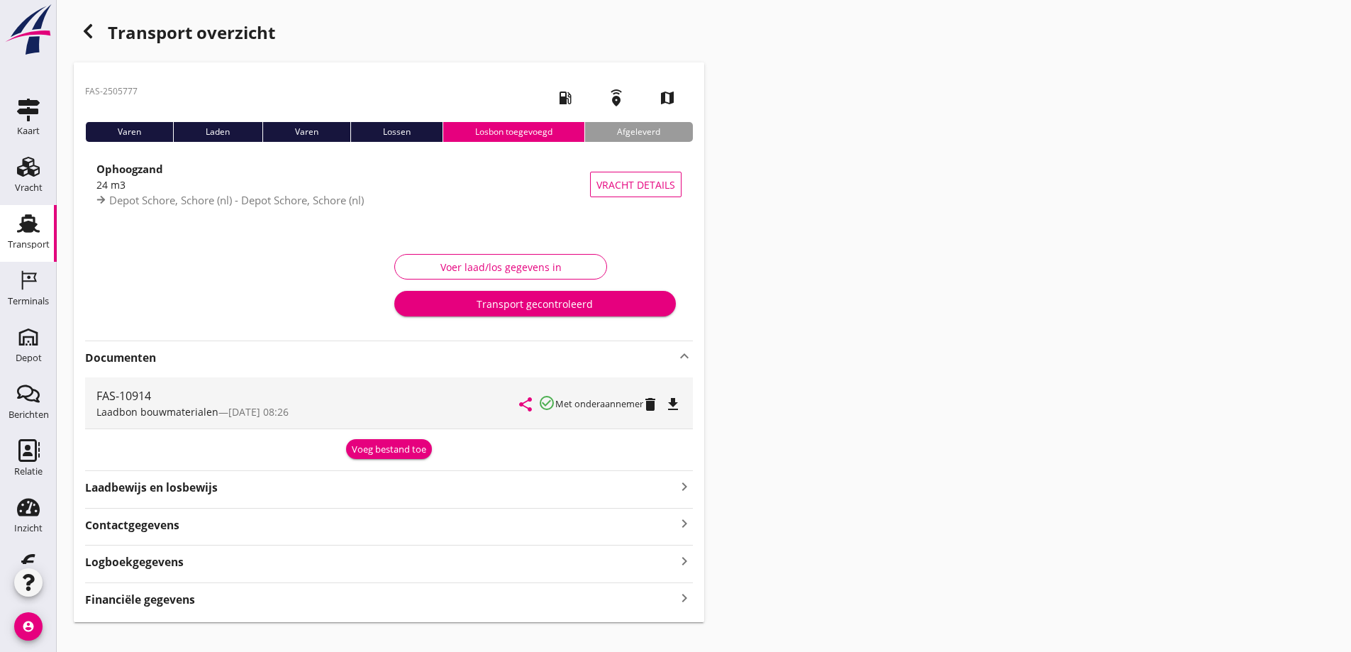
click at [674, 401] on icon "file_download" at bounding box center [673, 404] width 17 height 17
click at [138, 598] on strong "Financiële gegevens" at bounding box center [140, 600] width 110 height 16
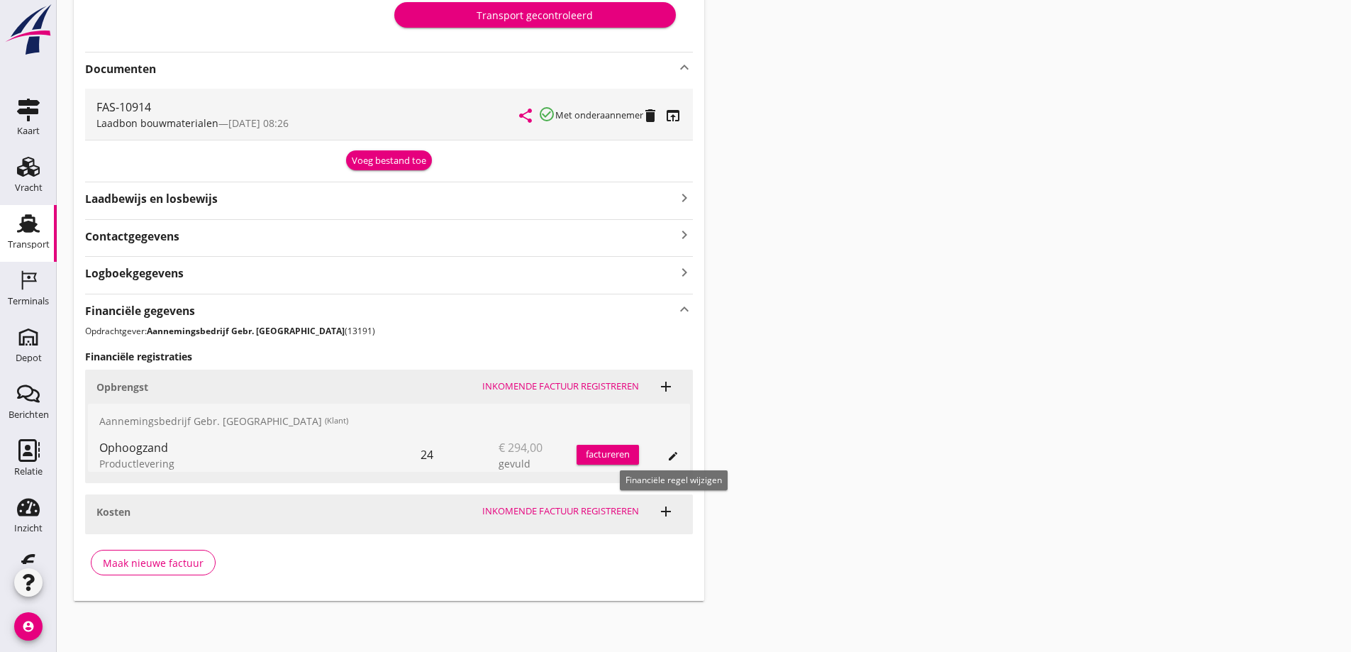
click at [670, 452] on icon "edit" at bounding box center [672, 455] width 11 height 11
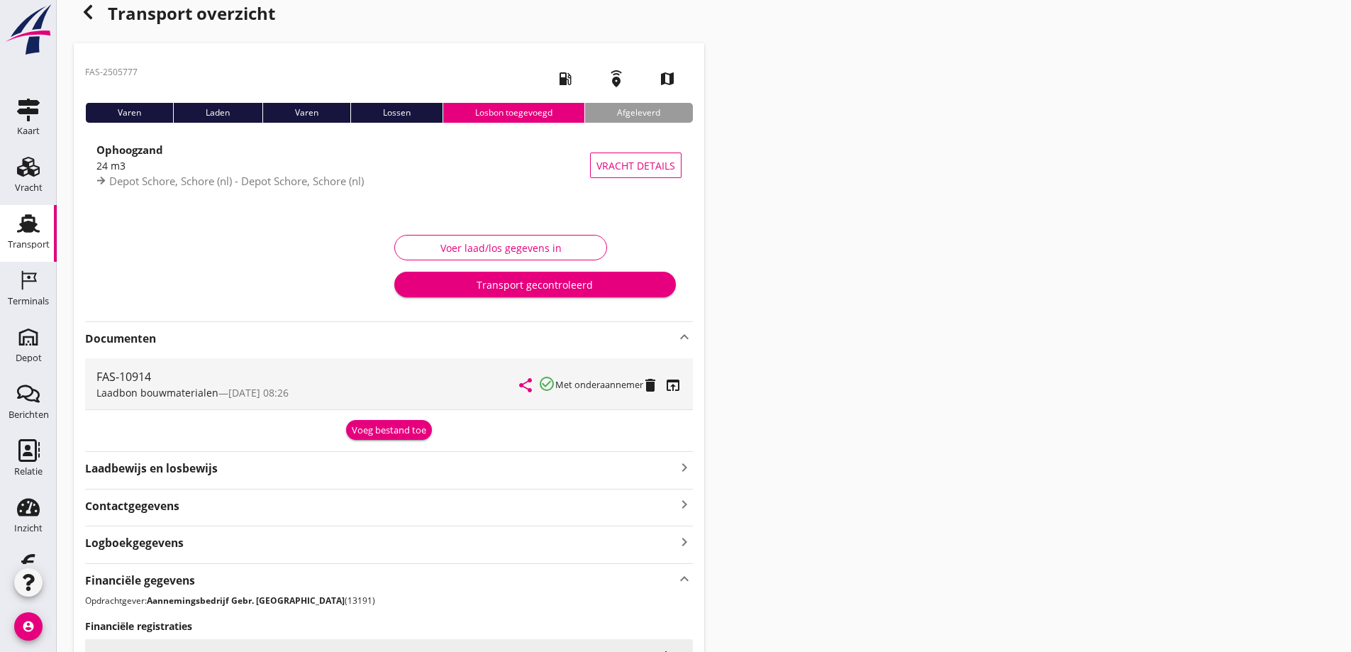
scroll to position [0, 0]
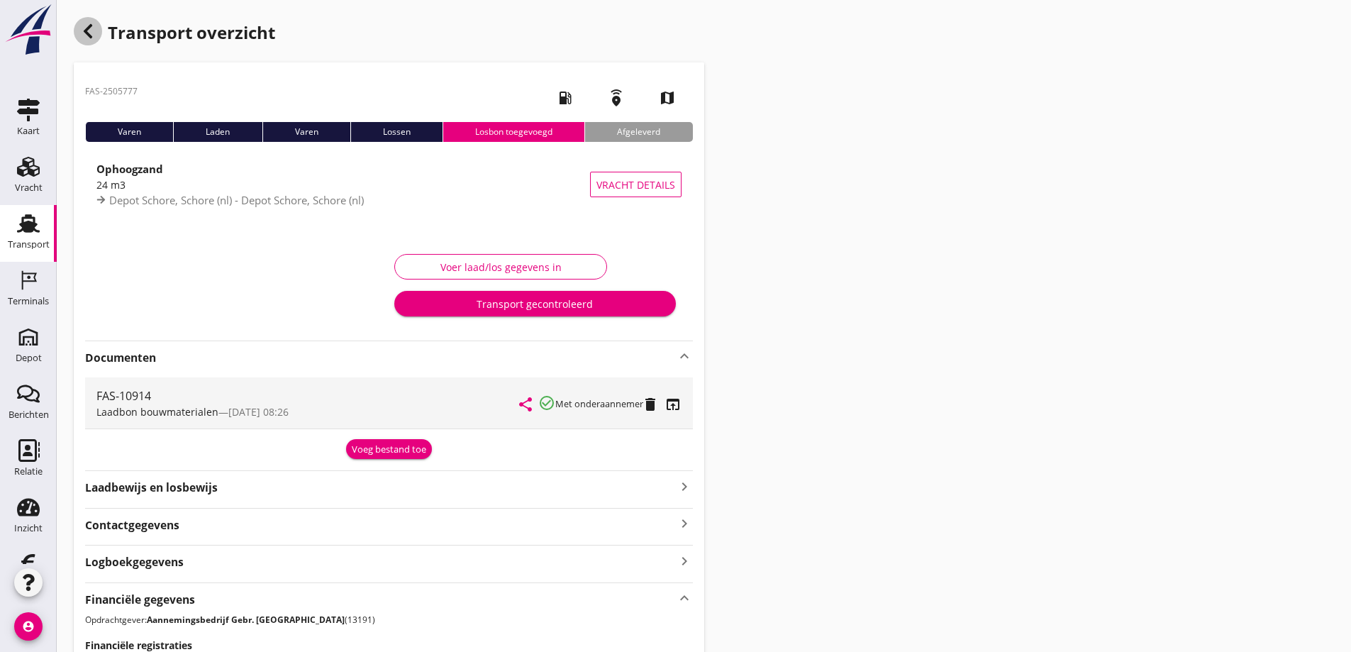
click at [82, 30] on icon "button" at bounding box center [87, 31] width 17 height 17
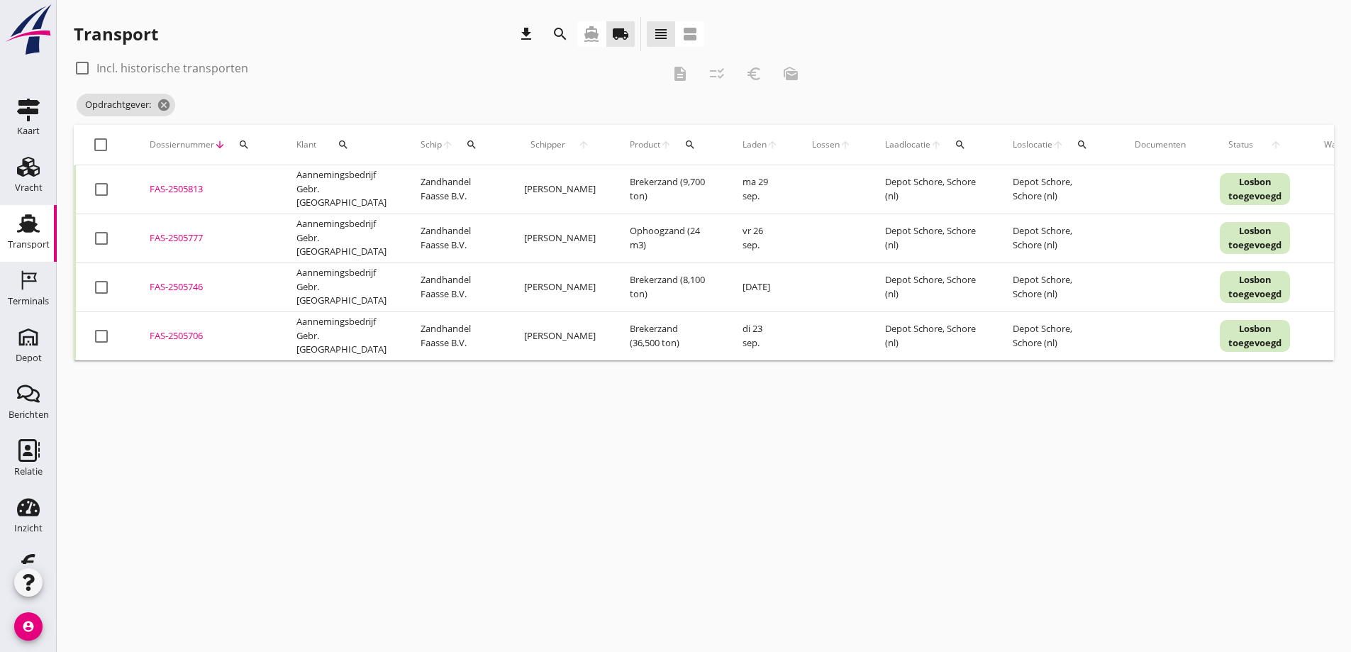
click at [186, 335] on div "FAS-2505706" at bounding box center [206, 336] width 113 height 14
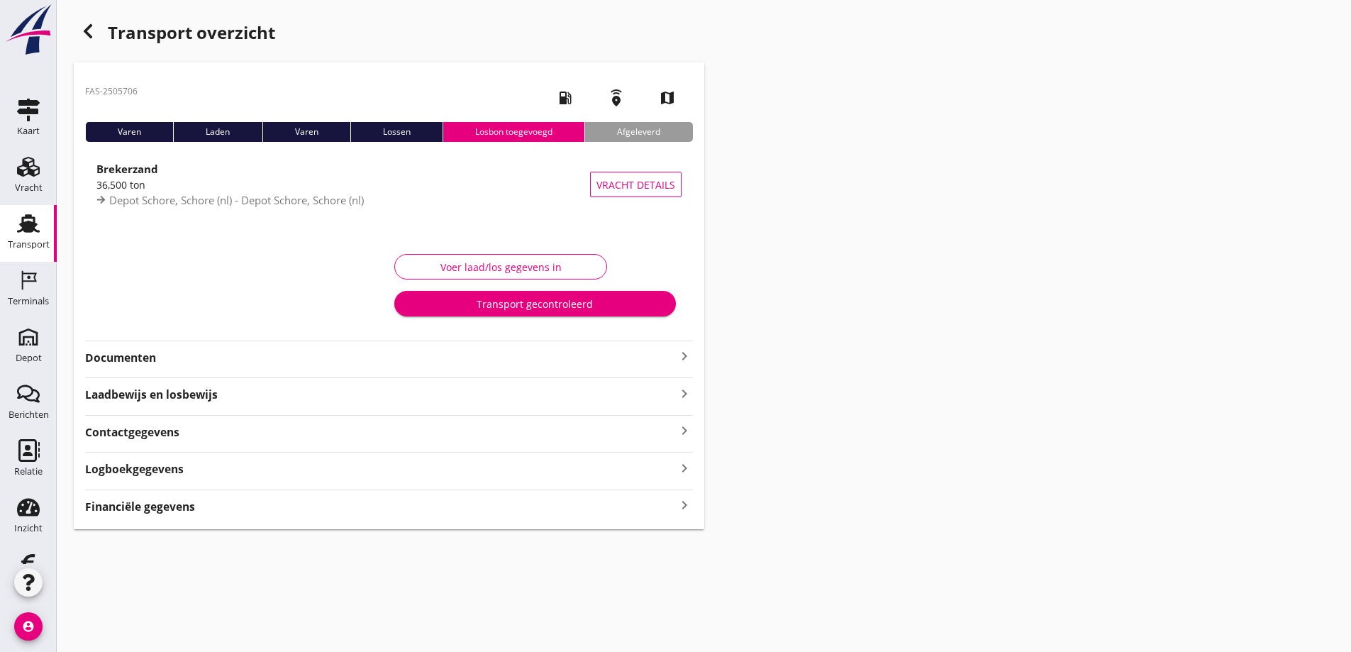
click at [135, 355] on strong "Documenten" at bounding box center [380, 358] width 591 height 16
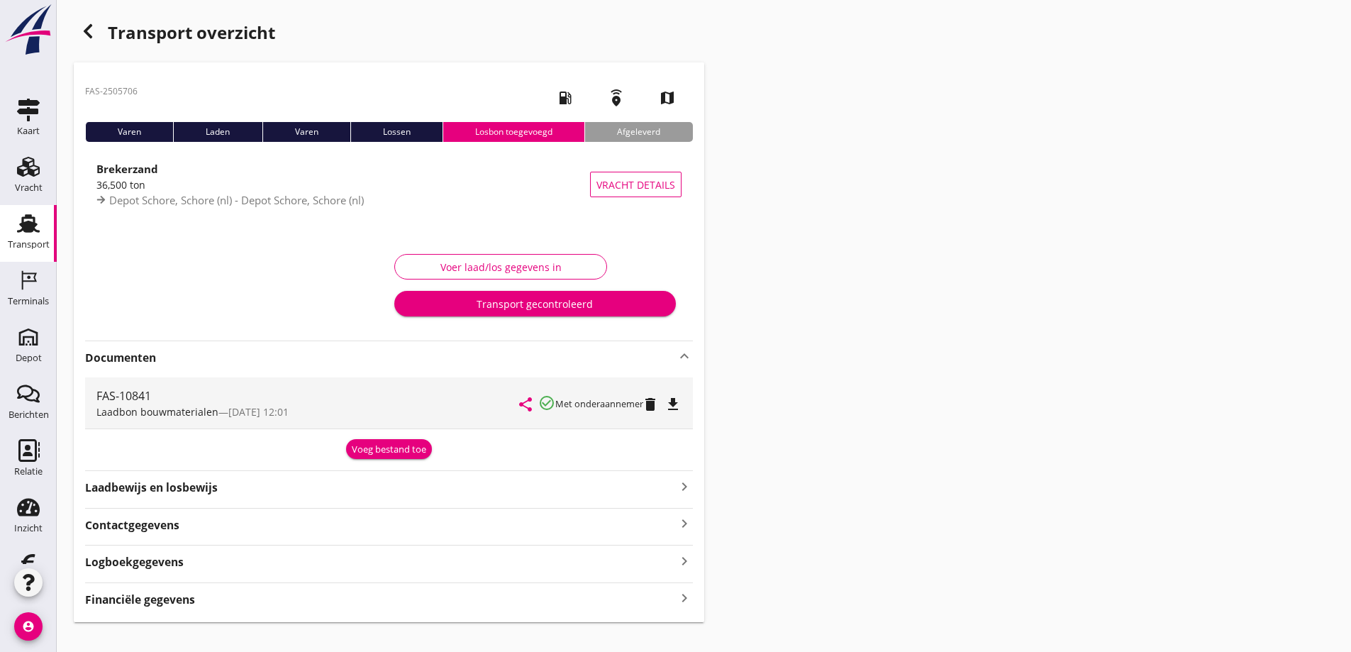
click at [674, 400] on icon "file_download" at bounding box center [673, 404] width 17 height 17
click at [24, 170] on use at bounding box center [28, 167] width 23 height 20
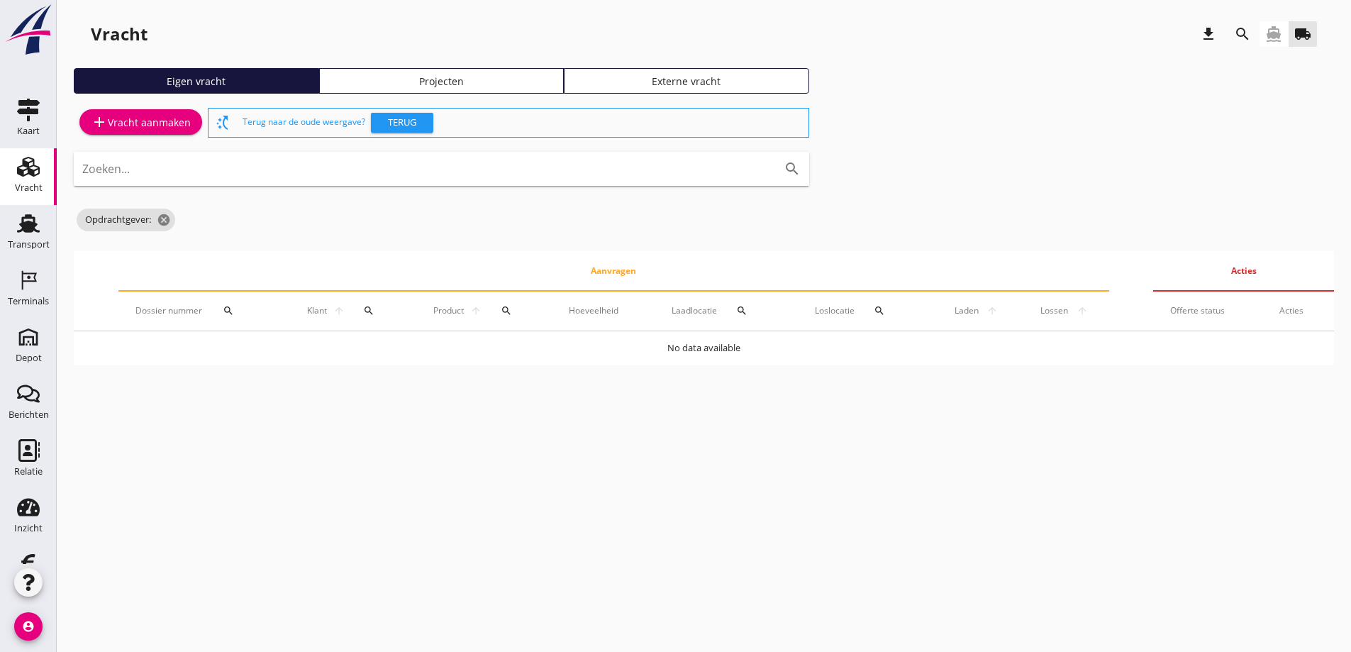
click at [405, 78] on div "Projecten" at bounding box center [442, 81] width 233 height 15
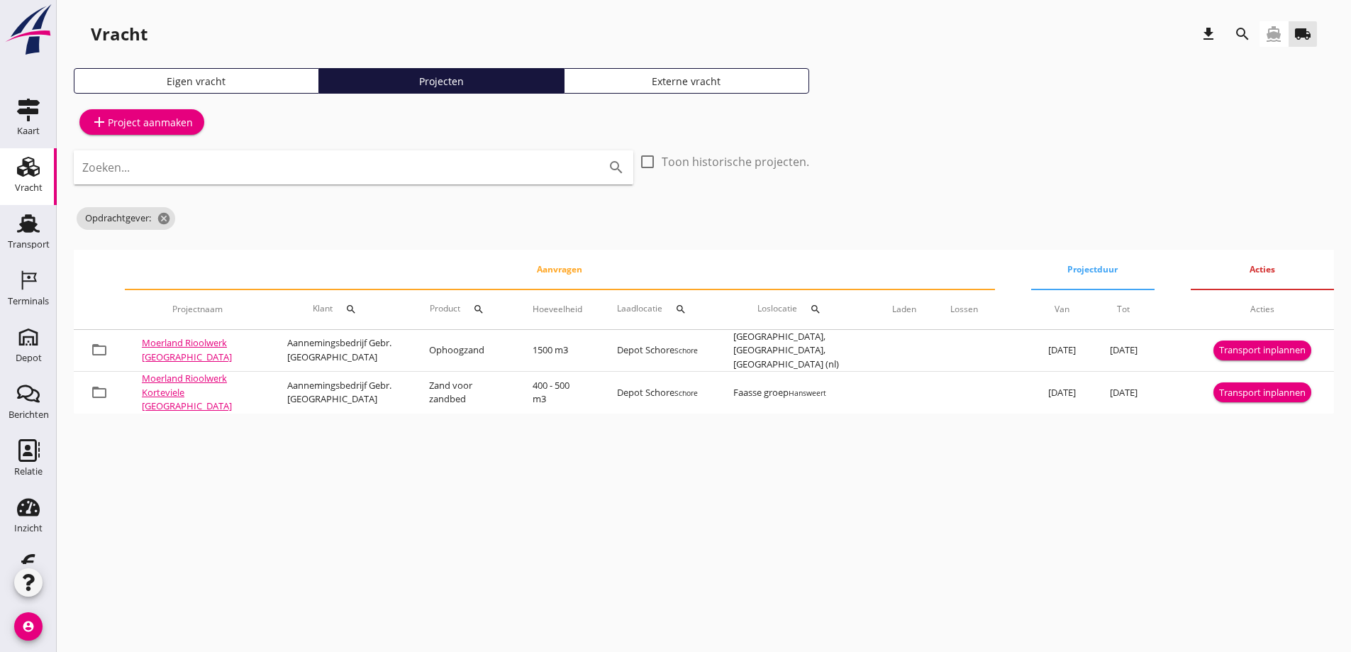
click at [18, 166] on use at bounding box center [28, 167] width 23 height 20
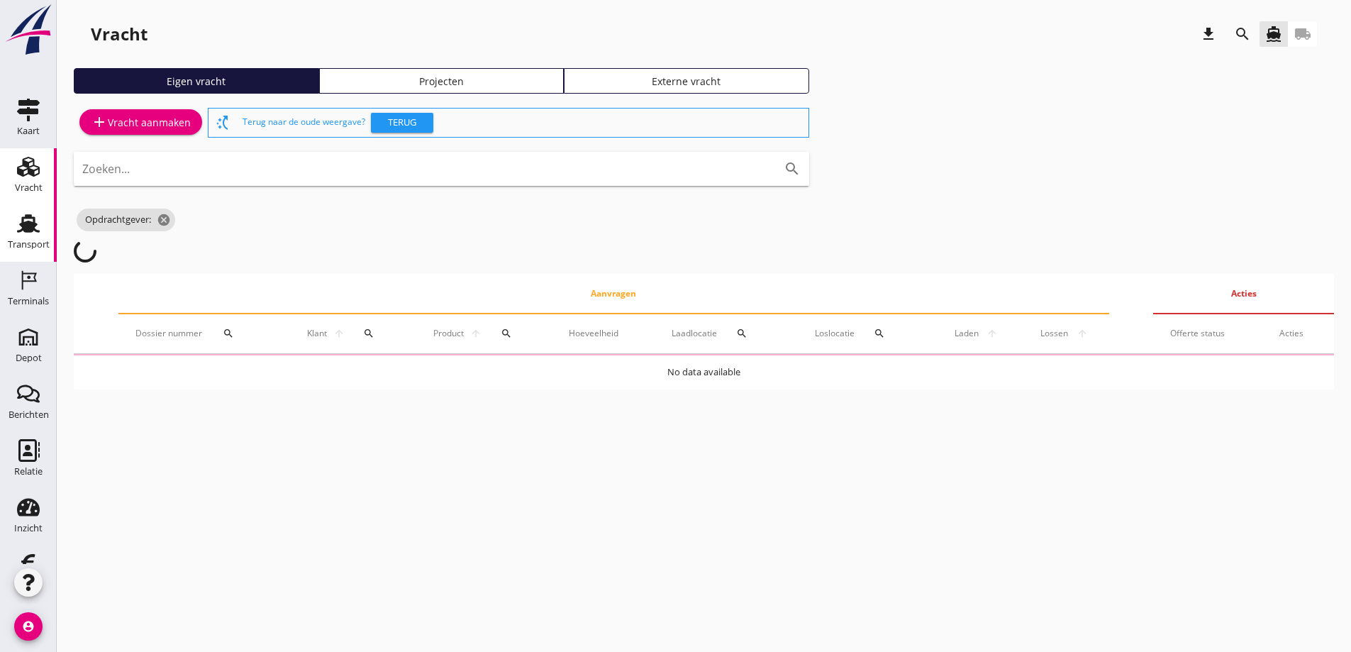
click at [21, 231] on use at bounding box center [28, 223] width 23 height 18
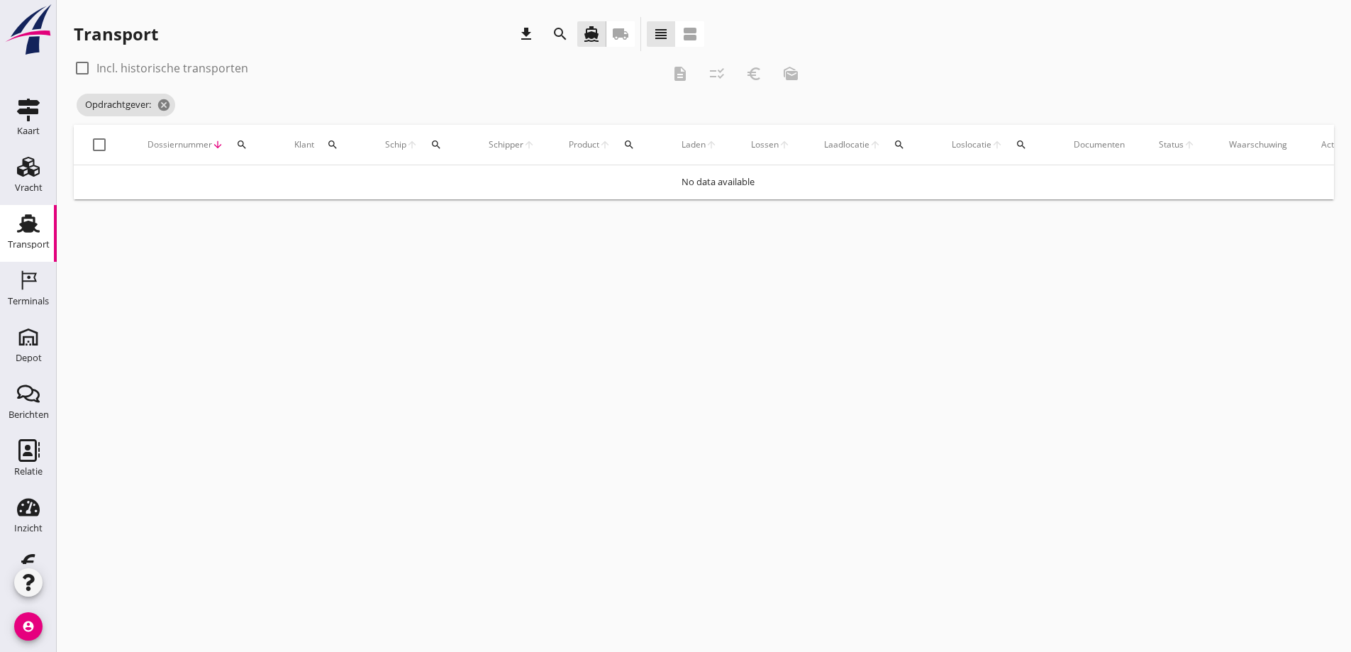
click at [327, 139] on icon "search" at bounding box center [332, 144] width 11 height 11
click at [621, 33] on icon "local_shipping" at bounding box center [620, 34] width 17 height 17
type input "Aannemingsbedrijf Gebr. [GEOGRAPHIC_DATA]"
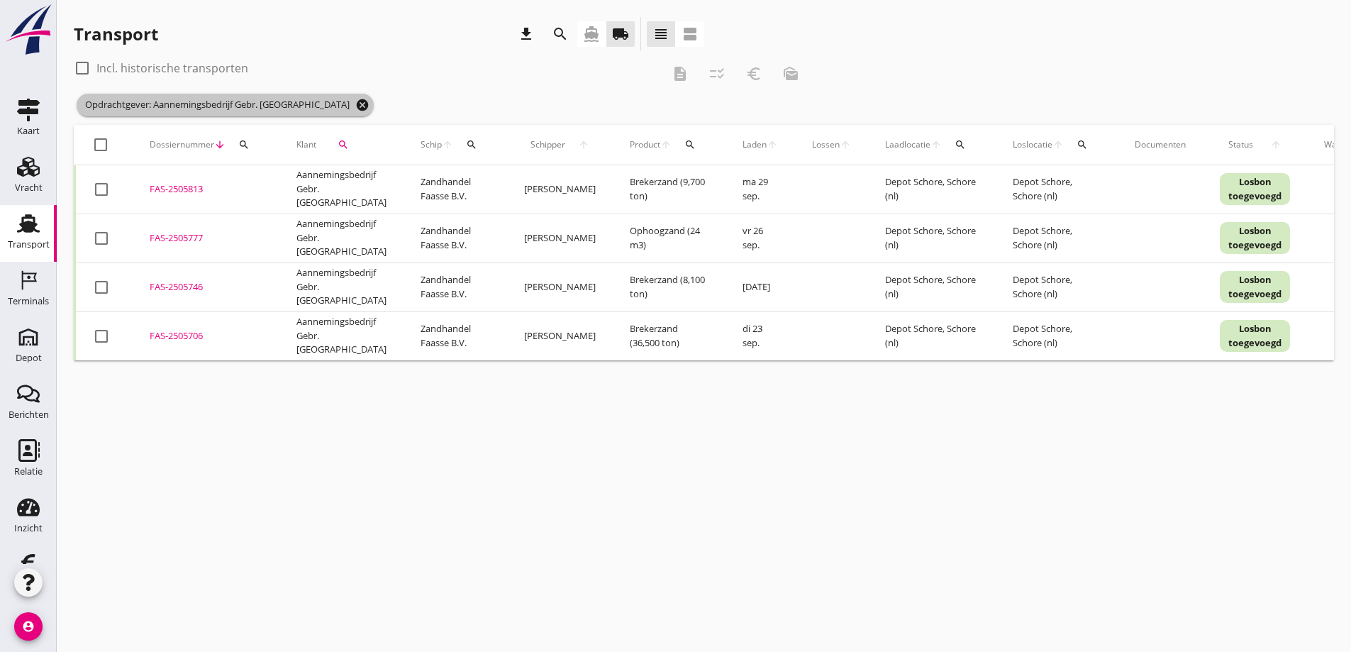
click at [355, 102] on icon "cancel" at bounding box center [362, 105] width 14 height 14
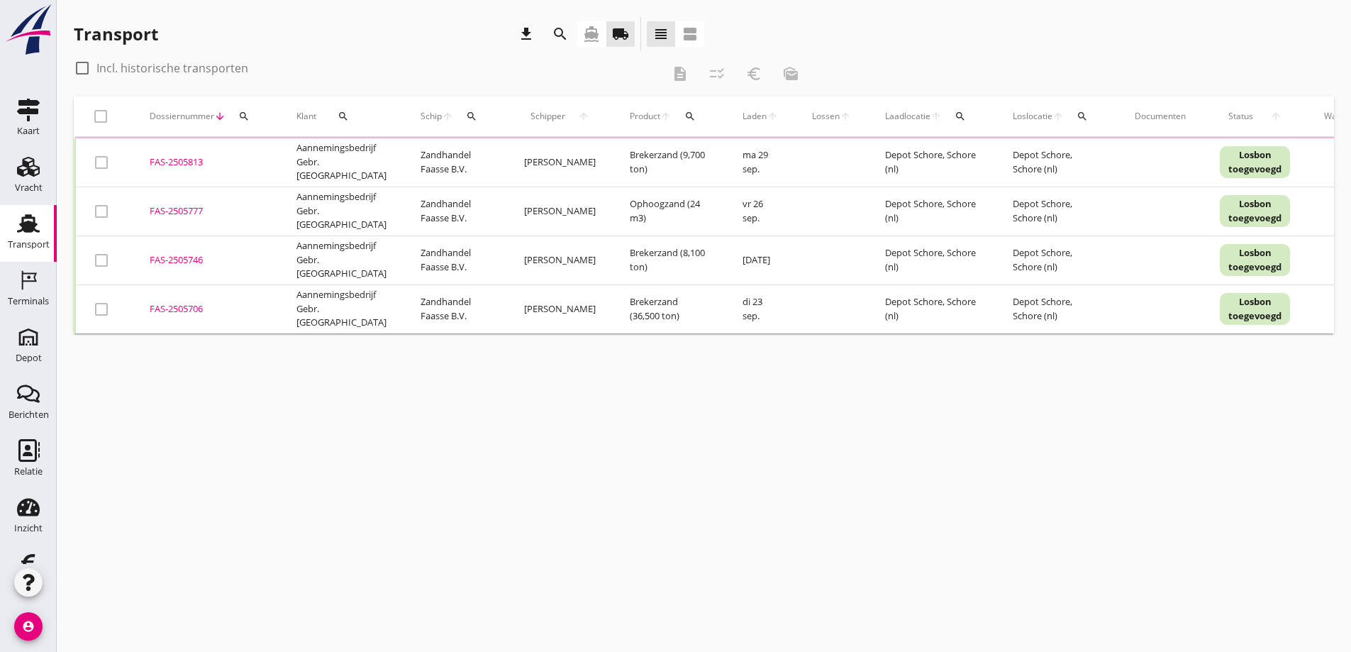
click at [338, 115] on icon "search" at bounding box center [343, 116] width 11 height 11
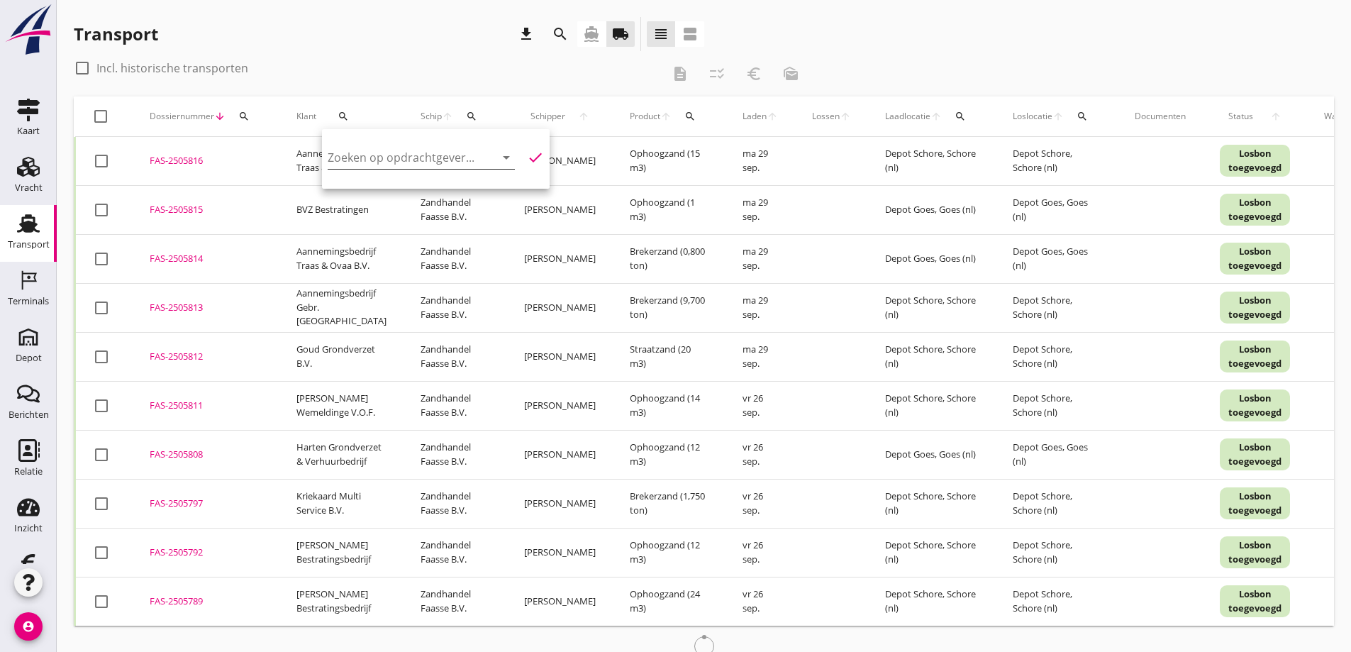
click at [365, 158] on input "Zoeken op opdrachtgever..." at bounding box center [402, 157] width 148 height 23
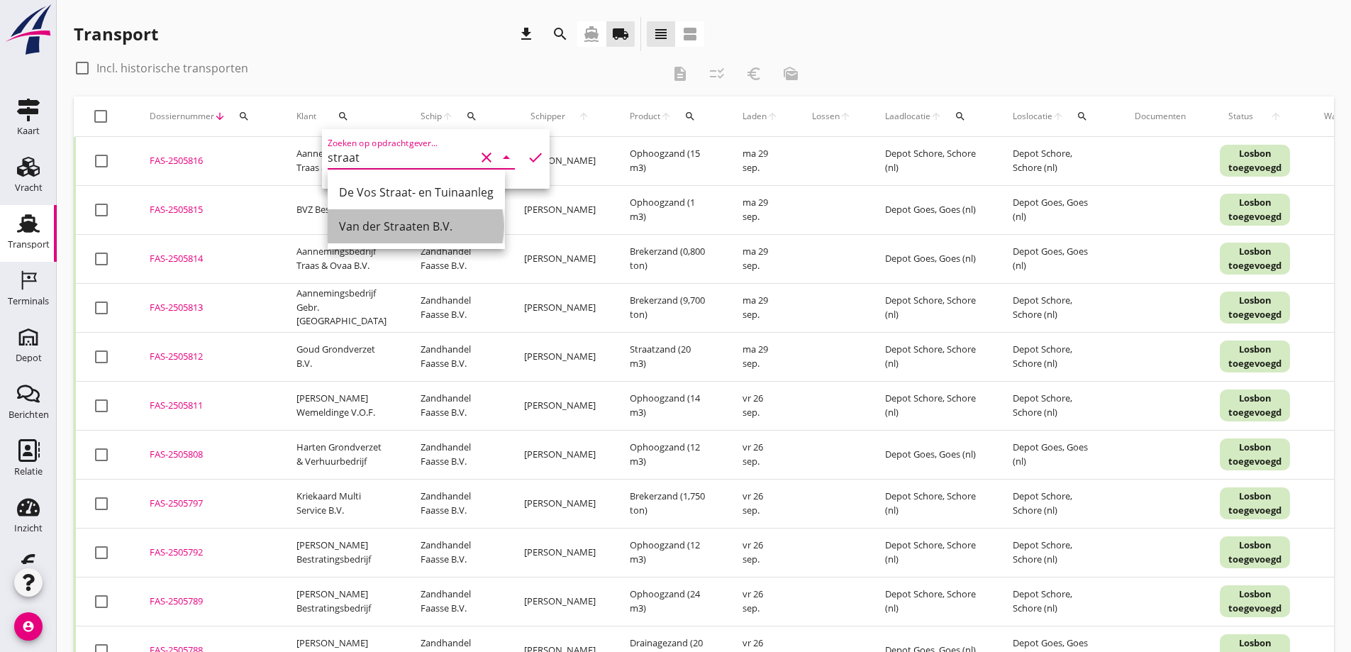
click at [367, 216] on div "Van der Straaten B.V." at bounding box center [416, 226] width 155 height 34
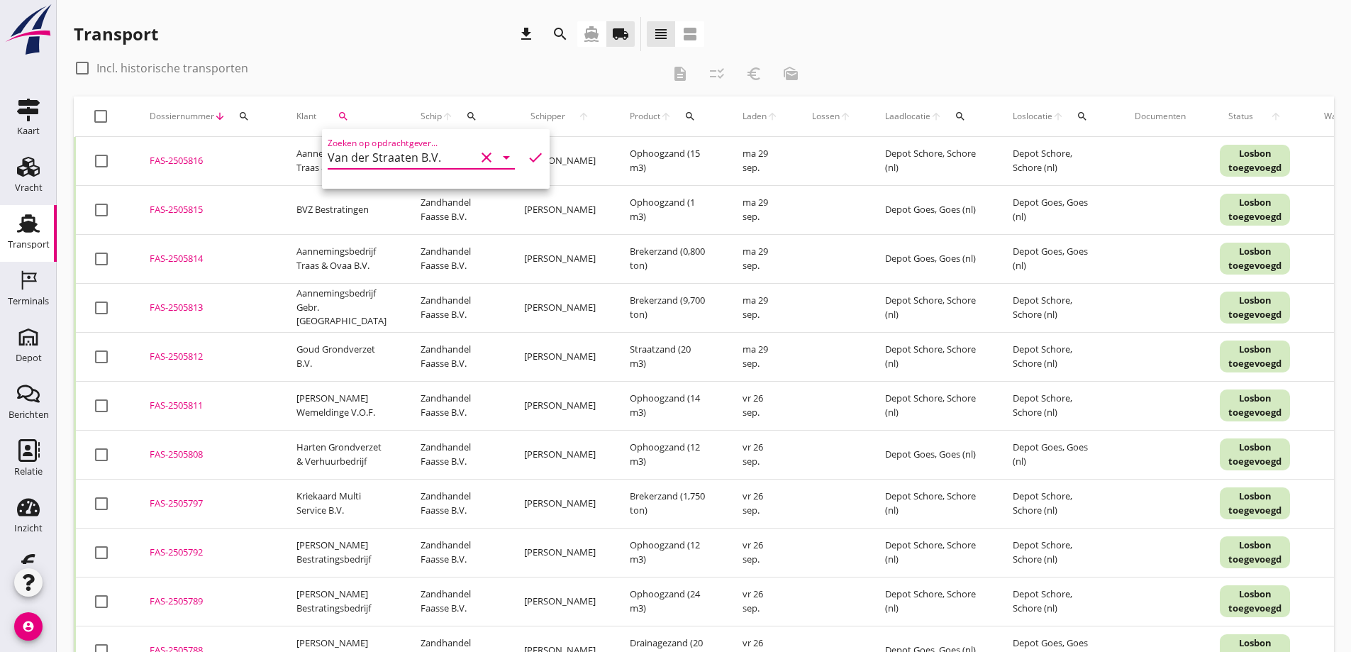
type input "Van der Straaten B.V."
click at [527, 153] on icon "check" at bounding box center [535, 157] width 17 height 17
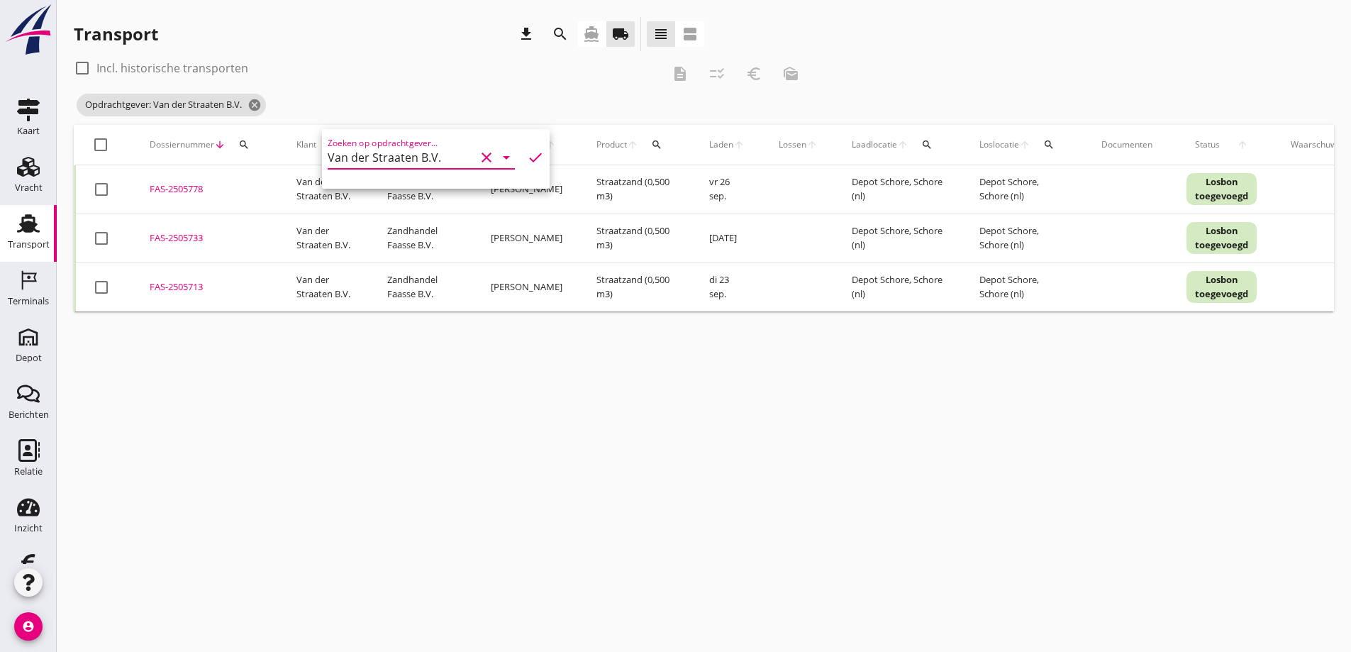
click at [506, 404] on div "cancel You are impersonating another user. Transport download search directions…" at bounding box center [704, 326] width 1295 height 652
click at [100, 145] on div at bounding box center [101, 145] width 24 height 24
checkbox input "true"
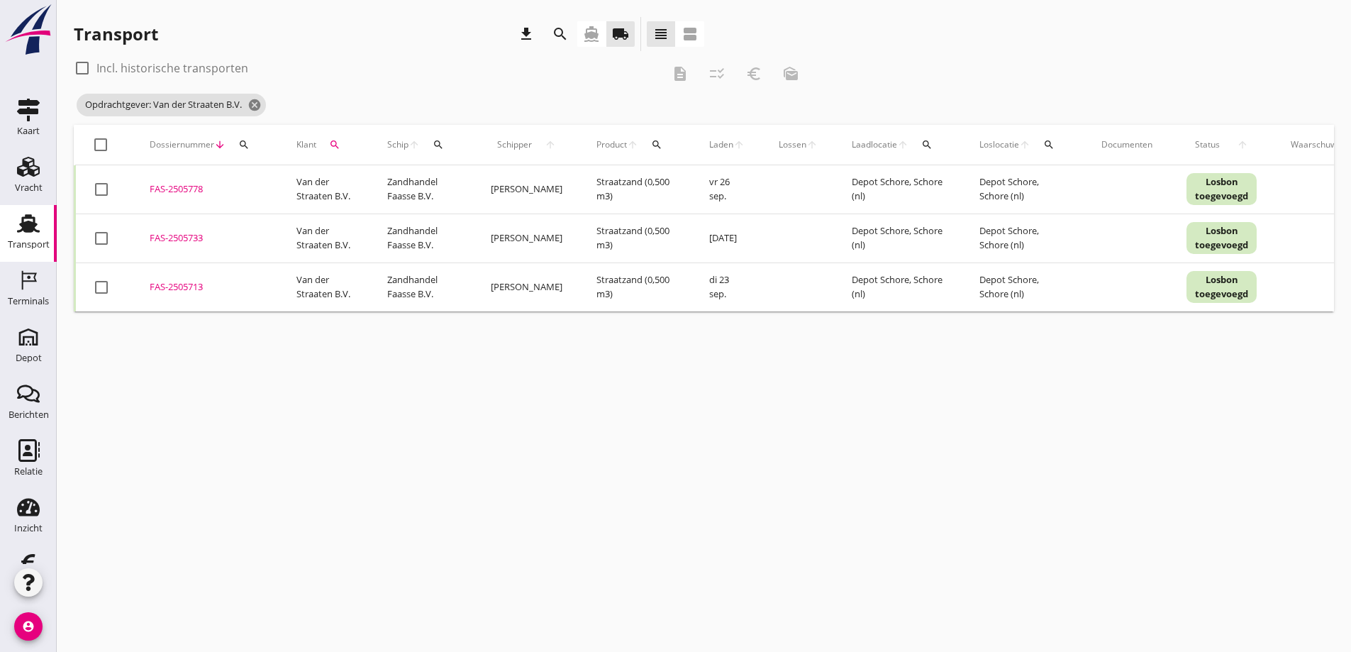
checkbox input "true"
click at [717, 74] on icon "checklist_rtl" at bounding box center [717, 73] width 17 height 17
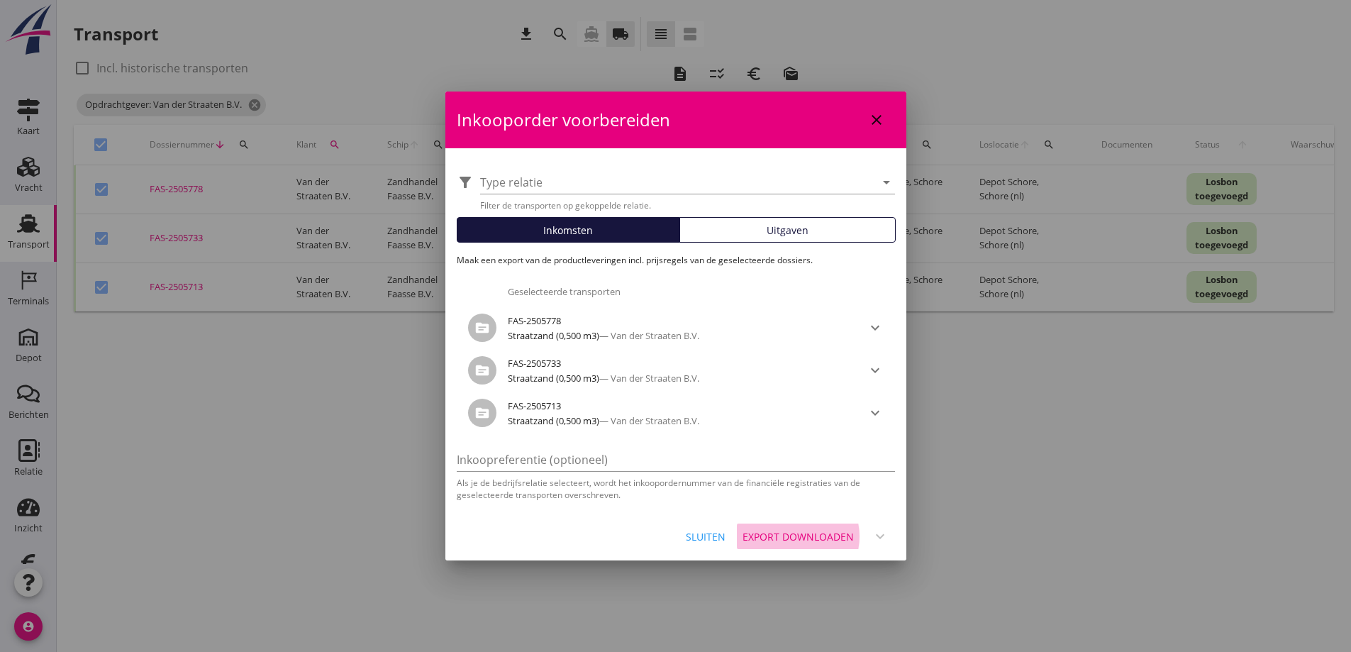
click at [791, 532] on div "Export downloaden" at bounding box center [798, 536] width 111 height 15
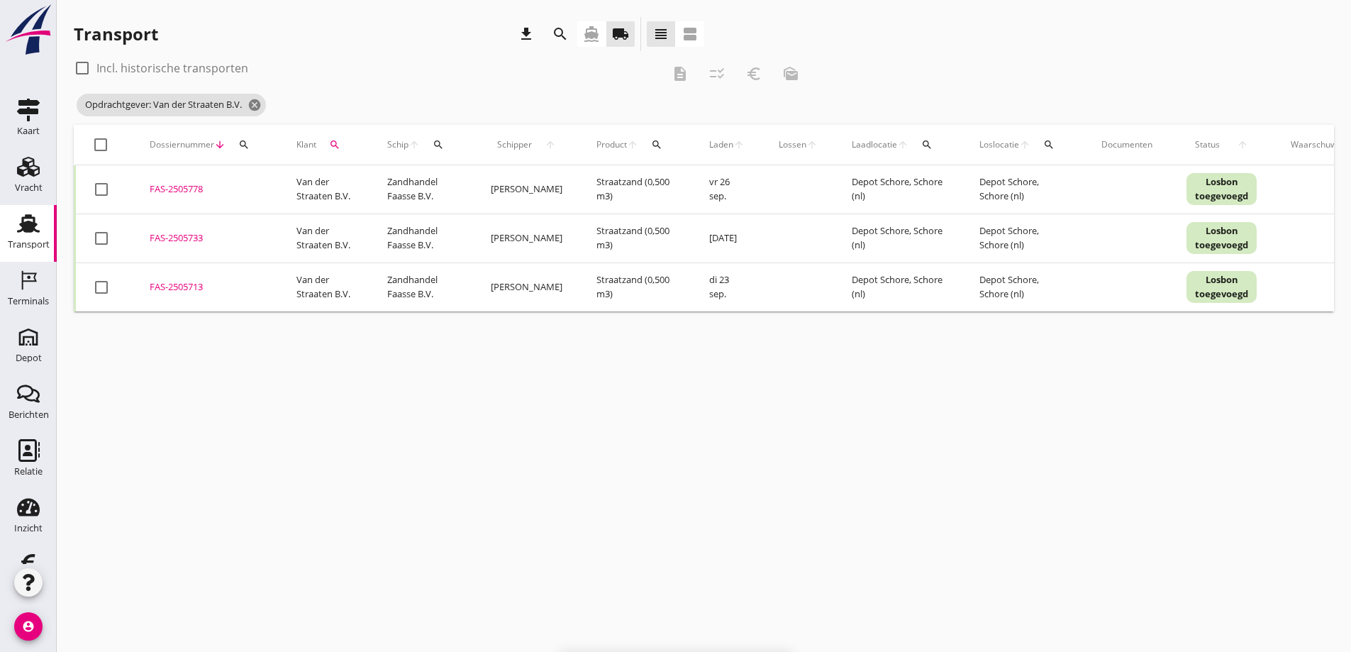
checkbox input "false"
click at [260, 104] on icon "cancel" at bounding box center [255, 105] width 14 height 14
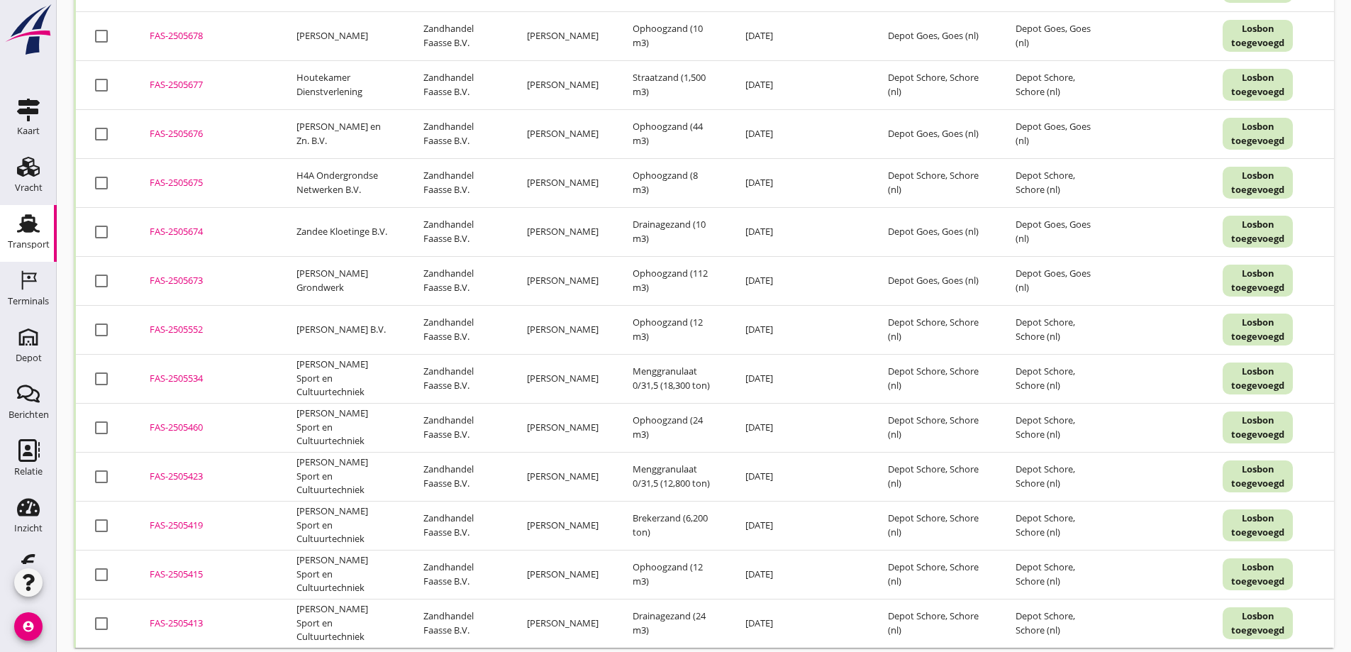
scroll to position [4455, 0]
